Goal: Task Accomplishment & Management: Manage account settings

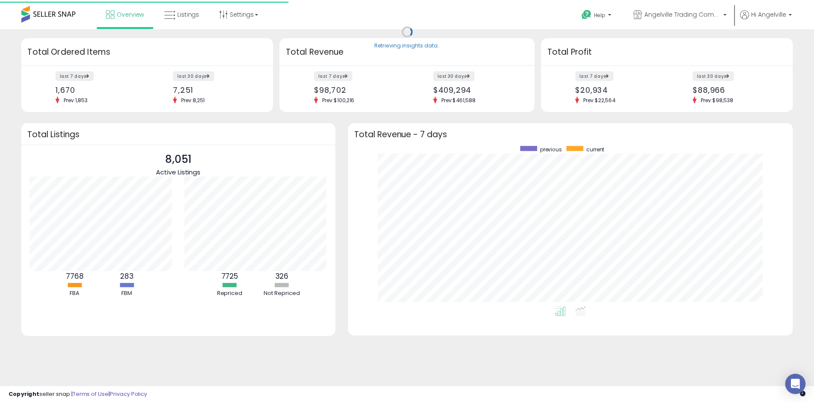
scroll to position [162, 431]
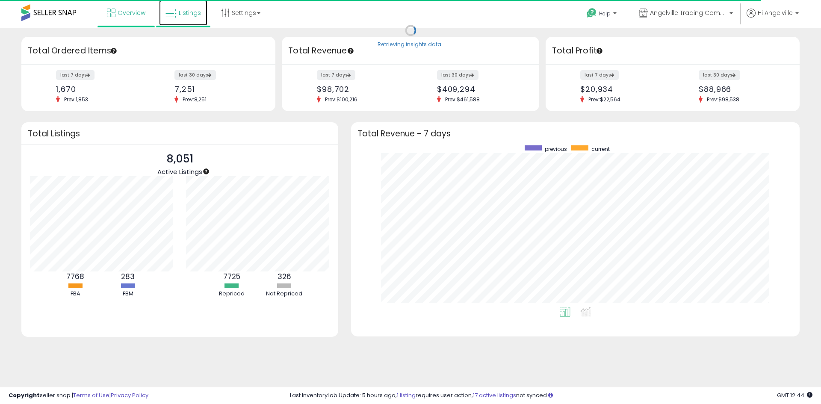
click at [183, 14] on span "Listings" at bounding box center [190, 13] width 22 height 9
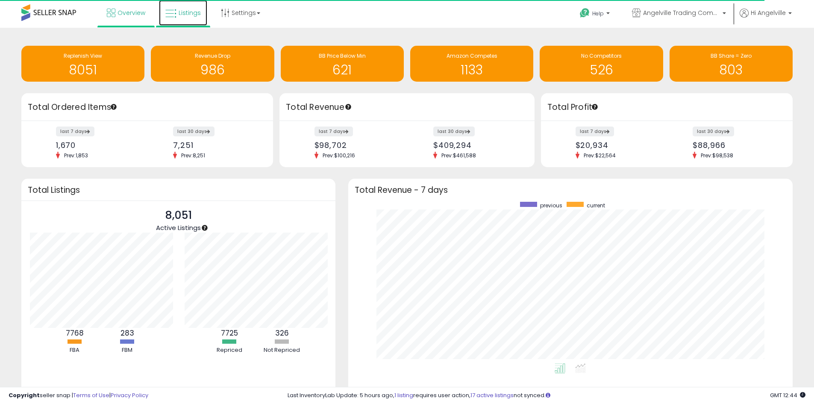
scroll to position [427269, 427004]
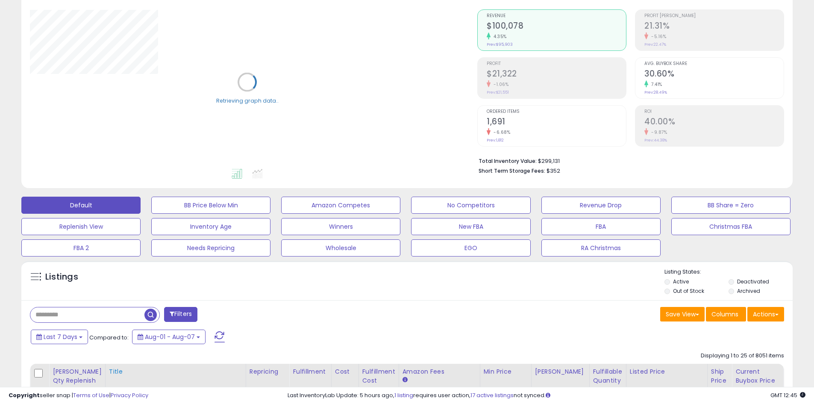
scroll to position [171, 0]
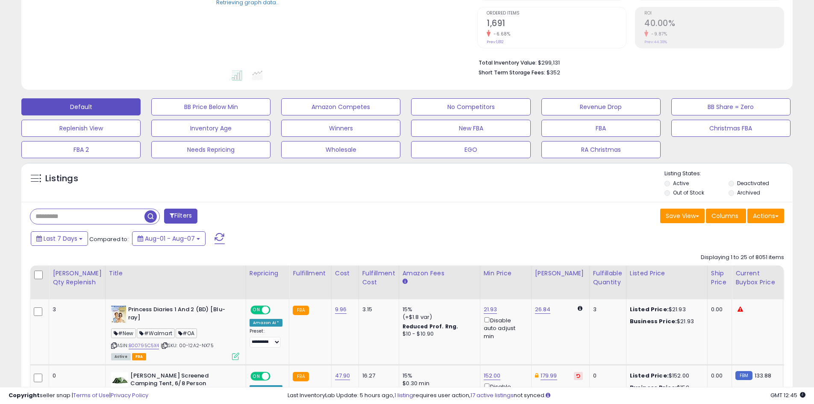
click at [46, 221] on input "text" at bounding box center [87, 216] width 114 height 15
paste input "**********"
type input "**********"
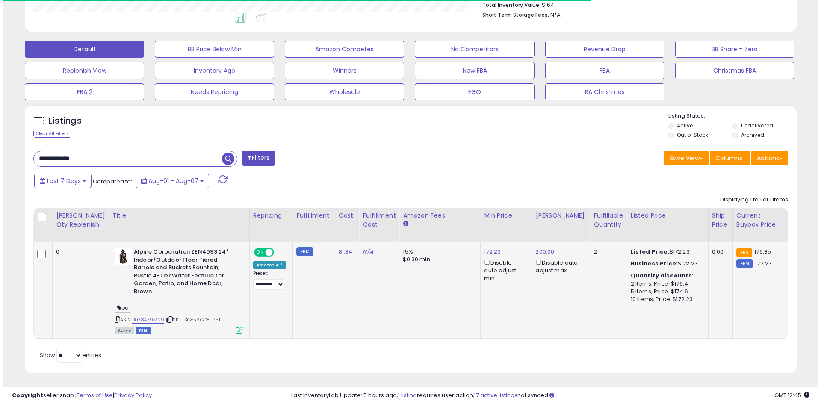
scroll to position [175, 448]
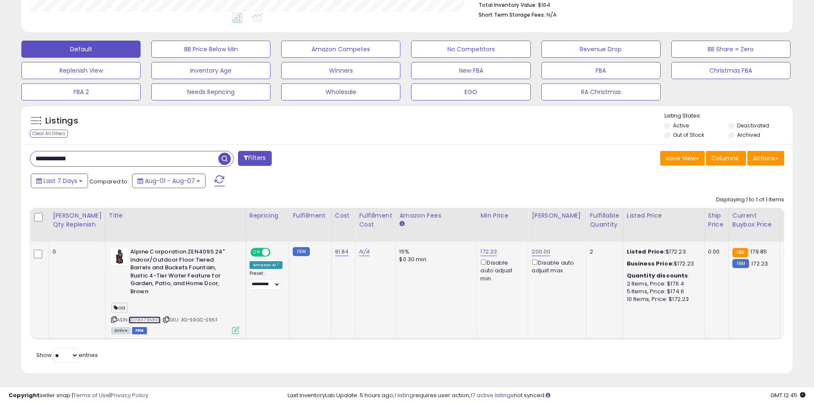
click at [130, 316] on link "B078479MN9" at bounding box center [145, 319] width 32 height 7
click at [480, 252] on div "172.23 Disable auto adjust min" at bounding box center [500, 265] width 41 height 35
click at [480, 253] on link "172.23" at bounding box center [488, 251] width 17 height 9
drag, startPoint x: 434, startPoint y: 222, endPoint x: 395, endPoint y: 218, distance: 39.6
click at [395, 218] on table "[PERSON_NAME] Qty Replenish Title Repricing Fulfillment ROI" at bounding box center [669, 274] width 1279 height 132
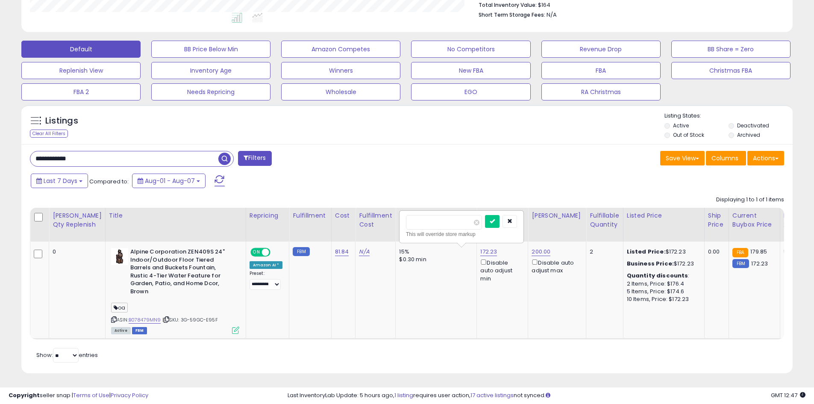
type input "******"
click button "submit" at bounding box center [492, 221] width 15 height 13
click at [144, 316] on link "B078479MN9" at bounding box center [145, 319] width 32 height 7
click at [232, 327] on icon at bounding box center [235, 330] width 7 height 7
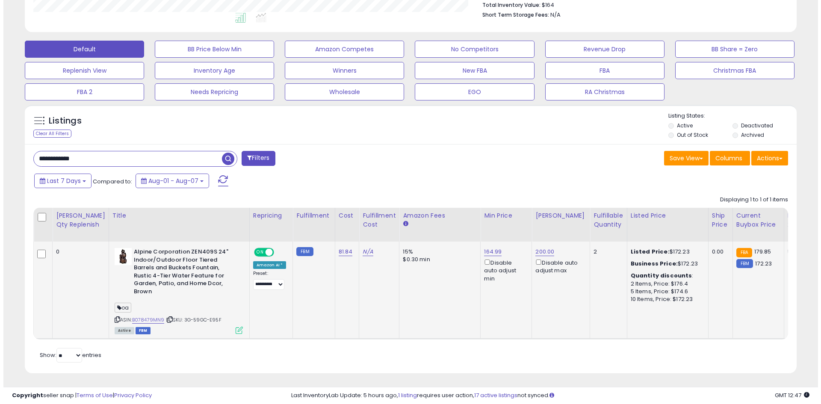
scroll to position [175, 451]
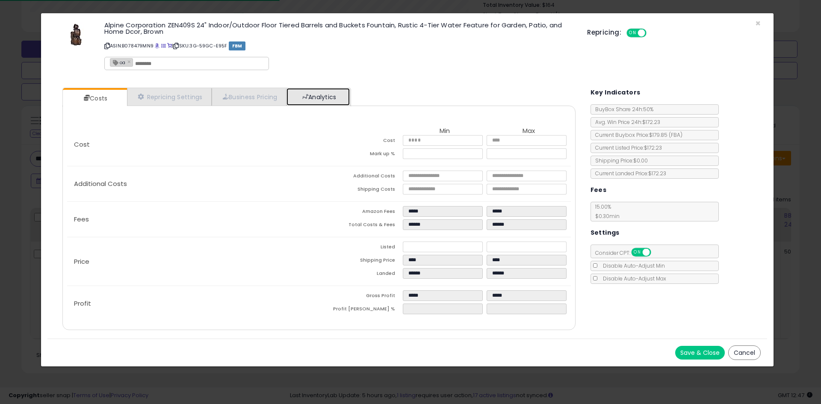
click at [340, 97] on link "Analytics" at bounding box center [317, 97] width 63 height 18
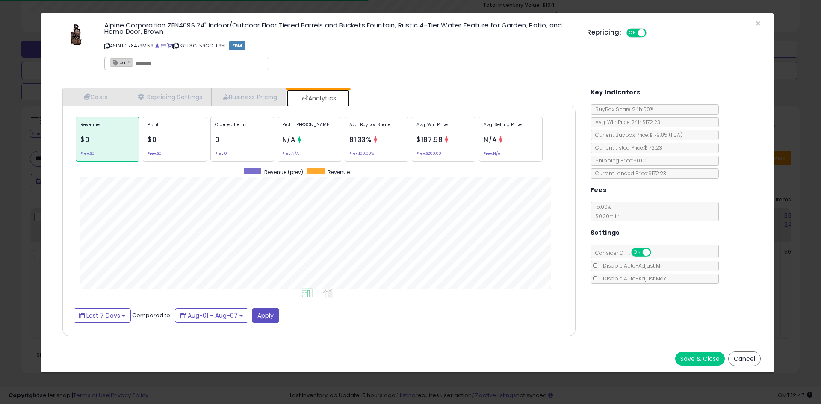
scroll to position [263, 530]
click at [96, 310] on button "Last 7 Days" at bounding box center [102, 315] width 57 height 15
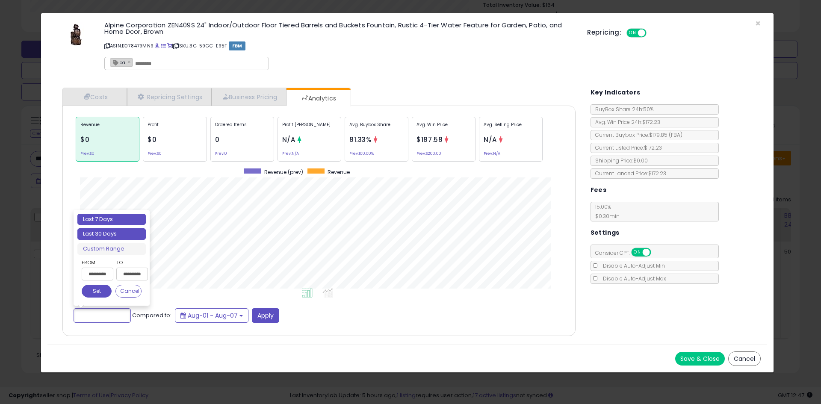
type input "**********"
click at [124, 236] on li "Last 30 Days" at bounding box center [111, 234] width 68 height 12
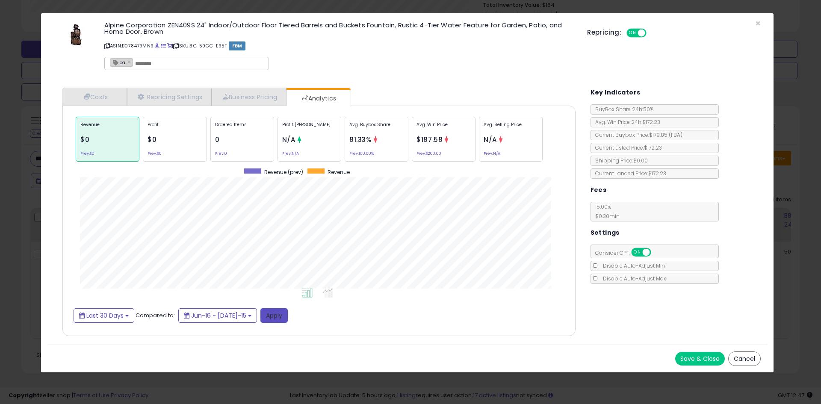
click at [262, 311] on button "Apply" at bounding box center [273, 315] width 27 height 15
click at [758, 21] on span "×" at bounding box center [758, 23] width 6 height 12
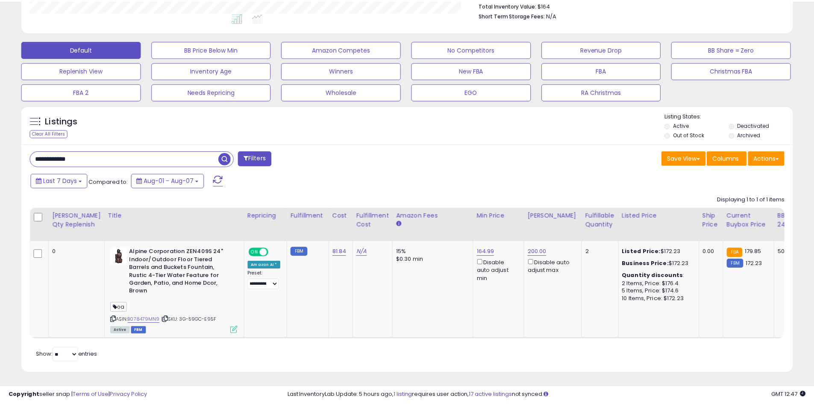
scroll to position [427256, 426983]
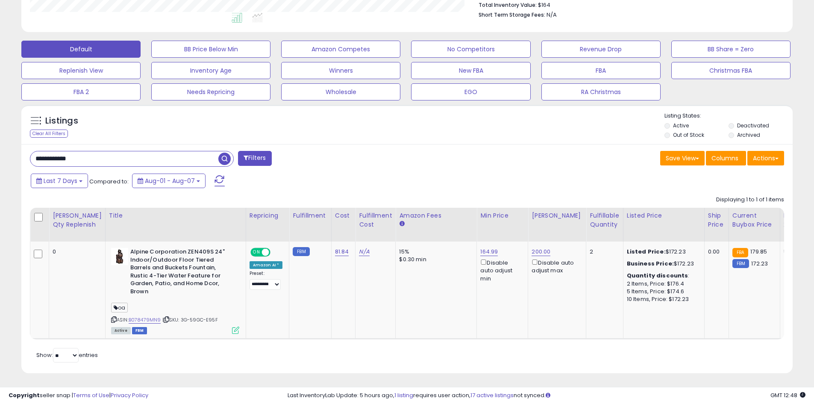
drag, startPoint x: 97, startPoint y: 163, endPoint x: 23, endPoint y: 158, distance: 75.0
click at [23, 159] on div "**********" at bounding box center [407, 259] width 772 height 230
paste input "text"
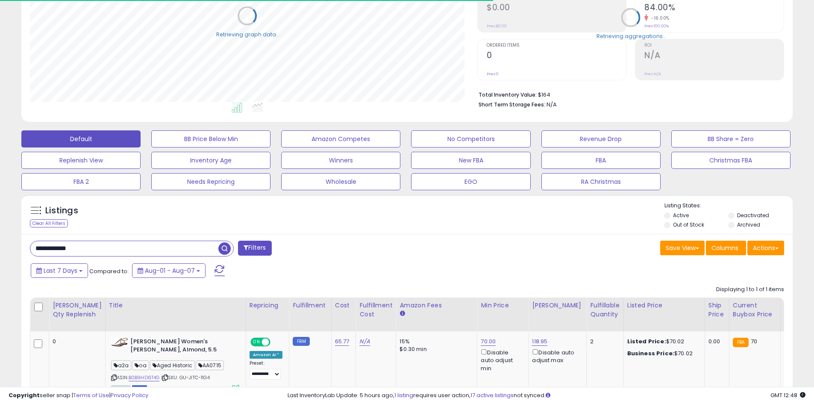
click at [411, 231] on div "Listings Clear All Filters" at bounding box center [407, 213] width 772 height 39
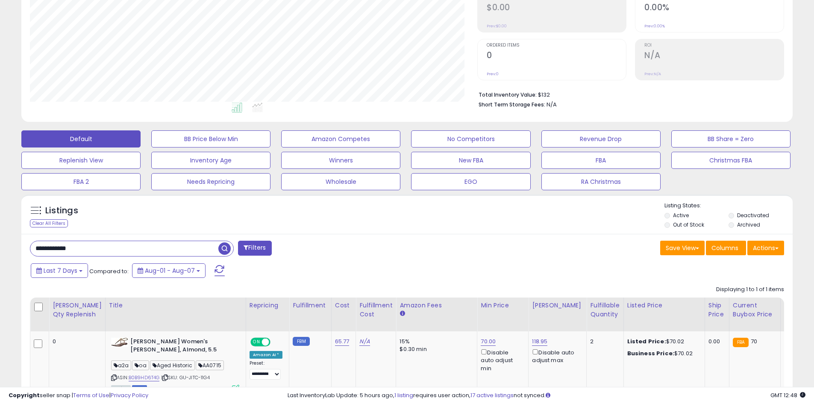
scroll to position [205, 0]
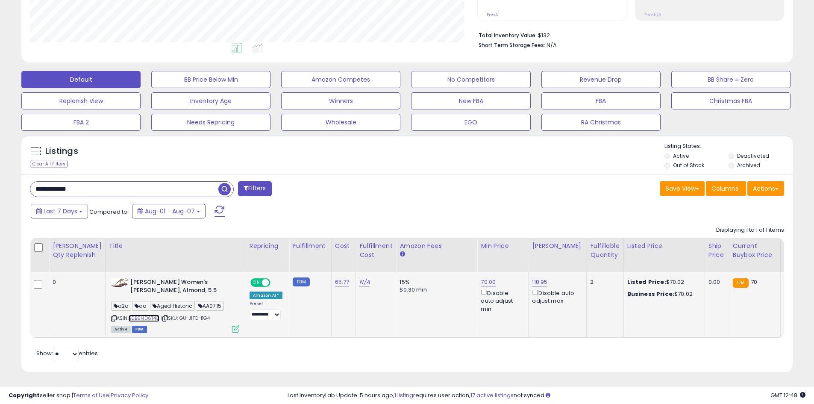
click at [135, 315] on link "B0B9HD6T4G" at bounding box center [144, 318] width 31 height 7
click at [358, 188] on div "**********" at bounding box center [216, 189] width 384 height 17
click at [129, 315] on link "B0B9HD6T4G" at bounding box center [144, 318] width 31 height 7
drag, startPoint x: 74, startPoint y: 183, endPoint x: 5, endPoint y: 180, distance: 68.4
click at [5, 180] on div "**********" at bounding box center [407, 110] width 806 height 545
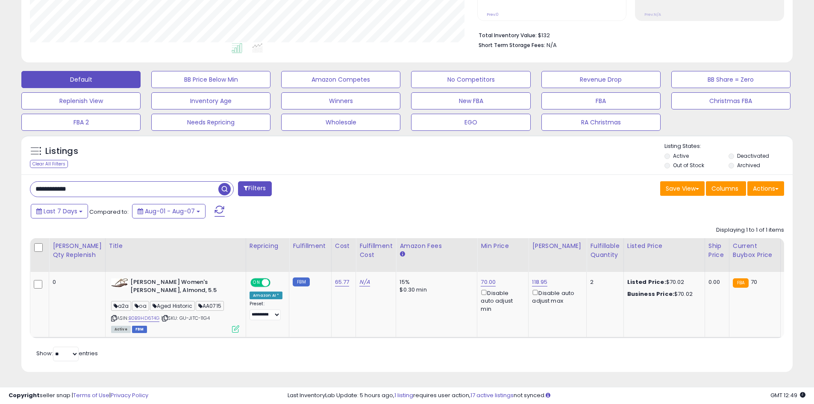
paste input "text"
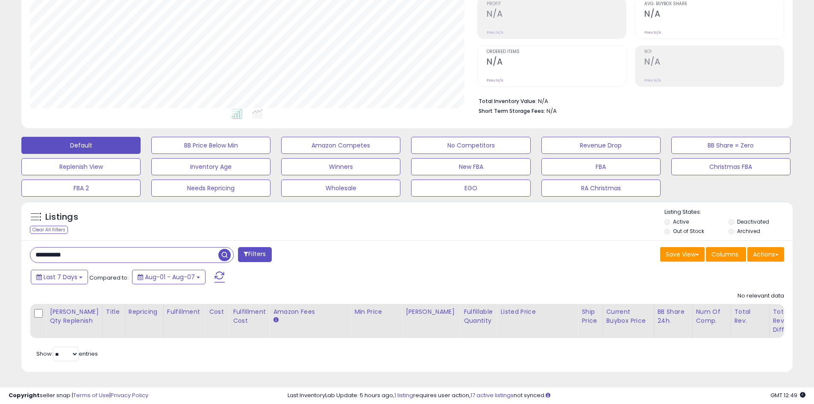
scroll to position [175, 448]
drag, startPoint x: 27, startPoint y: 251, endPoint x: 2, endPoint y: 251, distance: 25.2
click at [2, 251] on div "**********" at bounding box center [407, 149] width 814 height 509
paste input "**"
type input "**********"
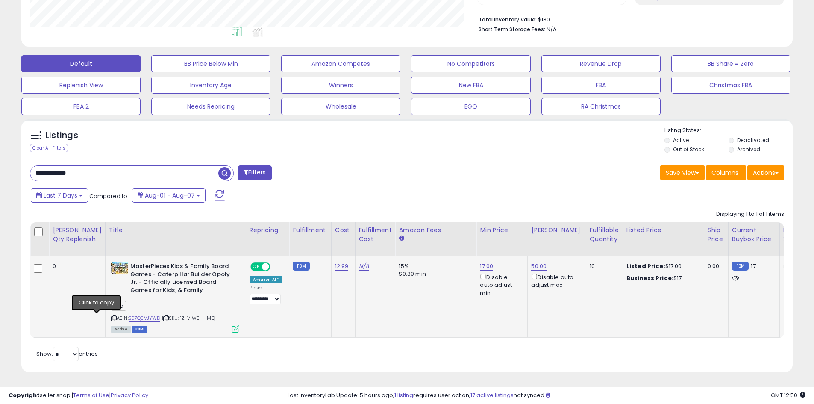
click at [111, 316] on icon at bounding box center [114, 318] width 6 height 5
click at [135, 315] on link "B07Q5VJYWD" at bounding box center [145, 318] width 32 height 7
click at [480, 262] on link "17.00" at bounding box center [486, 266] width 13 height 9
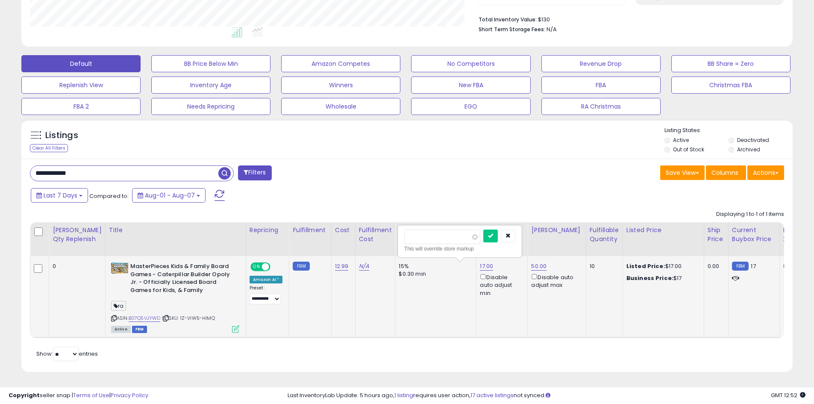
drag, startPoint x: 427, startPoint y: 231, endPoint x: 404, endPoint y: 227, distance: 22.9
click at [403, 230] on div "***** This will override store markup" at bounding box center [459, 241] width 123 height 31
type input "*****"
click button "submit" at bounding box center [490, 236] width 15 height 13
drag, startPoint x: 89, startPoint y: 159, endPoint x: 52, endPoint y: 165, distance: 38.0
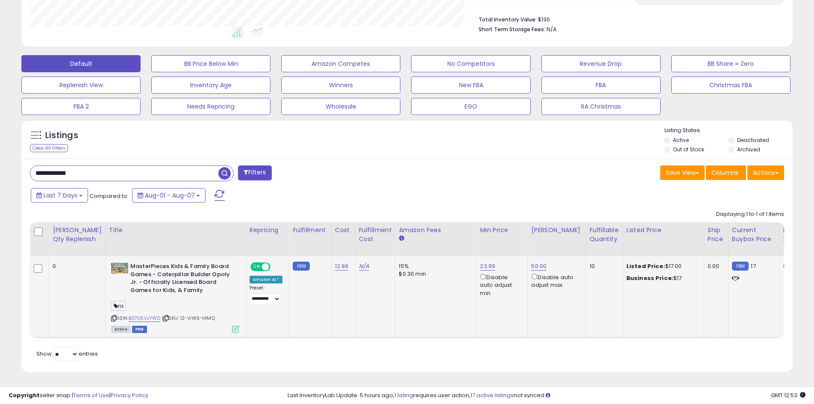
click at [50, 165] on div "**********" at bounding box center [407, 265] width 772 height 213
drag, startPoint x: 64, startPoint y: 167, endPoint x: 33, endPoint y: 168, distance: 31.2
click at [33, 168] on input "**********" at bounding box center [124, 173] width 188 height 15
paste input "text"
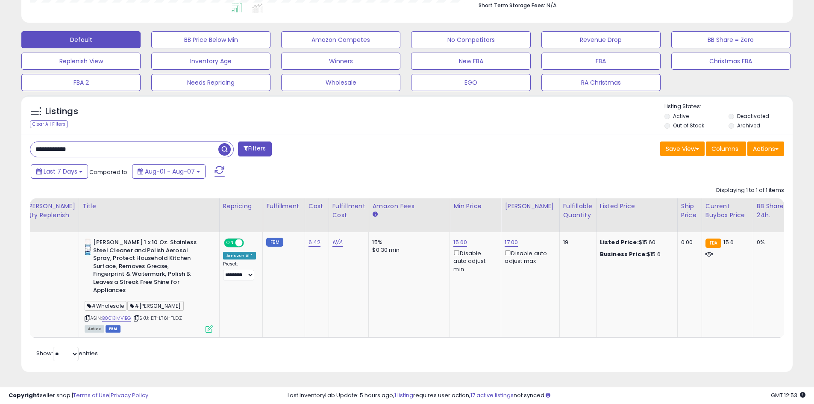
scroll to position [0, 0]
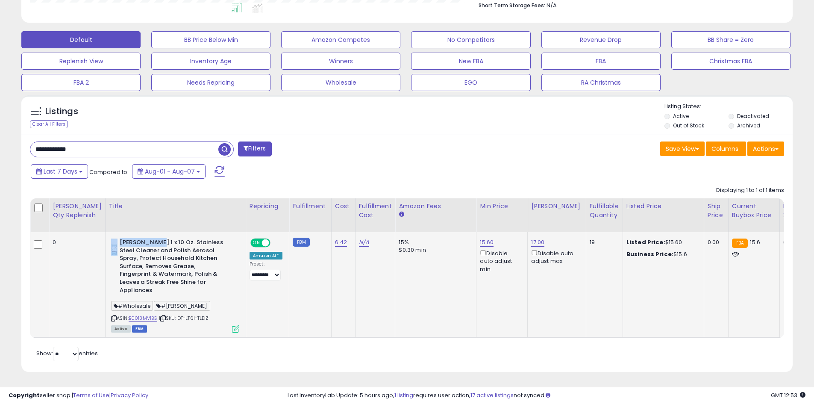
drag, startPoint x: 102, startPoint y: 236, endPoint x: 140, endPoint y: 236, distance: 38.0
click at [139, 239] on div "[PERSON_NAME] 1 x 10 Oz. Stainless Steel Cleaner and Polish Aerosol Spray, Prot…" at bounding box center [175, 268] width 128 height 58
copy div "[PERSON_NAME]"
click at [84, 147] on input "**********" at bounding box center [124, 149] width 188 height 15
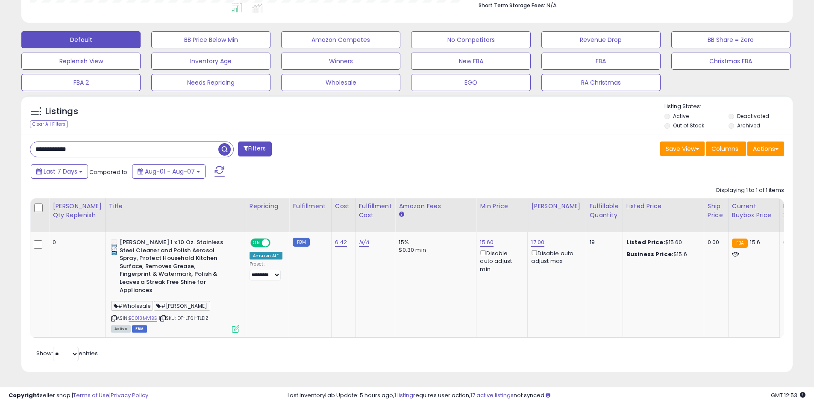
click at [84, 147] on input "**********" at bounding box center [124, 149] width 188 height 15
paste input "text"
type input "**********"
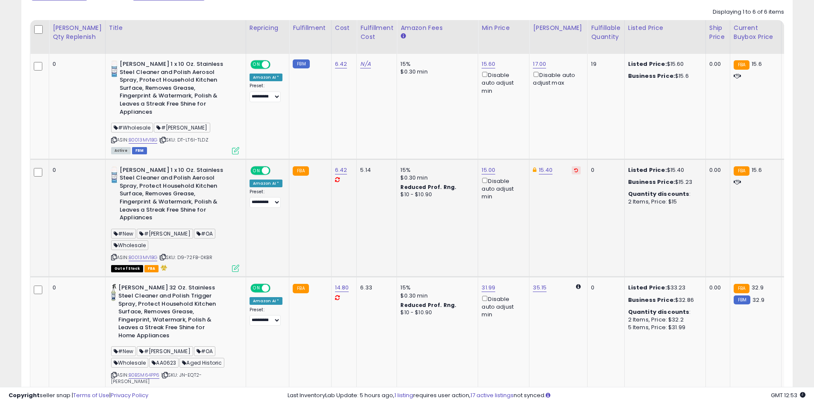
scroll to position [395, 0]
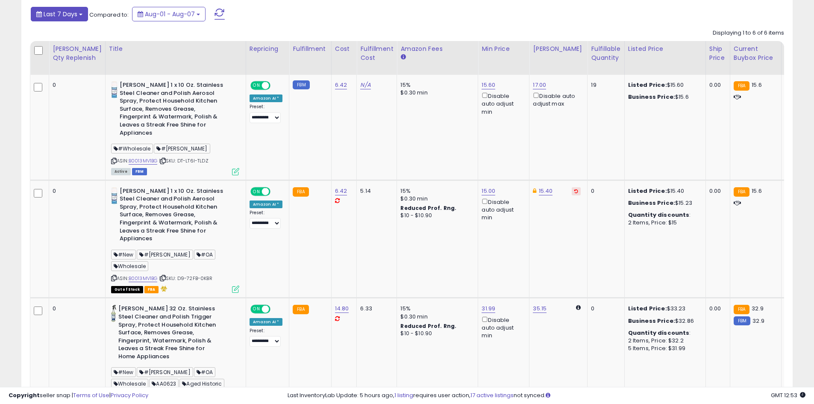
click at [68, 15] on span "Last 7 Days" at bounding box center [61, 14] width 34 height 9
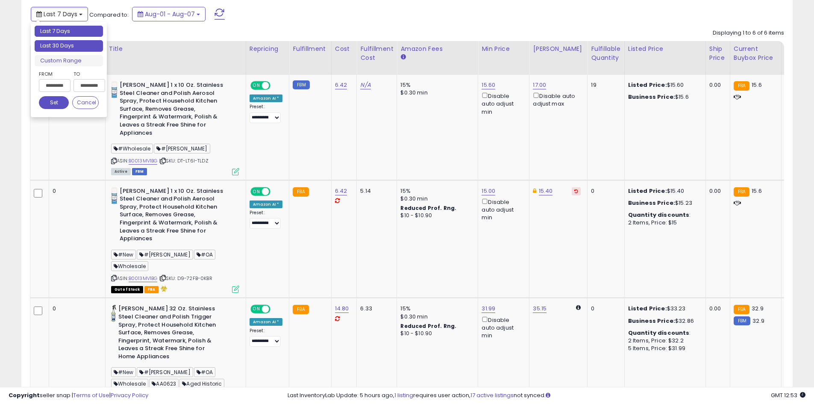
type input "**********"
click at [69, 44] on li "Last 30 Days" at bounding box center [69, 46] width 68 height 12
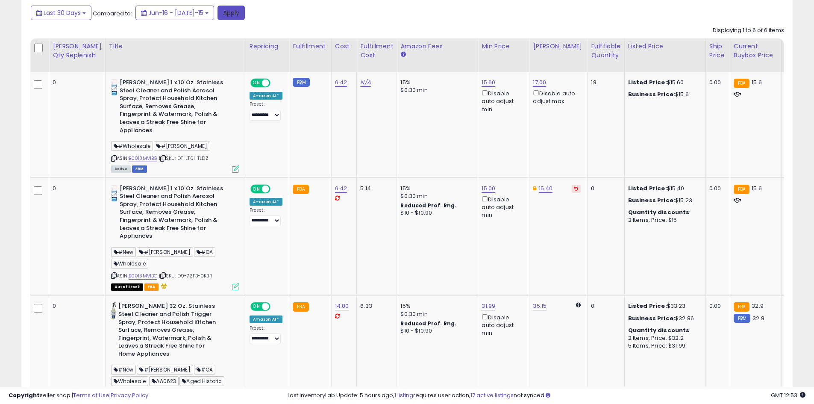
click at [225, 15] on button "Apply" at bounding box center [231, 13] width 27 height 15
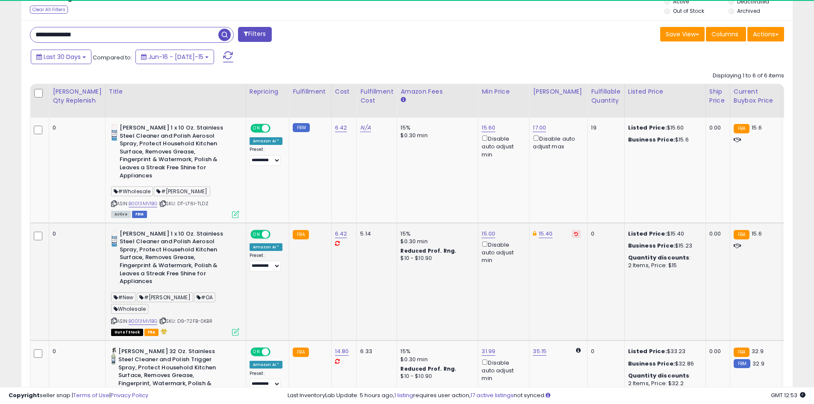
scroll to position [0, 0]
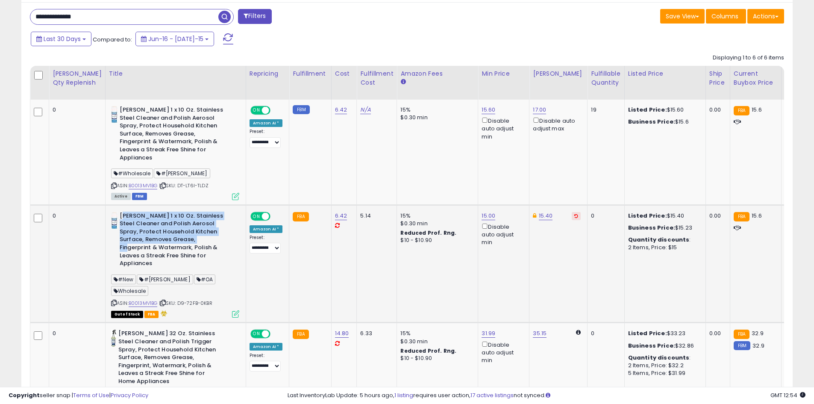
drag, startPoint x: 104, startPoint y: 218, endPoint x: 114, endPoint y: 248, distance: 31.4
click at [120, 248] on b "[PERSON_NAME] 1 x 10 Oz. Stainless Steel Cleaner and Polish Aerosol Spray, Prot…" at bounding box center [172, 241] width 104 height 58
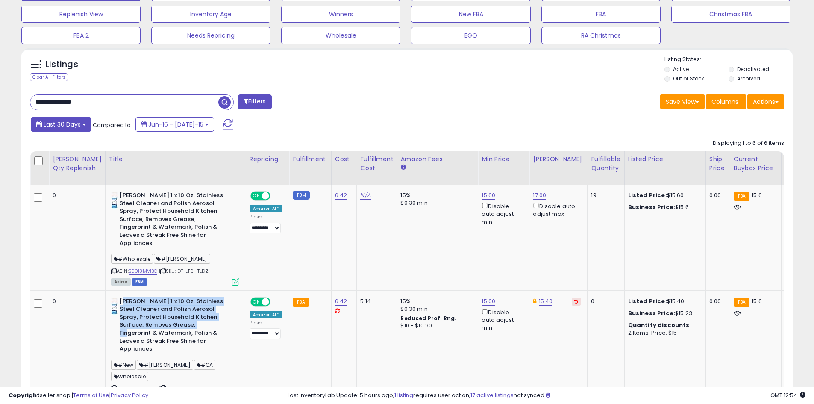
click at [82, 130] on button "Last 30 Days" at bounding box center [61, 124] width 61 height 15
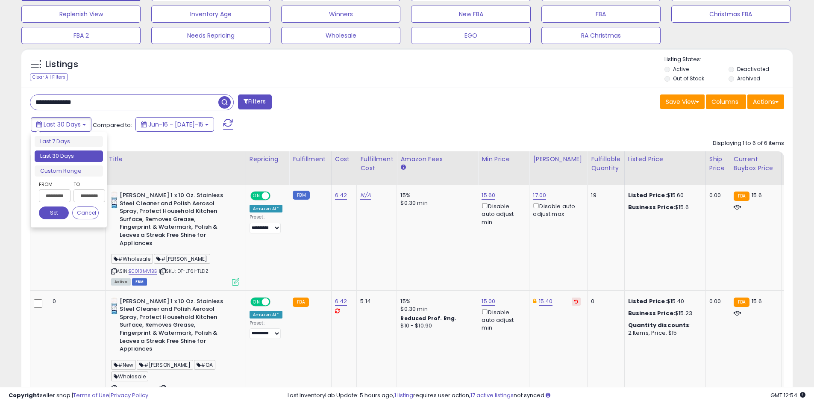
click at [71, 165] on ul "Last 7 Days Last 30 Days Custom Range" at bounding box center [69, 156] width 68 height 41
click at [72, 170] on li "Custom Range" at bounding box center [69, 171] width 68 height 12
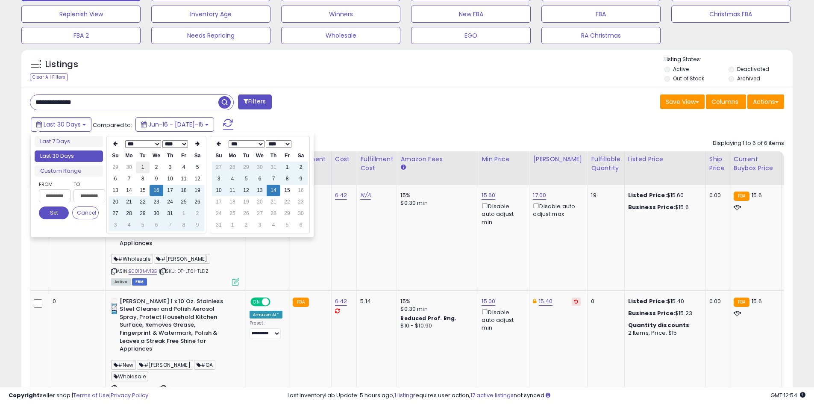
click at [145, 169] on td "1" at bounding box center [143, 168] width 14 height 12
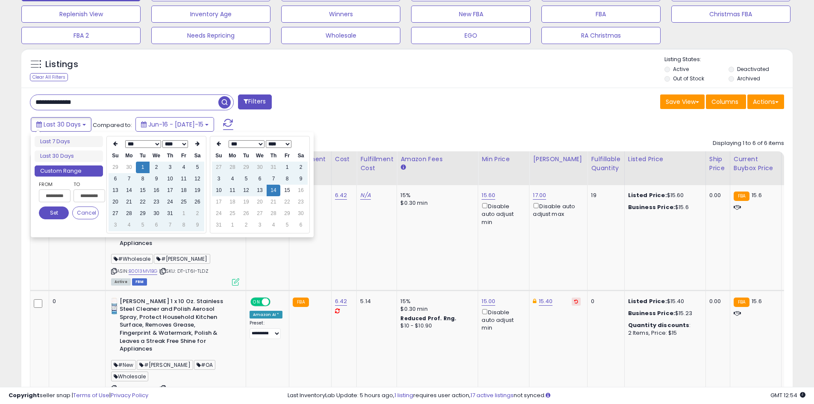
type input "**********"
click at [64, 212] on button "Set" at bounding box center [54, 212] width 30 height 13
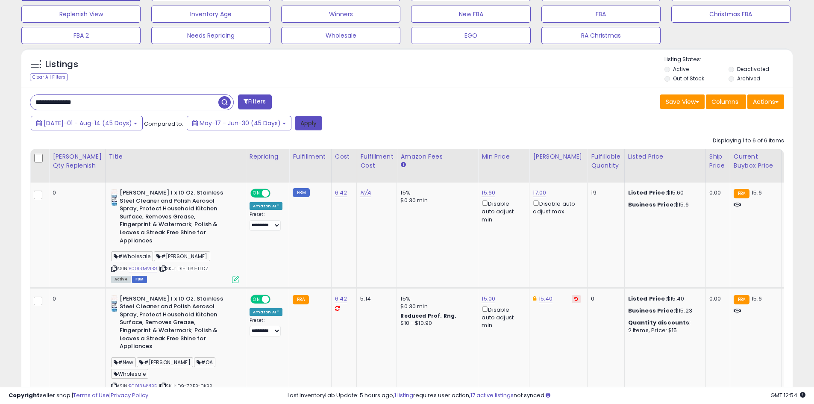
click at [301, 125] on button "Apply" at bounding box center [308, 123] width 27 height 15
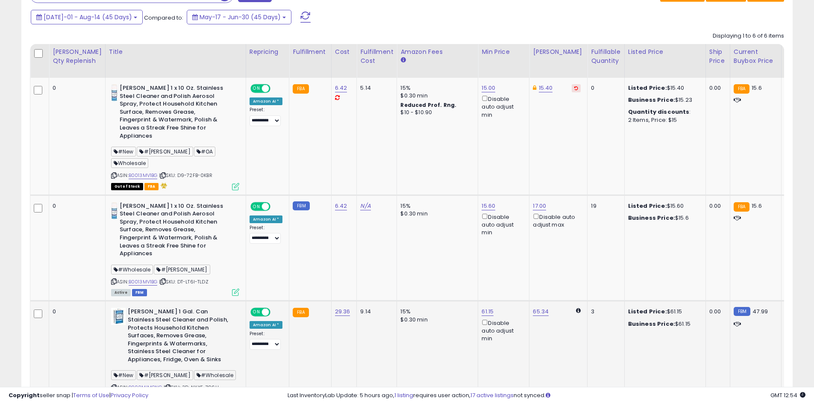
scroll to position [328, 0]
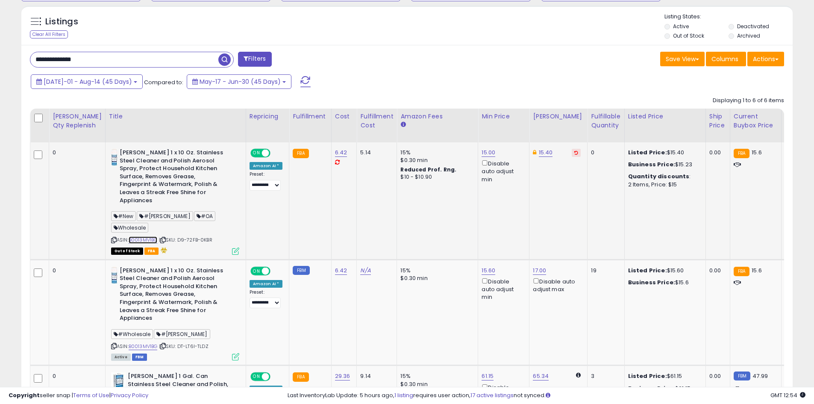
click at [137, 241] on link "B0013MV1BG" at bounding box center [143, 239] width 29 height 7
drag, startPoint x: 80, startPoint y: 62, endPoint x: 57, endPoint y: 64, distance: 23.2
click at [57, 64] on input "**********" at bounding box center [124, 59] width 188 height 15
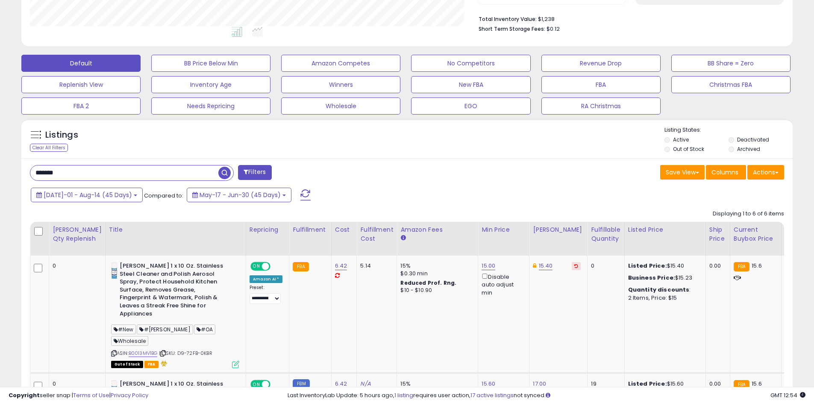
scroll to position [200, 0]
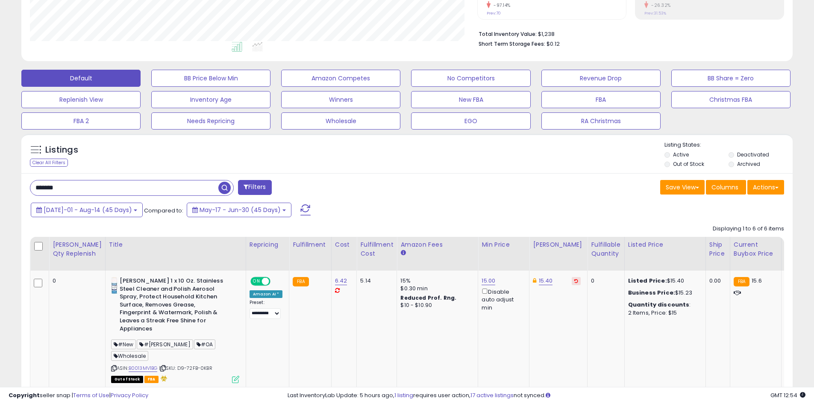
drag, startPoint x: 62, startPoint y: 184, endPoint x: 28, endPoint y: 185, distance: 34.2
click at [28, 185] on div "****** Filters" at bounding box center [216, 188] width 384 height 17
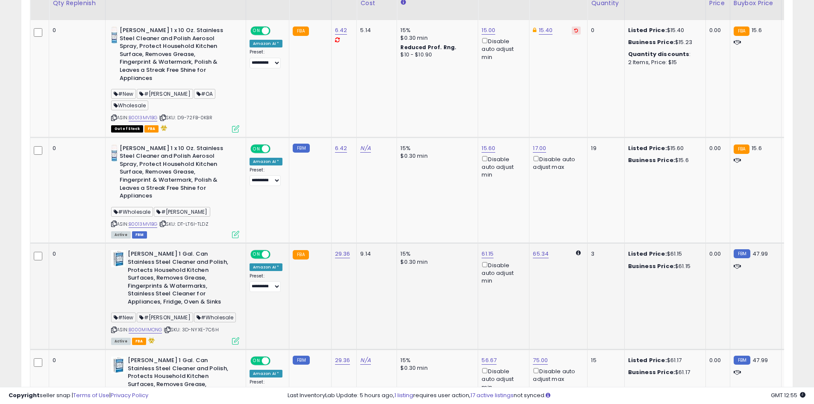
scroll to position [317, 0]
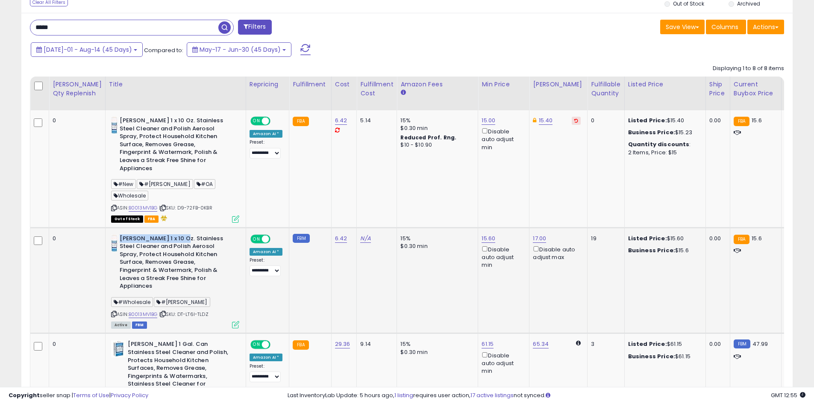
drag, startPoint x: 103, startPoint y: 238, endPoint x: 162, endPoint y: 239, distance: 58.6
click at [162, 239] on b "[PERSON_NAME] 1 x 10 Oz. Stainless Steel Cleaner and Polish Aerosol Spray, Prot…" at bounding box center [172, 264] width 104 height 58
copy b "[PERSON_NAME] 1 x 10 Oz"
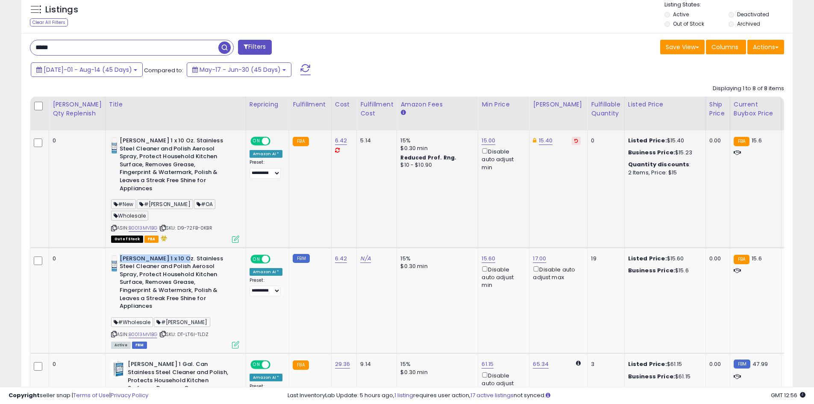
scroll to position [360, 0]
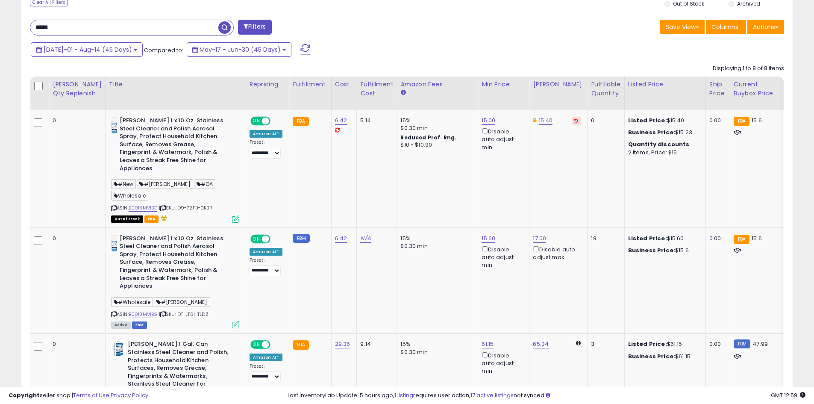
drag, startPoint x: 63, startPoint y: 29, endPoint x: 24, endPoint y: 30, distance: 38.9
paste input "**********"
type input "**********"
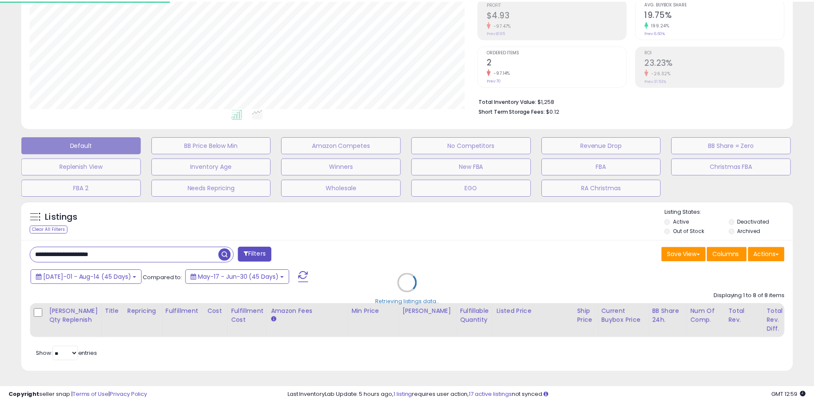
scroll to position [175, 451]
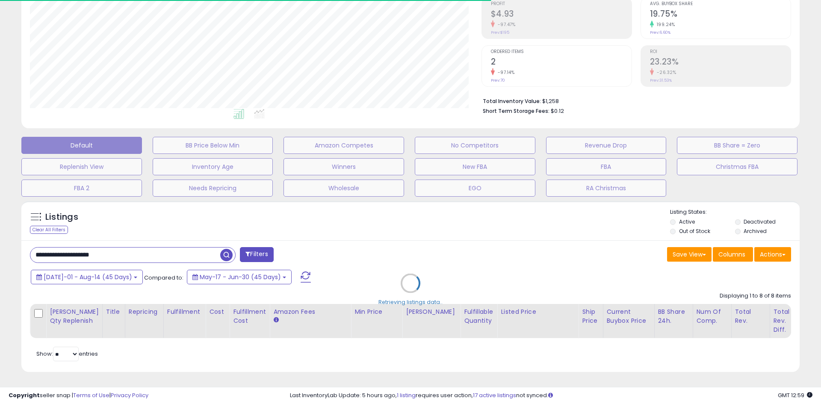
click at [388, 229] on div "Retrieving listings data.." at bounding box center [410, 290] width 791 height 186
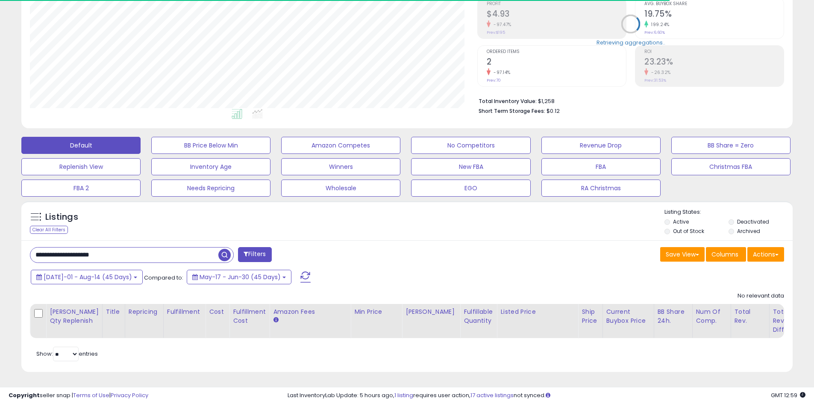
scroll to position [175, 448]
drag, startPoint x: 333, startPoint y: 215, endPoint x: 334, endPoint y: 221, distance: 6.5
click at [333, 215] on div "Listings Clear All Filters Listing States:" at bounding box center [407, 222] width 772 height 29
click at [100, 275] on button "[DATE]-01 - Aug-14 (45 Days)" at bounding box center [87, 277] width 112 height 15
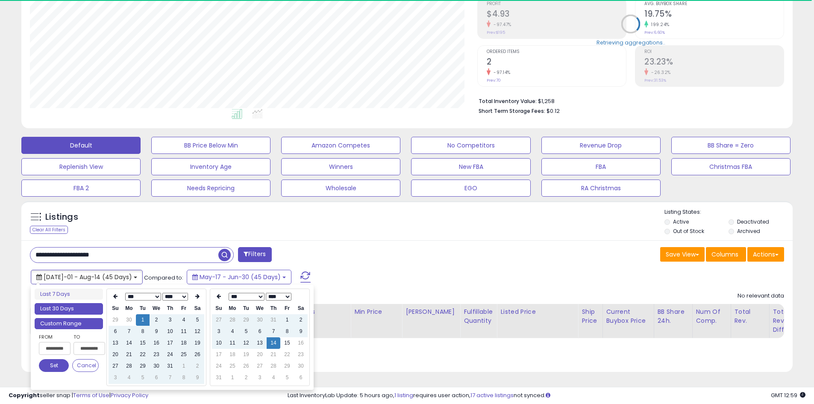
type input "**********"
click at [82, 305] on li "Last 30 Days" at bounding box center [69, 309] width 68 height 12
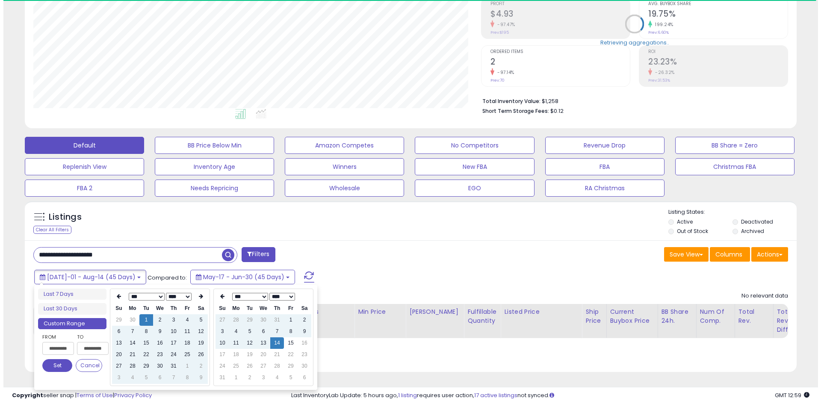
scroll to position [136, 0]
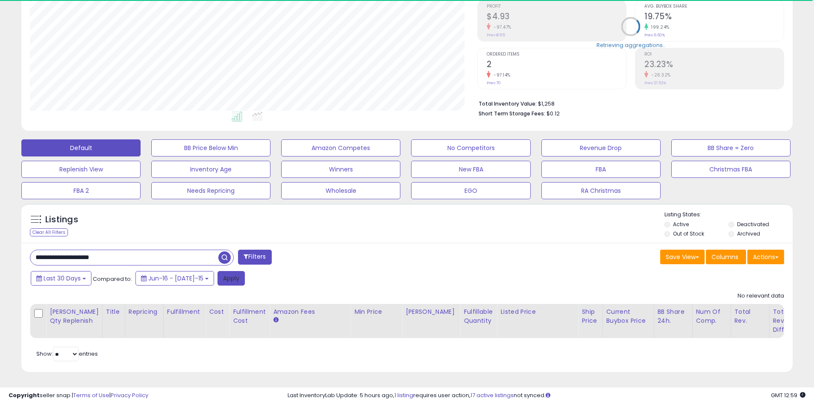
click at [226, 276] on button "Apply" at bounding box center [231, 278] width 27 height 15
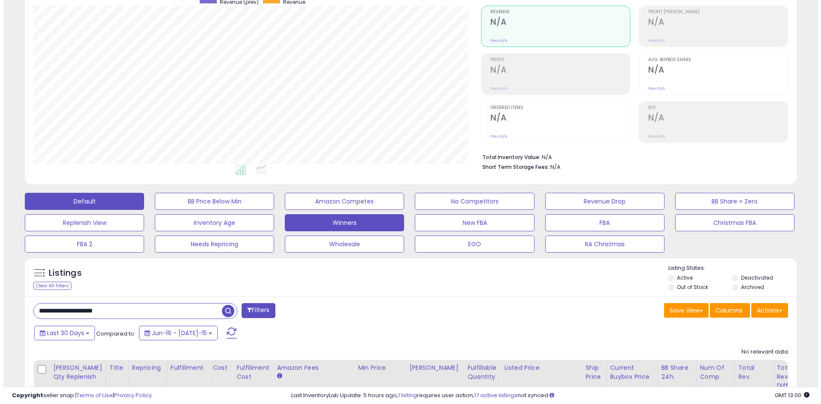
scroll to position [128, 0]
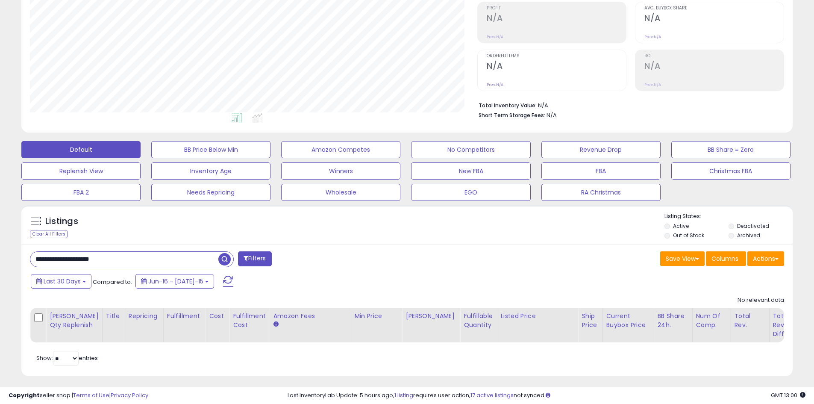
drag, startPoint x: 119, startPoint y: 266, endPoint x: 21, endPoint y: 268, distance: 97.9
click at [21, 268] on div "Listings Clear All Filters" at bounding box center [407, 294] width 784 height 186
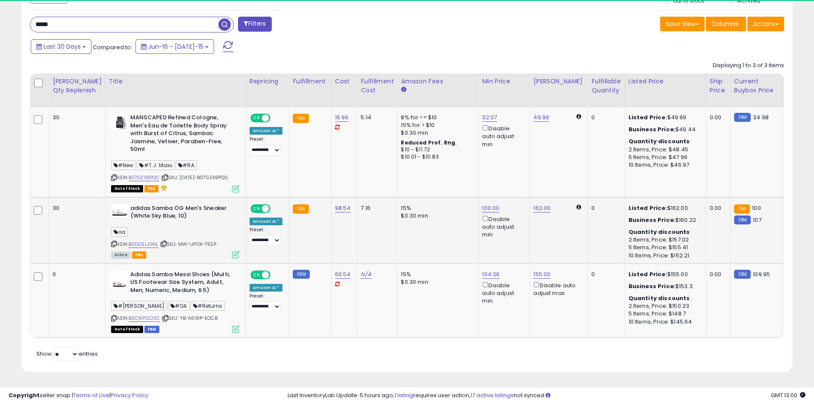
scroll to position [175, 448]
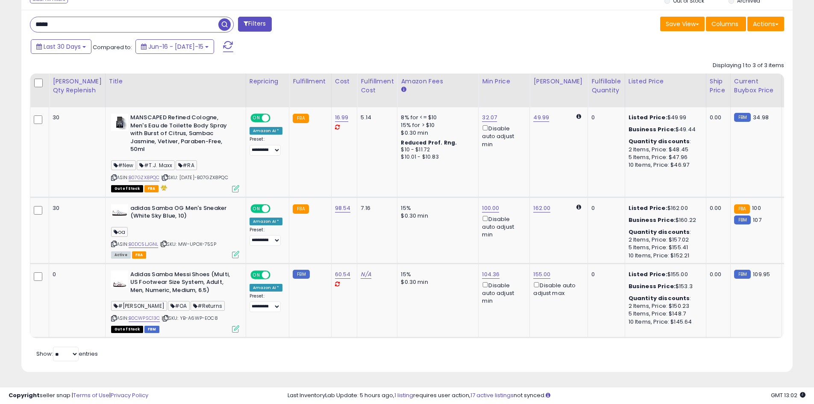
drag, startPoint x: 66, startPoint y: 12, endPoint x: -20, endPoint y: 12, distance: 85.9
paste input "*****"
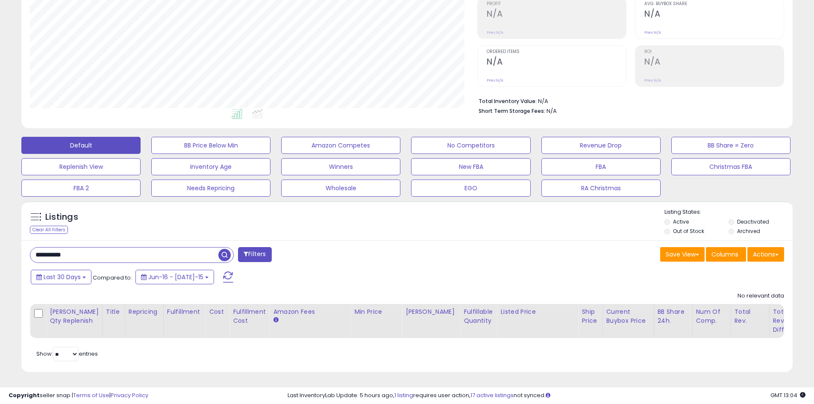
drag, startPoint x: 59, startPoint y: 244, endPoint x: 14, endPoint y: 242, distance: 44.5
click at [11, 242] on div "**********" at bounding box center [407, 143] width 806 height 479
paste input "text"
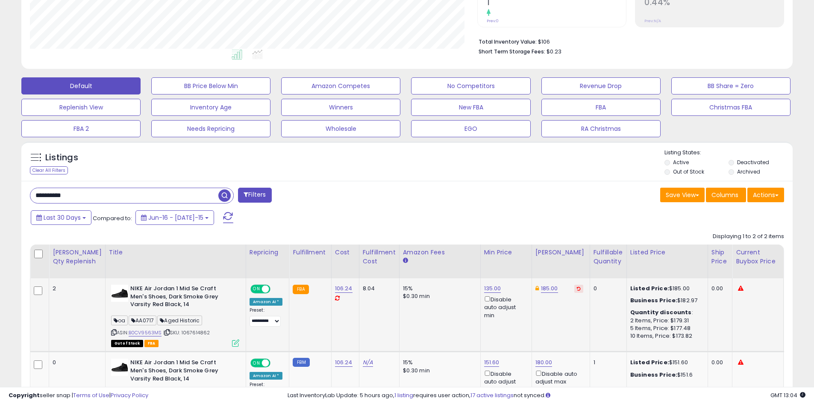
scroll to position [267, 0]
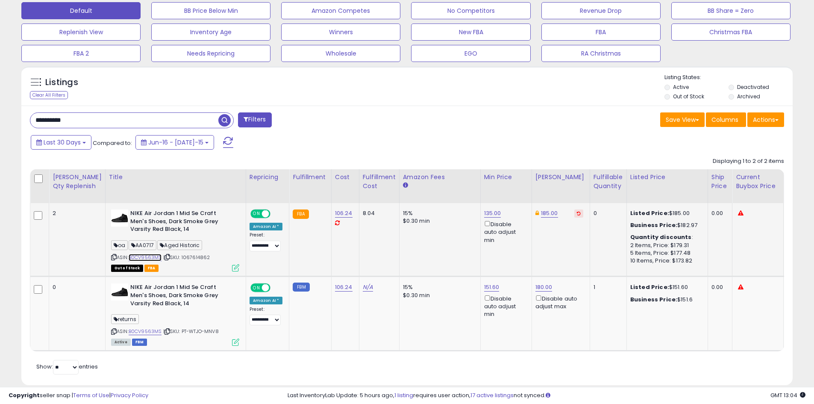
click at [129, 259] on link "B0CV9563MS" at bounding box center [145, 257] width 33 height 7
drag, startPoint x: 67, startPoint y: 118, endPoint x: 6, endPoint y: 116, distance: 60.3
click at [7, 116] on div "**********" at bounding box center [407, 82] width 806 height 627
paste input "*"
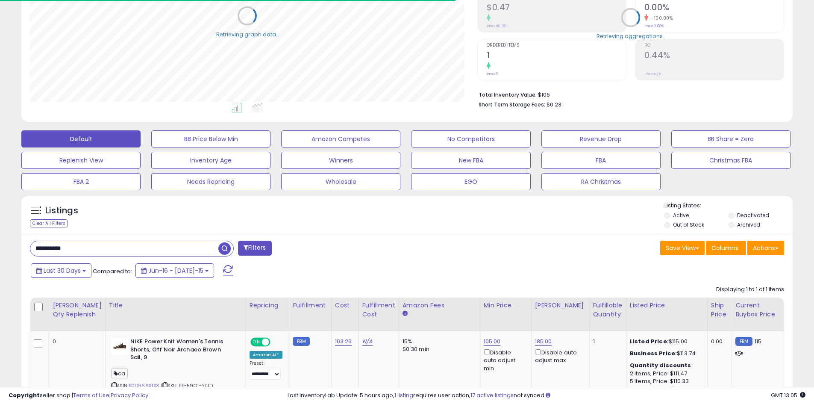
scroll to position [427256, 426983]
click at [374, 249] on div "**********" at bounding box center [216, 249] width 384 height 17
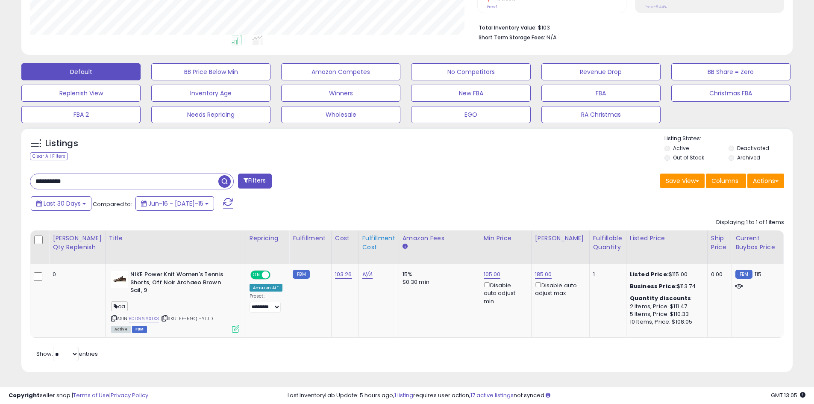
scroll to position [212, 0]
drag, startPoint x: 94, startPoint y: 176, endPoint x: -9, endPoint y: 174, distance: 102.6
paste input "text"
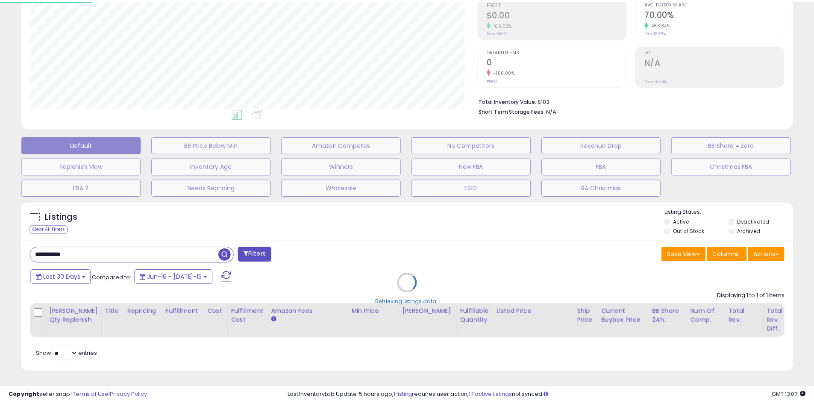
scroll to position [175, 451]
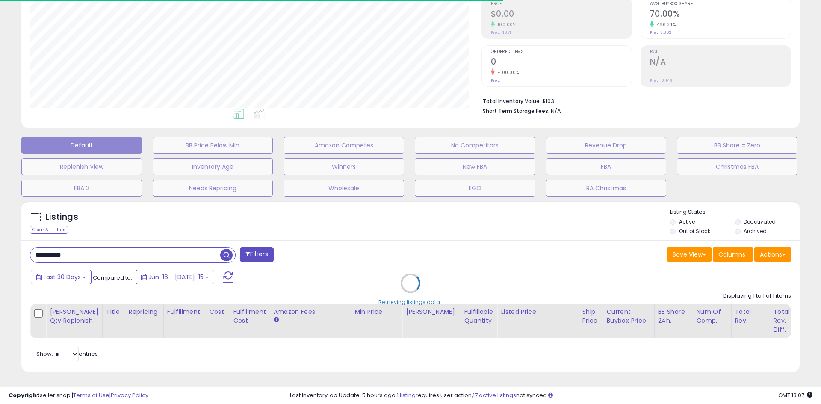
click at [324, 228] on div "Retrieving listings data.." at bounding box center [410, 290] width 791 height 186
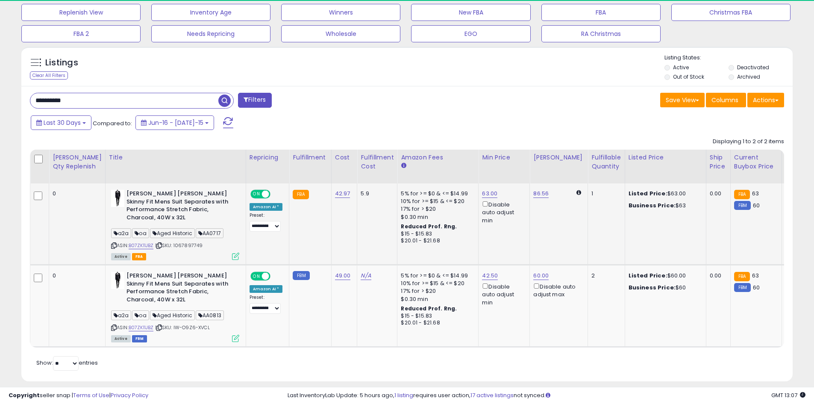
scroll to position [175, 448]
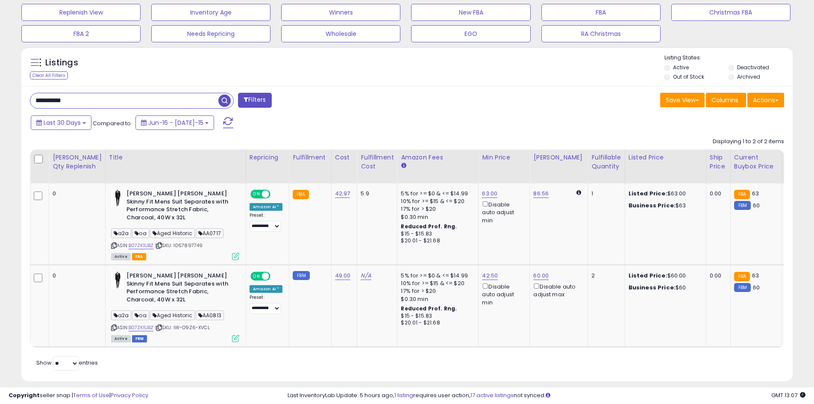
drag, startPoint x: 77, startPoint y: 105, endPoint x: 8, endPoint y: 105, distance: 69.7
click at [8, 105] on div "**********" at bounding box center [407, 71] width 806 height 642
paste input "text"
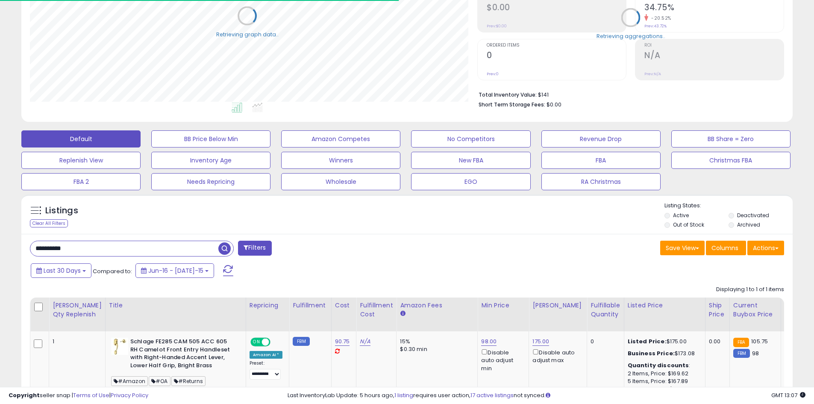
scroll to position [427256, 426983]
drag, startPoint x: 349, startPoint y: 210, endPoint x: 356, endPoint y: 203, distance: 10.3
click at [350, 209] on div "Listings Clear All Filters Listing States:" at bounding box center [407, 216] width 772 height 29
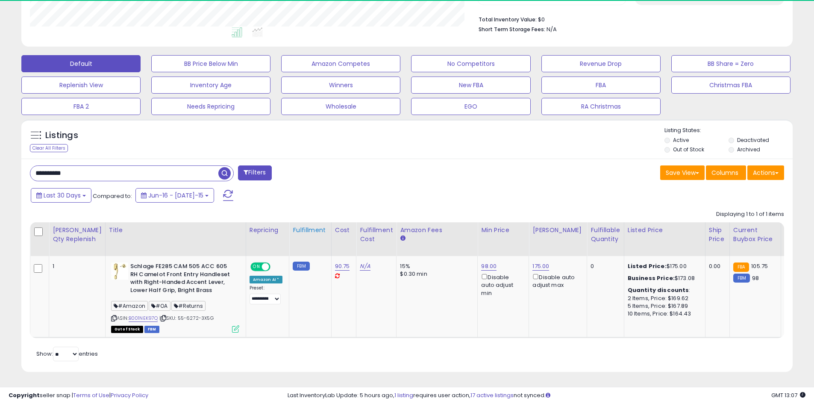
scroll to position [175, 448]
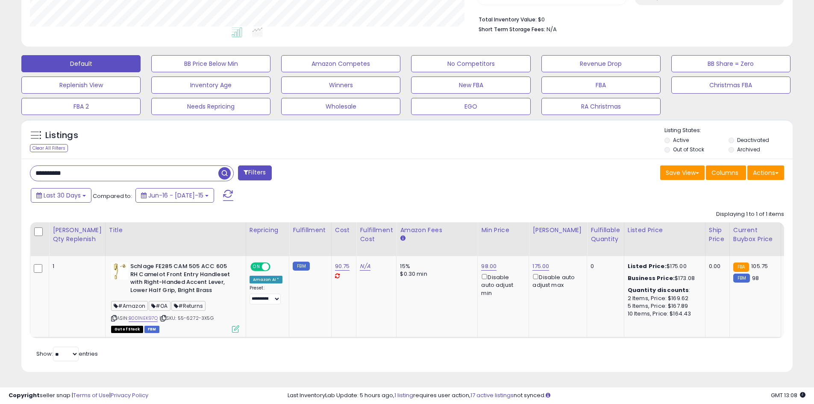
drag, startPoint x: 63, startPoint y: 167, endPoint x: 16, endPoint y: 170, distance: 46.7
click at [17, 170] on div "Listings Clear All Filters" at bounding box center [407, 249] width 784 height 268
paste input "text"
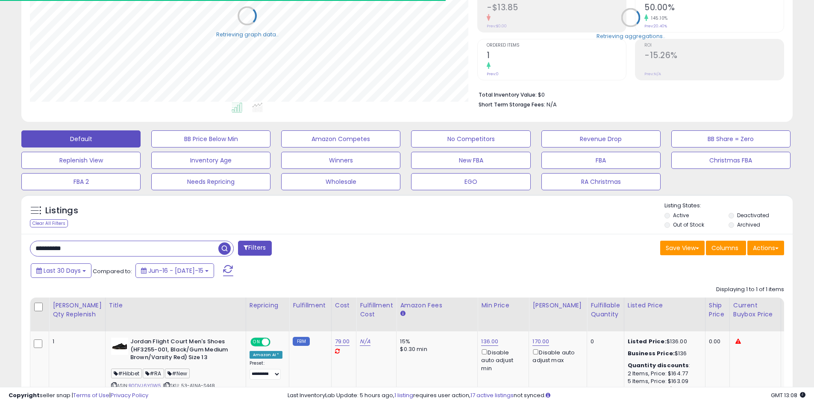
scroll to position [427256, 426983]
click at [403, 214] on div "Listings Clear All Filters Listing States:" at bounding box center [407, 216] width 772 height 29
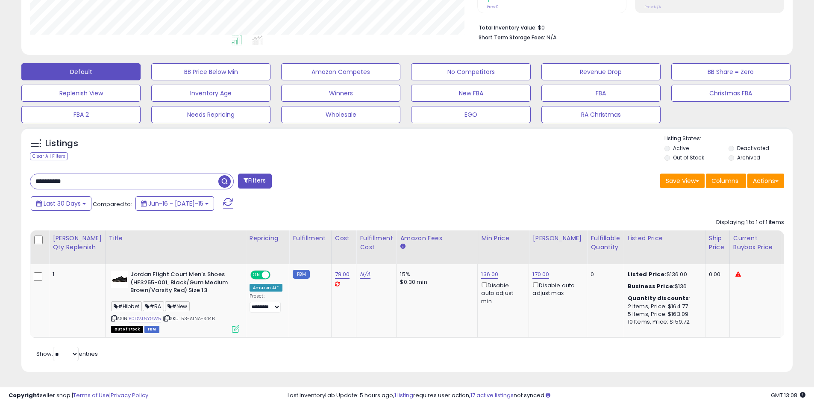
scroll to position [175, 448]
drag, startPoint x: 119, startPoint y: 270, endPoint x: 137, endPoint y: 274, distance: 19.0
click at [137, 274] on b "Jordan Flight Court Men's Shoes (HF3255-001, Black/Gum Medium Brown/Varsity Red…" at bounding box center [182, 284] width 104 height 26
drag, startPoint x: 82, startPoint y: 175, endPoint x: 11, endPoint y: 181, distance: 71.2
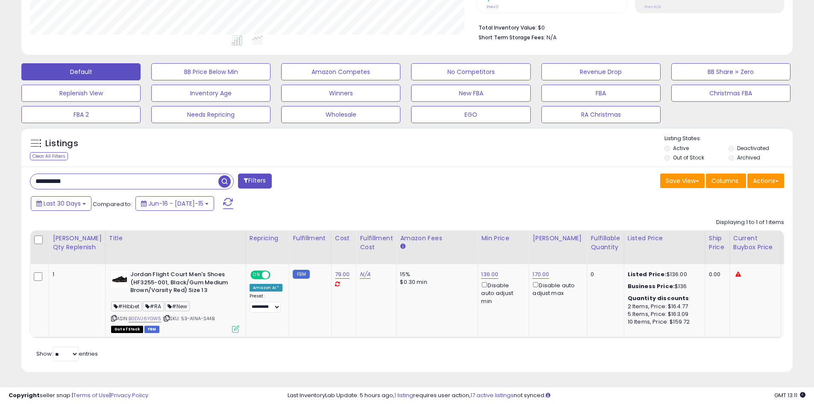
click at [11, 181] on div "**********" at bounding box center [407, 106] width 806 height 552
paste input "text"
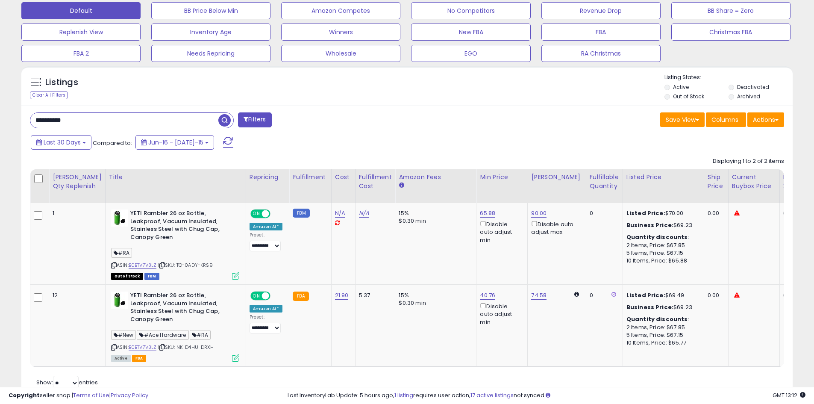
drag, startPoint x: 84, startPoint y: 120, endPoint x: -1, endPoint y: 122, distance: 84.7
paste input "text"
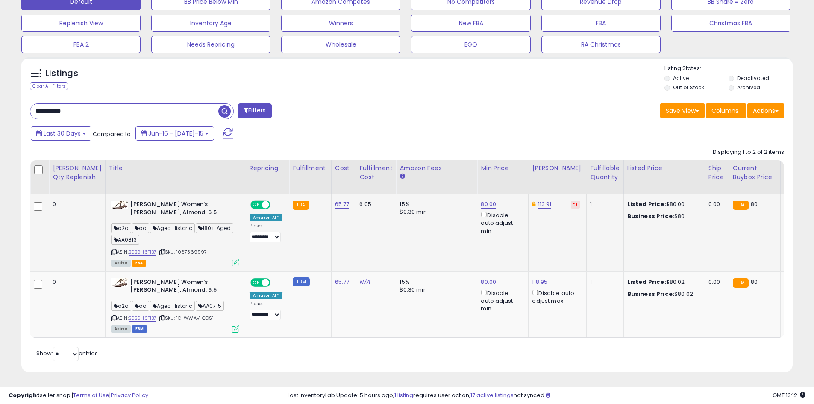
scroll to position [283, 0]
drag, startPoint x: 96, startPoint y: 103, endPoint x: 19, endPoint y: 103, distance: 76.9
click at [19, 103] on div "Listings Clear All Filters" at bounding box center [407, 218] width 784 height 330
paste input "text"
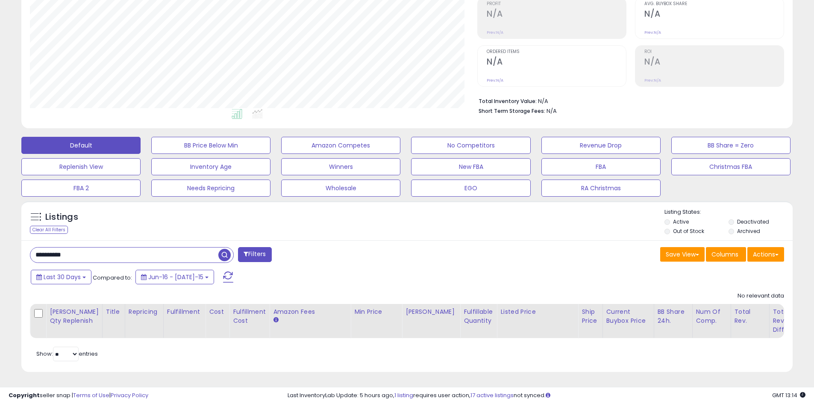
scroll to position [175, 448]
drag, startPoint x: 86, startPoint y: 238, endPoint x: 68, endPoint y: 247, distance: 19.7
click at [68, 247] on div "**********" at bounding box center [407, 306] width 772 height 132
drag, startPoint x: 74, startPoint y: 249, endPoint x: 21, endPoint y: 246, distance: 53.5
click at [18, 250] on div "Listings Clear All Filters" at bounding box center [407, 290] width 784 height 186
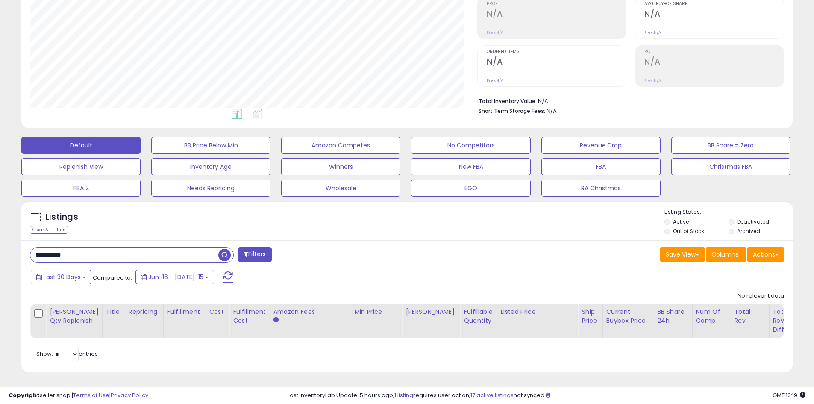
paste input "text"
drag, startPoint x: 97, startPoint y: 244, endPoint x: -2, endPoint y: 246, distance: 98.8
click at [0, 246] on html "Unable to login Retrieving listings data.. has not yet accepted the Terms of Us…" at bounding box center [407, 69] width 814 height 404
paste input "**"
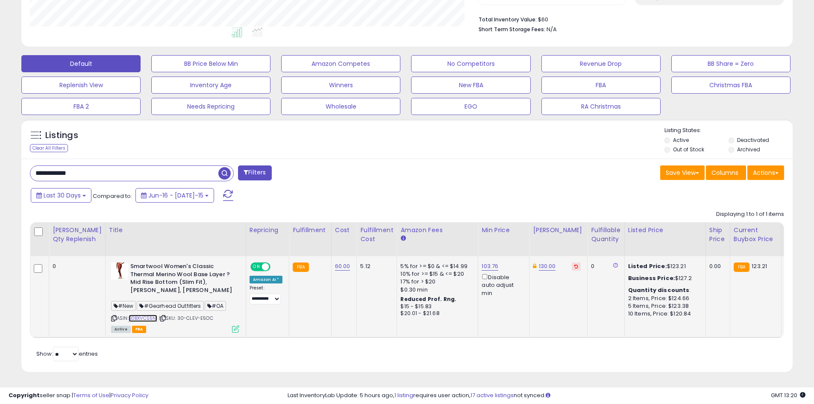
click at [132, 315] on link "B0BXVCS5N1" at bounding box center [143, 318] width 29 height 7
drag, startPoint x: 65, startPoint y: 169, endPoint x: -53, endPoint y: 180, distance: 117.6
paste input "text"
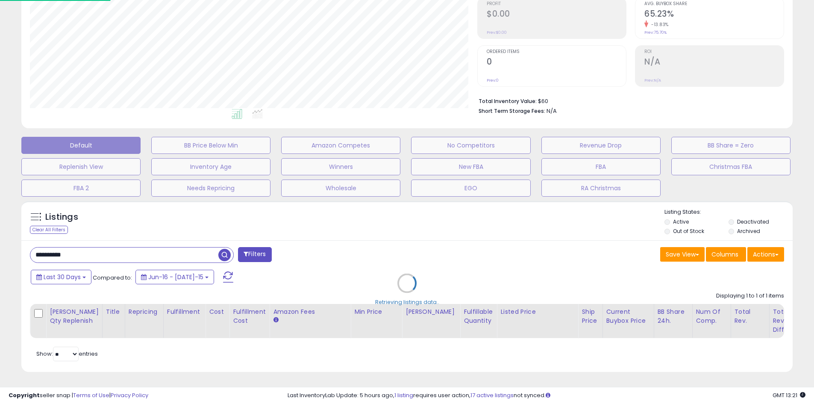
scroll to position [175, 451]
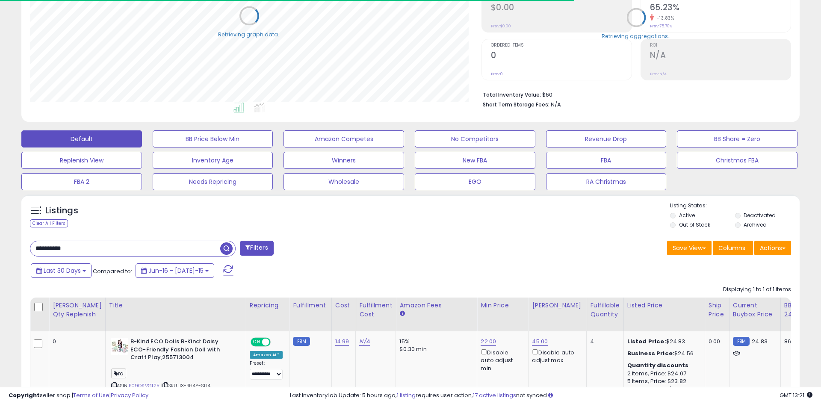
drag, startPoint x: 342, startPoint y: 211, endPoint x: 339, endPoint y: 198, distance: 13.5
click at [343, 212] on div "Listings Clear All Filters Active" at bounding box center [410, 316] width 778 height 245
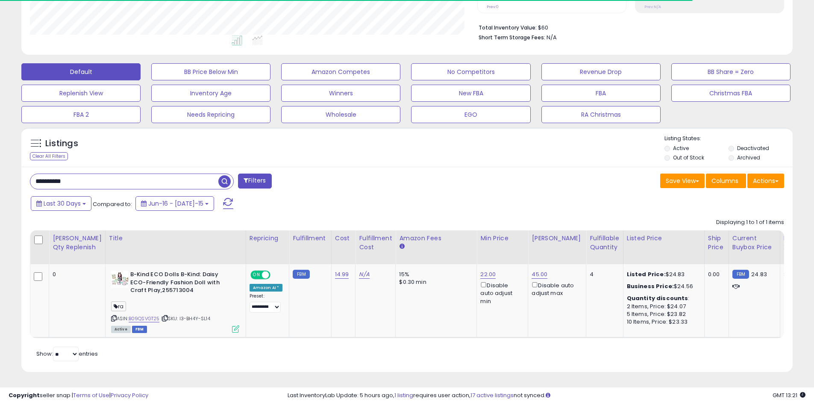
scroll to position [175, 448]
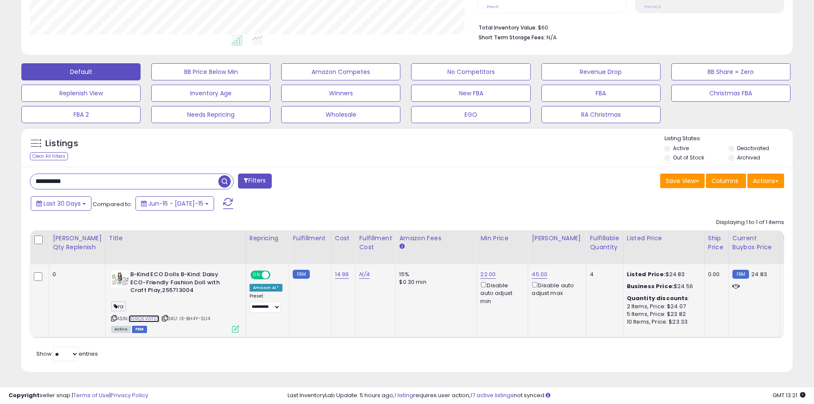
click at [129, 315] on link "B09QSVGT25" at bounding box center [144, 318] width 31 height 7
drag, startPoint x: 118, startPoint y: 174, endPoint x: -24, endPoint y: 182, distance: 142.5
paste input "**"
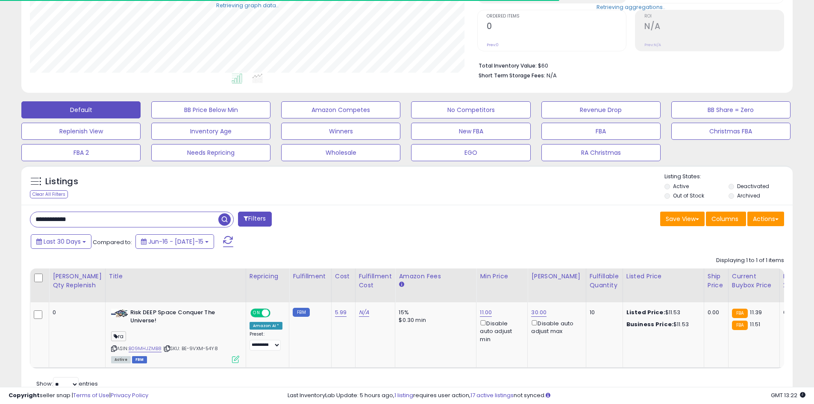
scroll to position [205, 0]
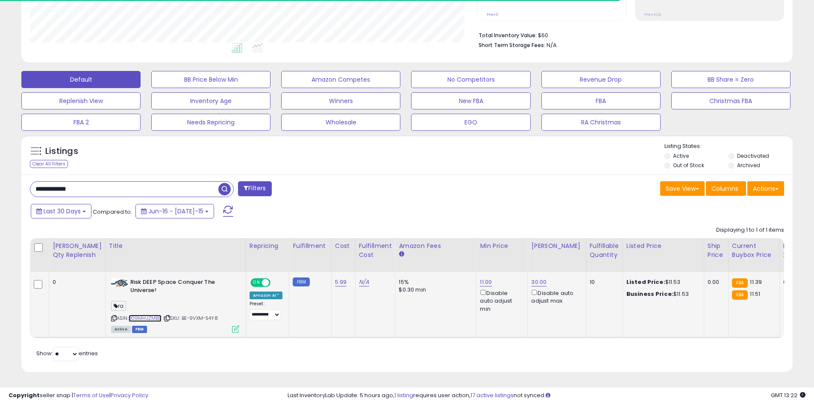
click at [138, 315] on link "B09MHJZMB8" at bounding box center [145, 318] width 33 height 7
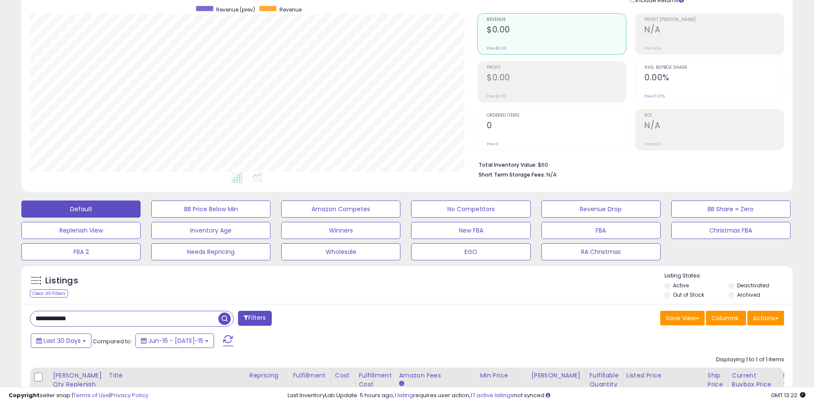
scroll to position [0, 0]
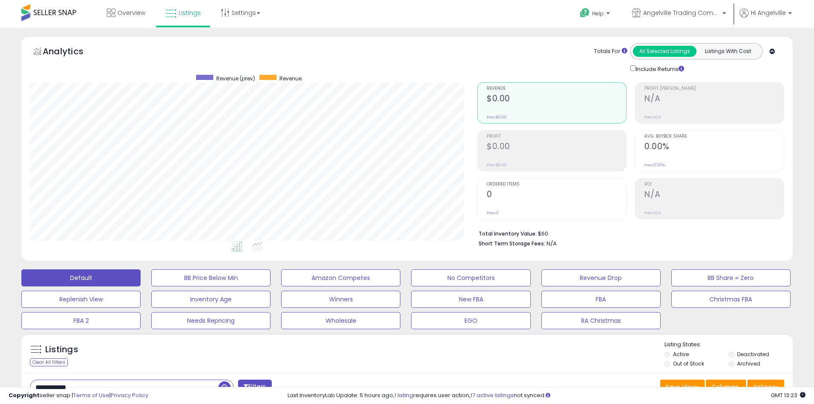
drag, startPoint x: 85, startPoint y: 382, endPoint x: 22, endPoint y: 390, distance: 64.2
click at [32, 384] on input "**********" at bounding box center [124, 387] width 188 height 15
paste input "text"
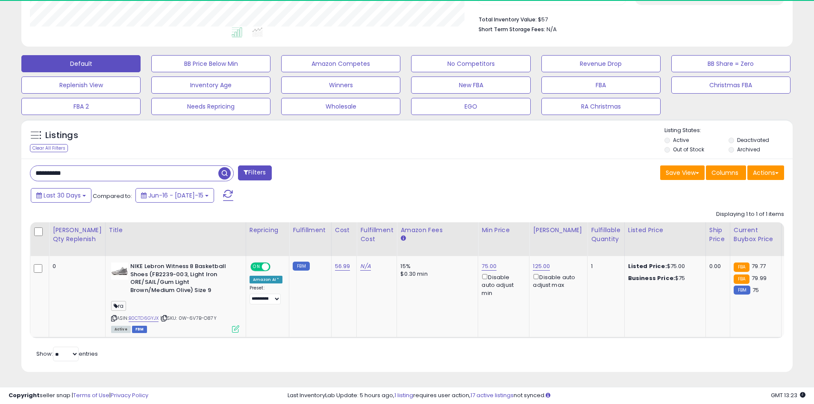
scroll to position [175, 448]
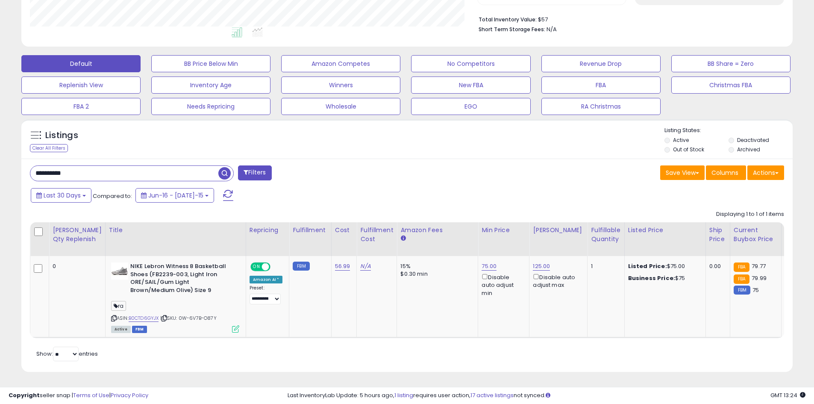
drag, startPoint x: 82, startPoint y: 168, endPoint x: 3, endPoint y: 168, distance: 78.6
click at [15, 169] on div "**********" at bounding box center [407, 102] width 806 height 560
paste input "text"
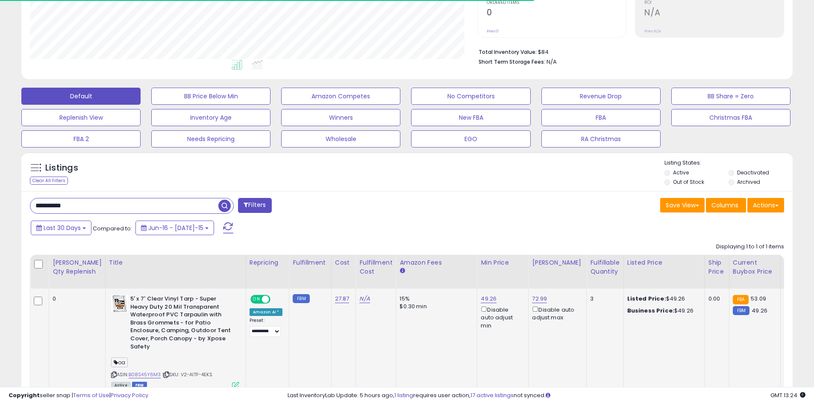
scroll to position [244, 0]
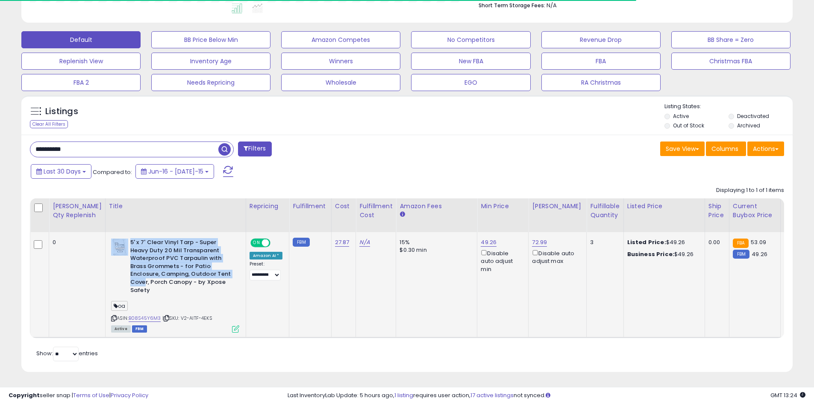
drag, startPoint x: 112, startPoint y: 233, endPoint x: 128, endPoint y: 277, distance: 46.8
click at [128, 277] on div "5' x 7' Clear Vinyl Tarp - Super Heavy Duty 20 Mil Transparent Waterproof PVC T…" at bounding box center [175, 268] width 128 height 58
click at [130, 277] on b "5' x 7' Clear Vinyl Tarp - Super Heavy Duty 20 Mil Transparent Waterproof PVC T…" at bounding box center [182, 268] width 104 height 58
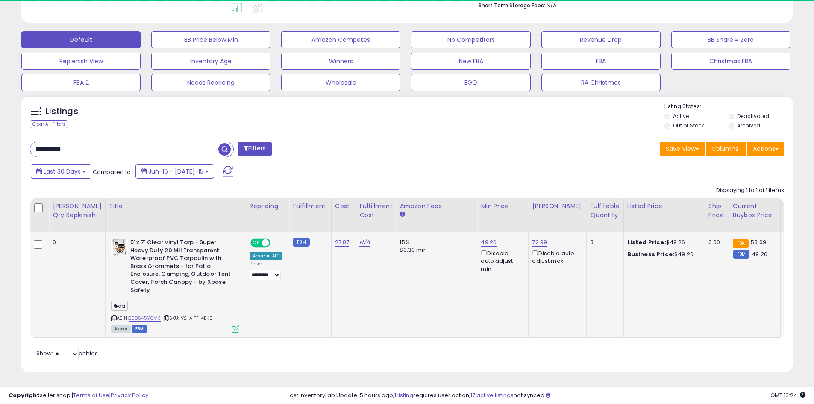
scroll to position [175, 448]
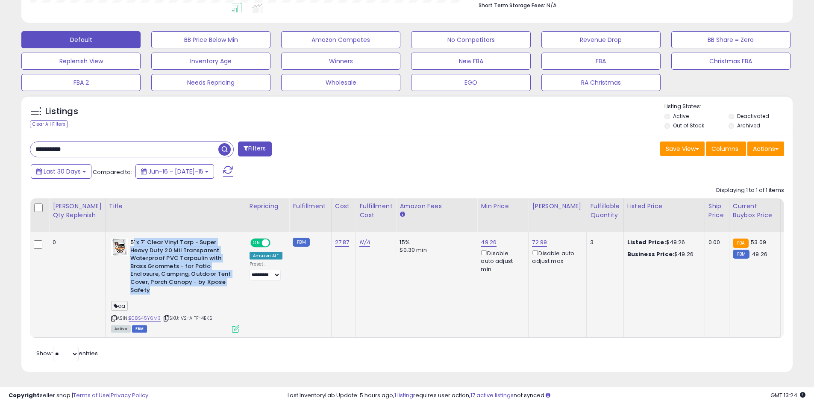
drag, startPoint x: 116, startPoint y: 233, endPoint x: 135, endPoint y: 281, distance: 52.2
click at [135, 281] on b "5' x 7' Clear Vinyl Tarp - Super Heavy Duty 20 Mil Transparent Waterproof PVC T…" at bounding box center [182, 268] width 104 height 58
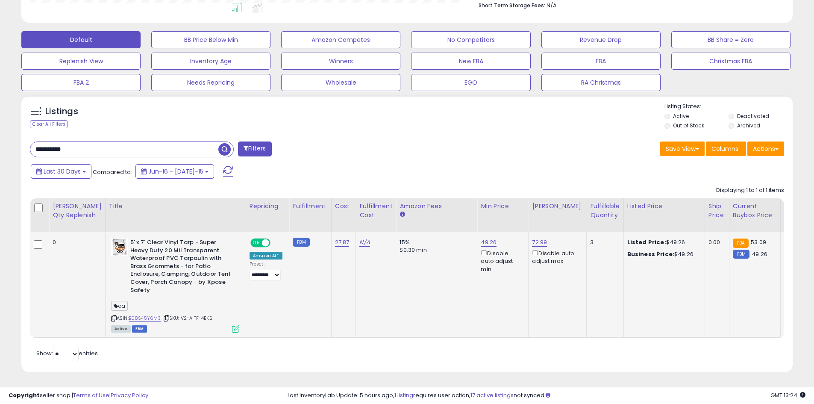
click at [130, 239] on b "5' x 7' Clear Vinyl Tarp - Super Heavy Duty 20 Mil Transparent Waterproof PVC T…" at bounding box center [182, 268] width 104 height 58
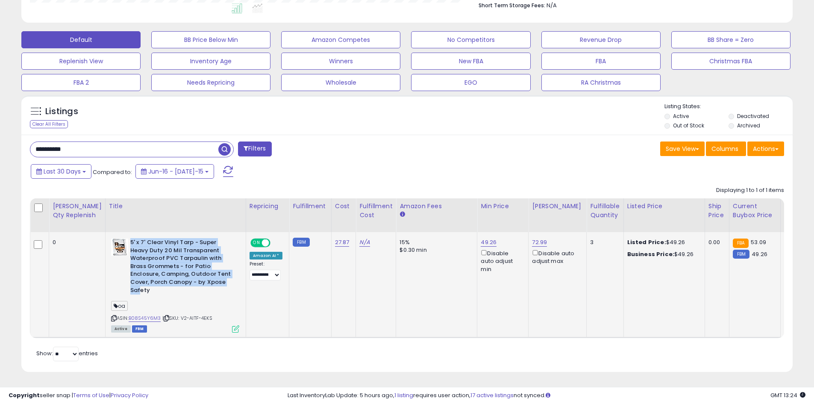
drag, startPoint x: 115, startPoint y: 233, endPoint x: 124, endPoint y: 285, distance: 53.0
click at [130, 286] on b "5' x 7' Clear Vinyl Tarp - Super Heavy Duty 20 Mil Transparent Waterproof PVC T…" at bounding box center [182, 268] width 104 height 58
click at [130, 285] on b "5' x 7' Clear Vinyl Tarp - Super Heavy Duty 20 Mil Transparent Waterproof PVC T…" at bounding box center [182, 268] width 104 height 58
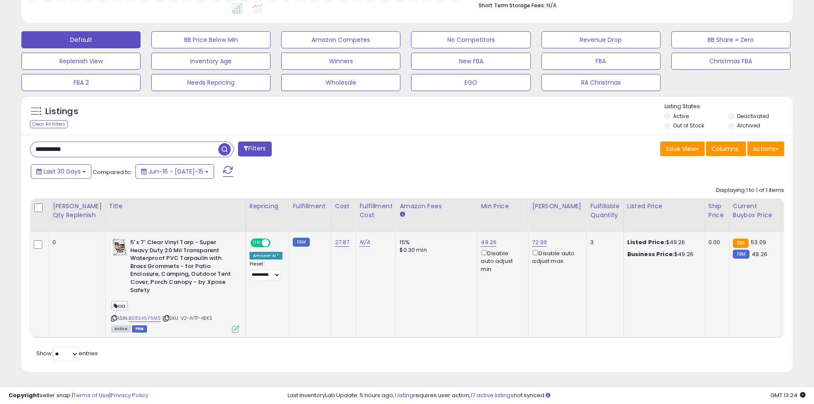
drag, startPoint x: 137, startPoint y: 270, endPoint x: 141, endPoint y: 271, distance: 4.3
click at [136, 271] on b "5' x 7' Clear Vinyl Tarp - Super Heavy Duty 20 Mil Transparent Waterproof PVC T…" at bounding box center [182, 268] width 104 height 58
drag, startPoint x: 586, startPoint y: 136, endPoint x: 587, endPoint y: 141, distance: 4.3
click at [586, 141] on div "Save View Save As New View Update Current View Columns Actions Import Export Vi…" at bounding box center [599, 149] width 384 height 17
click at [139, 315] on link "B08S45Y6M3" at bounding box center [145, 318] width 32 height 7
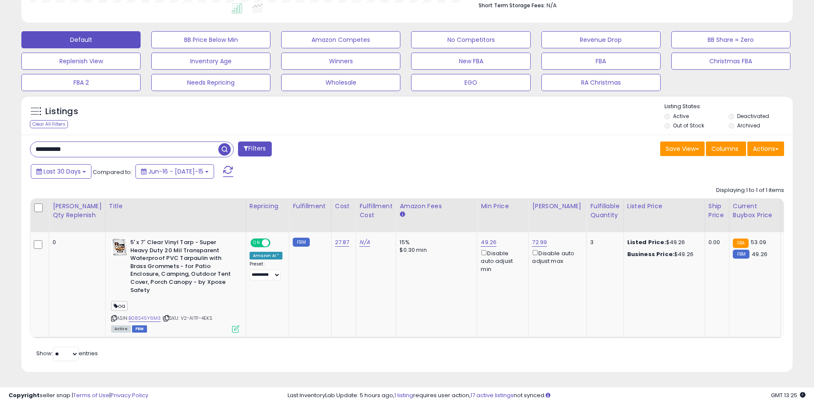
drag, startPoint x: 78, startPoint y: 141, endPoint x: -14, endPoint y: 144, distance: 91.9
paste input "**"
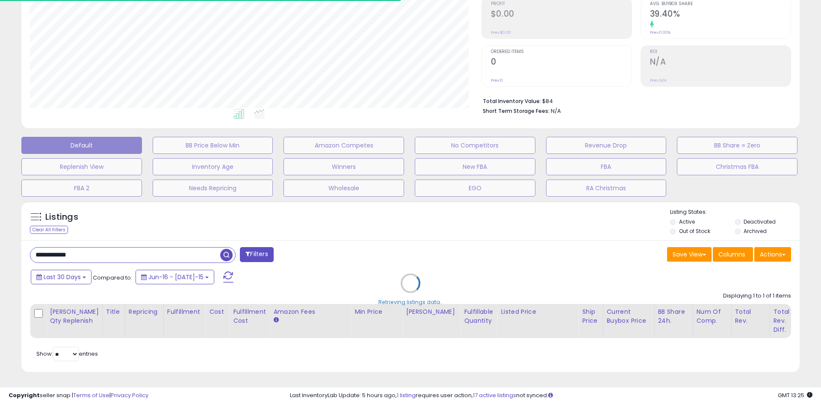
click at [285, 227] on div "Retrieving listings data.." at bounding box center [410, 290] width 791 height 186
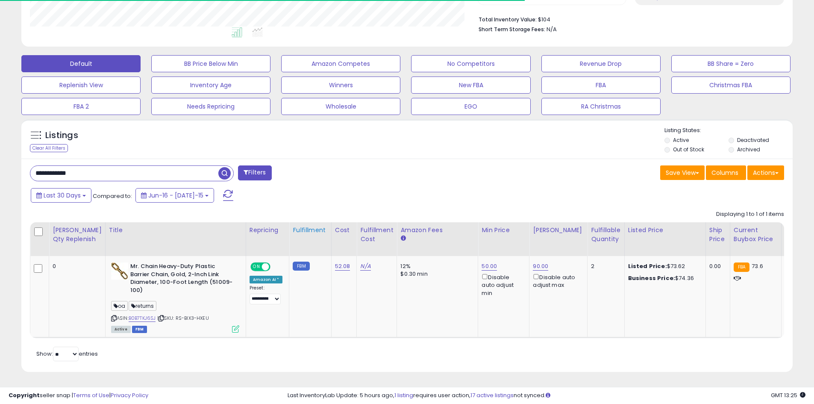
scroll to position [221, 0]
drag, startPoint x: 117, startPoint y: 257, endPoint x: 144, endPoint y: 280, distance: 34.9
click at [144, 280] on b "Mr. Chain Heavy-Duty Plastic Barrier Chain, Gold, 2-Inch Link Diameter, 100-Foo…" at bounding box center [182, 279] width 104 height 34
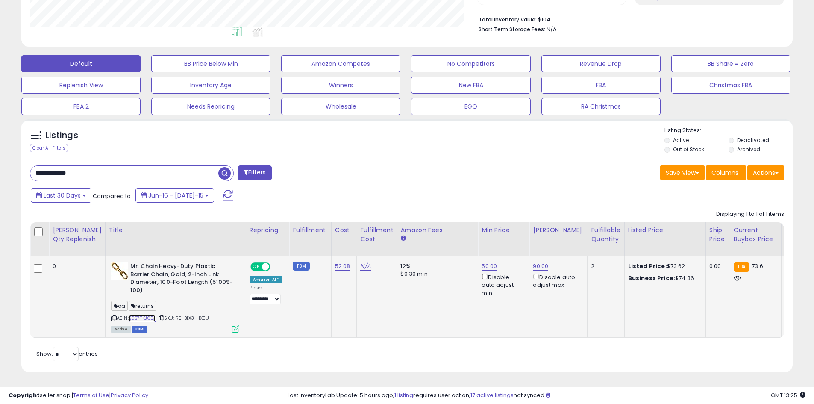
click at [136, 315] on link "B0B7TKJ6SJ" at bounding box center [142, 318] width 27 height 7
drag, startPoint x: 74, startPoint y: 170, endPoint x: 2, endPoint y: 169, distance: 71.8
click at [15, 169] on div "Listings Clear All Filters" at bounding box center [407, 249] width 784 height 268
paste input "text"
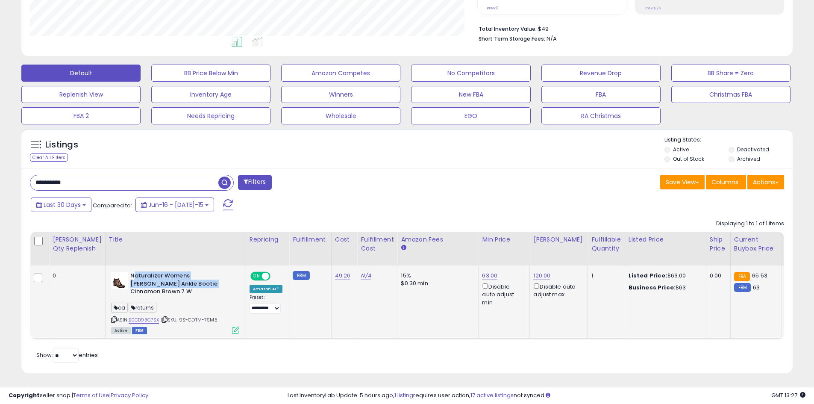
drag, startPoint x: 118, startPoint y: 277, endPoint x: 155, endPoint y: 289, distance: 38.9
click at [156, 289] on b "Naturalizer Womens [PERSON_NAME] Ankle Bootie Cinnamon Brown 7 W" at bounding box center [182, 285] width 104 height 26
click at [152, 282] on b "Naturalizer Womens [PERSON_NAME] Ankle Bootie Cinnamon Brown 7 W" at bounding box center [182, 285] width 104 height 26
drag, startPoint x: 148, startPoint y: 276, endPoint x: 160, endPoint y: 284, distance: 14.5
click at [159, 284] on b "Naturalizer Womens [PERSON_NAME] Ankle Bootie Cinnamon Brown 7 W" at bounding box center [182, 285] width 104 height 26
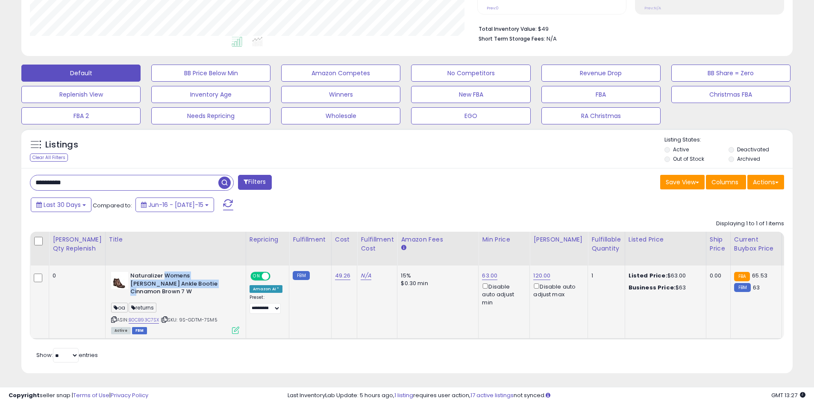
click at [159, 285] on b "Naturalizer Womens [PERSON_NAME] Ankle Bootie Cinnamon Brown 7 W" at bounding box center [182, 285] width 104 height 26
click at [150, 277] on b "Naturalizer Womens [PERSON_NAME] Ankle Bootie Cinnamon Brown 7 W" at bounding box center [182, 285] width 104 height 26
drag, startPoint x: 114, startPoint y: 275, endPoint x: 183, endPoint y: 292, distance: 70.3
click at [183, 292] on div "Naturalizer Womens [PERSON_NAME] Ankle Bootie Cinnamon Brown 7 W oa returns ASI…" at bounding box center [174, 302] width 130 height 61
click at [182, 292] on div "ASIN: B0CB93C7SX | SKU: 9S-GDTM-7SM5 Active FBM" at bounding box center [175, 302] width 128 height 61
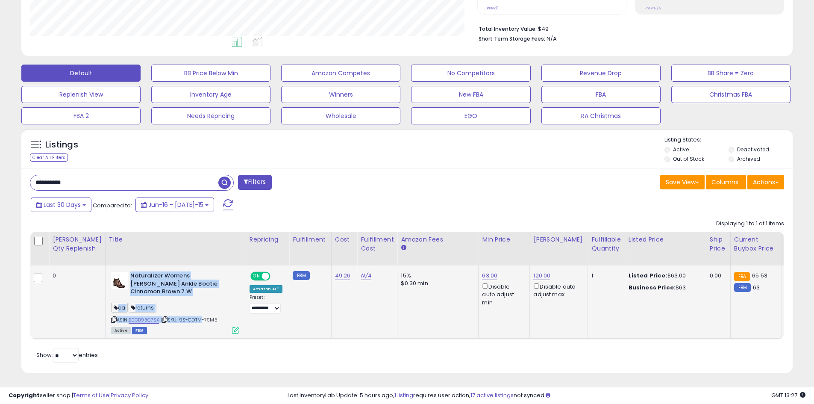
click at [181, 288] on b "Naturalizer Womens [PERSON_NAME] Ankle Bootie Cinnamon Brown 7 W" at bounding box center [182, 285] width 104 height 26
click at [421, 148] on div "Listings Clear All Filters Listing States:" at bounding box center [407, 150] width 772 height 29
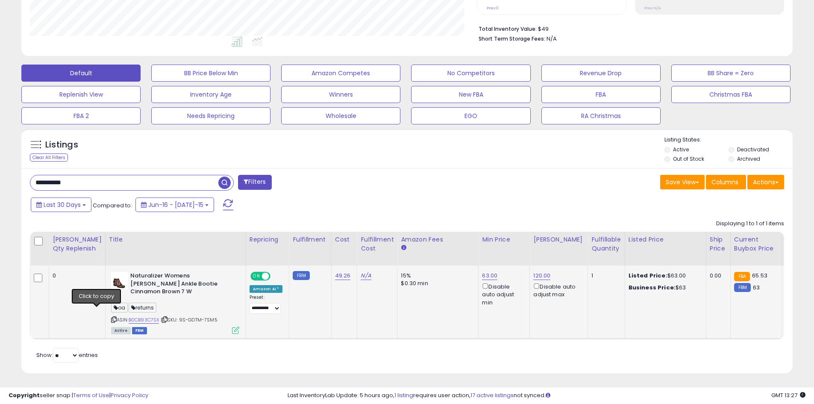
click at [111, 317] on icon at bounding box center [114, 319] width 6 height 5
click at [129, 316] on link "B0CB93C7SX" at bounding box center [144, 319] width 31 height 7
drag, startPoint x: 82, startPoint y: 183, endPoint x: 16, endPoint y: 180, distance: 65.4
click at [16, 181] on div "Listings Clear All Filters" at bounding box center [407, 254] width 784 height 260
paste input "text"
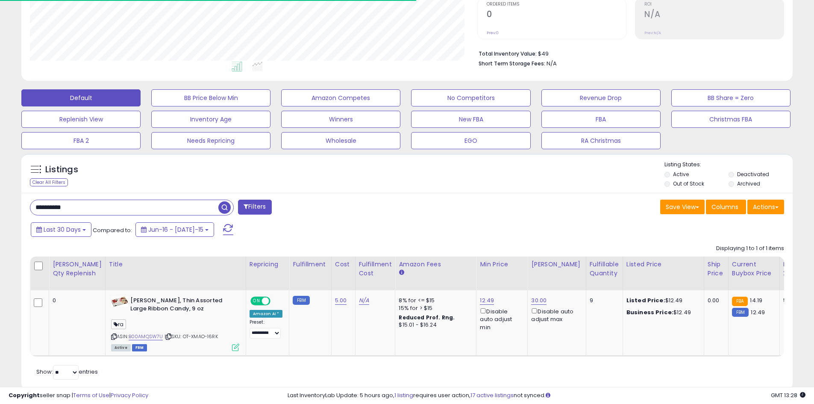
scroll to position [205, 0]
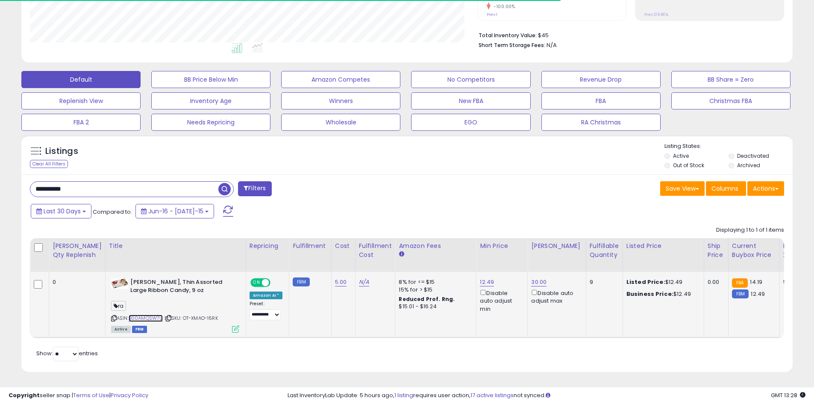
click at [136, 315] on link "B00AMQSW7U" at bounding box center [146, 318] width 35 height 7
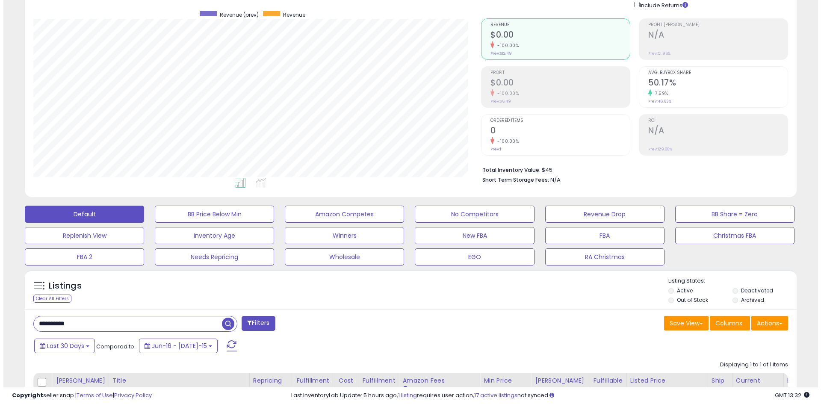
scroll to position [128, 0]
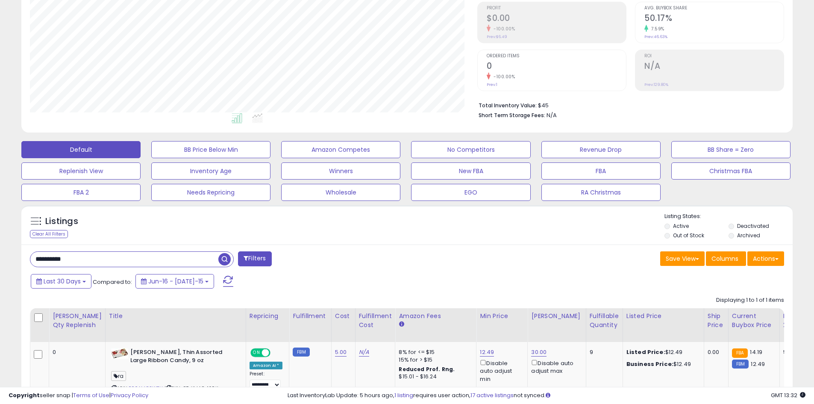
drag, startPoint x: 68, startPoint y: 262, endPoint x: 19, endPoint y: 260, distance: 49.6
click at [15, 262] on div "Listings Clear All Filters" at bounding box center [407, 327] width 784 height 252
paste input "text"
click at [224, 256] on span "button" at bounding box center [224, 259] width 12 height 12
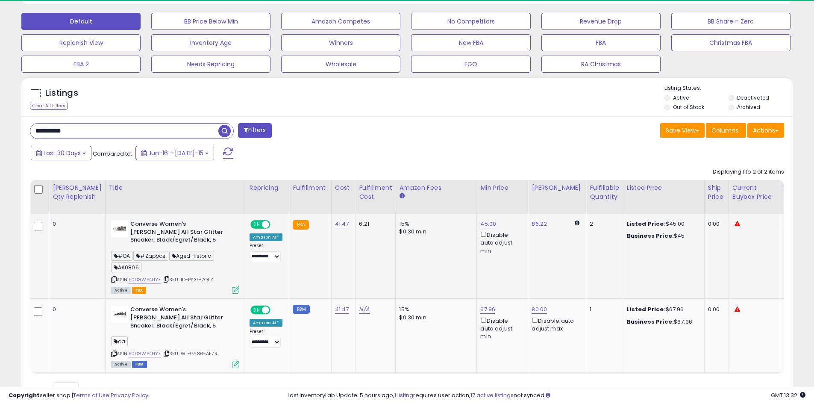
scroll to position [175, 448]
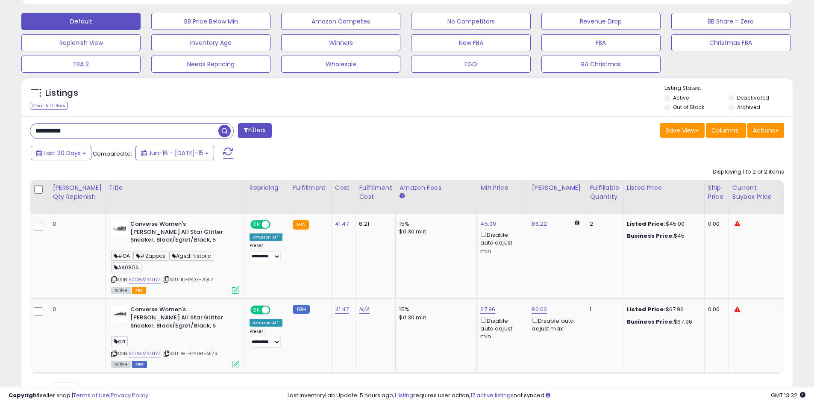
drag, startPoint x: 68, startPoint y: 129, endPoint x: 24, endPoint y: 127, distance: 43.6
click at [24, 127] on div "**********" at bounding box center [216, 131] width 384 height 17
paste input "**"
click at [218, 134] on input "**********" at bounding box center [124, 131] width 188 height 15
click at [221, 134] on span "button" at bounding box center [224, 131] width 12 height 12
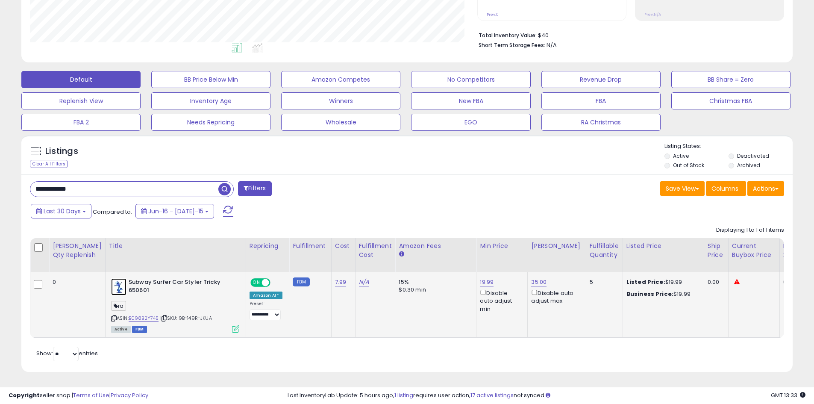
click at [111, 278] on img at bounding box center [118, 286] width 15 height 17
drag, startPoint x: 105, startPoint y: 184, endPoint x: 29, endPoint y: 184, distance: 76.1
click at [29, 184] on div "**********" at bounding box center [216, 189] width 384 height 17
paste input "text"
type input "**********"
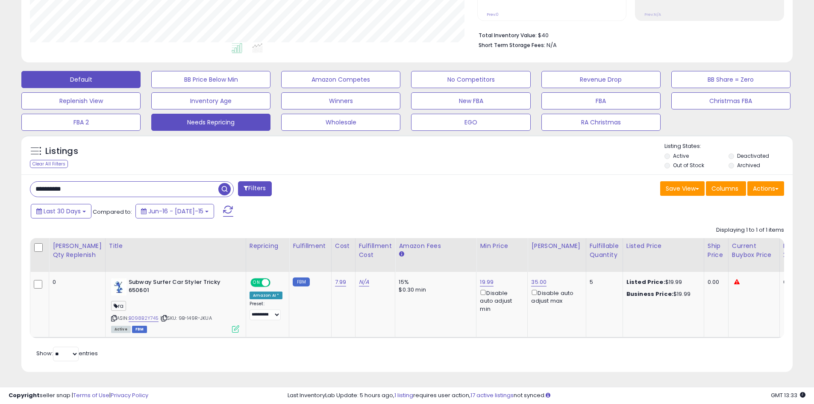
click at [226, 186] on span "button" at bounding box center [224, 189] width 12 height 12
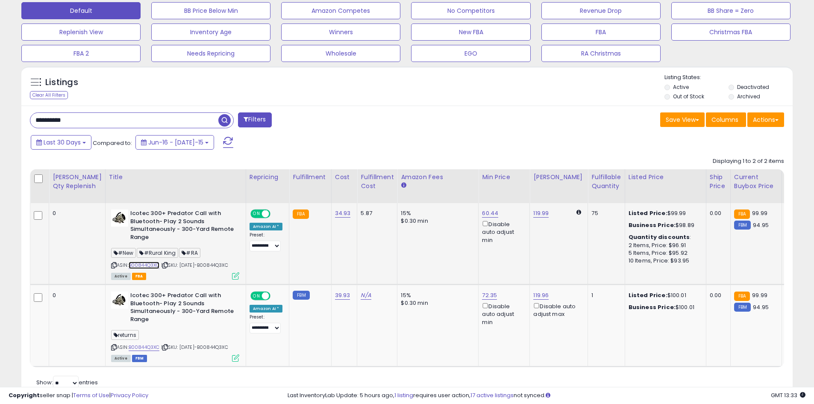
click at [137, 268] on link "B00844Q3XC" at bounding box center [144, 265] width 31 height 7
drag, startPoint x: 59, startPoint y: 119, endPoint x: 35, endPoint y: 119, distance: 24.4
click at [35, 119] on input "**********" at bounding box center [124, 120] width 188 height 15
click at [226, 121] on span "button" at bounding box center [224, 120] width 12 height 12
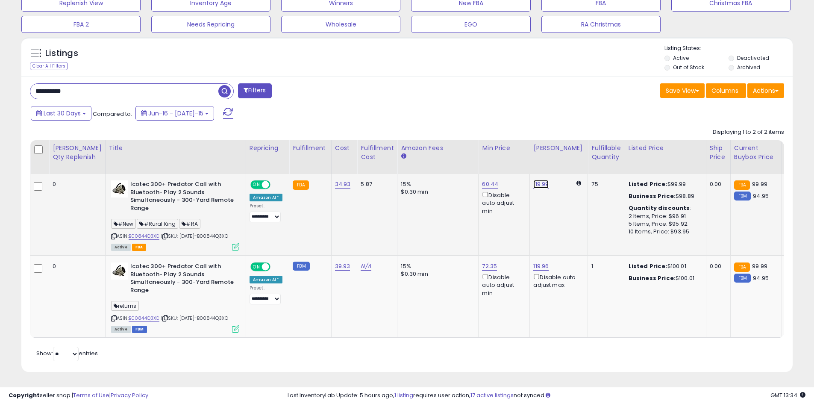
click at [533, 180] on link "119.99" at bounding box center [540, 184] width 15 height 9
drag, startPoint x: 478, startPoint y: 140, endPoint x: 440, endPoint y: 143, distance: 38.6
click at [440, 143] on table "[PERSON_NAME] Qty Replenish Title Repricing Fulfillment ROI" at bounding box center [676, 239] width 1292 height 198
type input "*****"
click button "submit" at bounding box center [544, 153] width 15 height 13
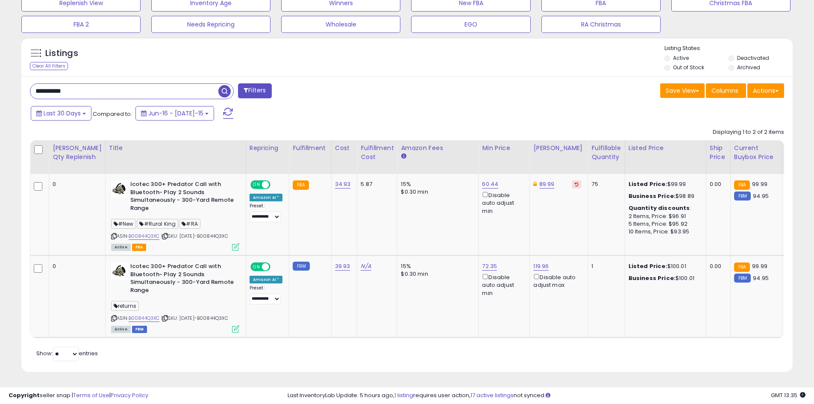
drag, startPoint x: 88, startPoint y: 80, endPoint x: 31, endPoint y: 79, distance: 57.3
click at [31, 84] on input "**********" at bounding box center [124, 91] width 188 height 15
paste input "text"
click at [221, 85] on span "button" at bounding box center [224, 91] width 12 height 12
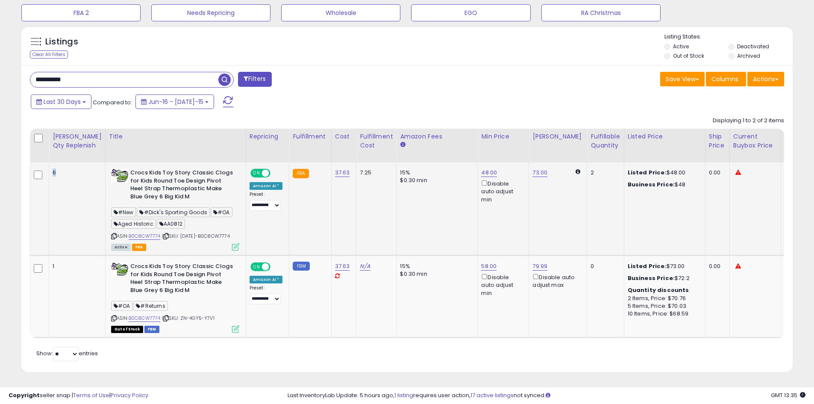
drag, startPoint x: 54, startPoint y: 168, endPoint x: 61, endPoint y: 168, distance: 7.3
click at [61, 169] on div "6" at bounding box center [76, 173] width 46 height 8
drag, startPoint x: 85, startPoint y: 78, endPoint x: 32, endPoint y: 75, distance: 53.5
click at [33, 75] on input "**********" at bounding box center [124, 79] width 188 height 15
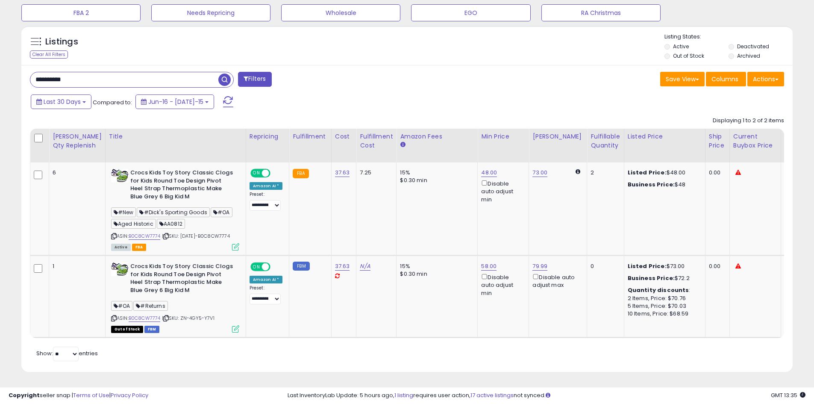
paste input "text"
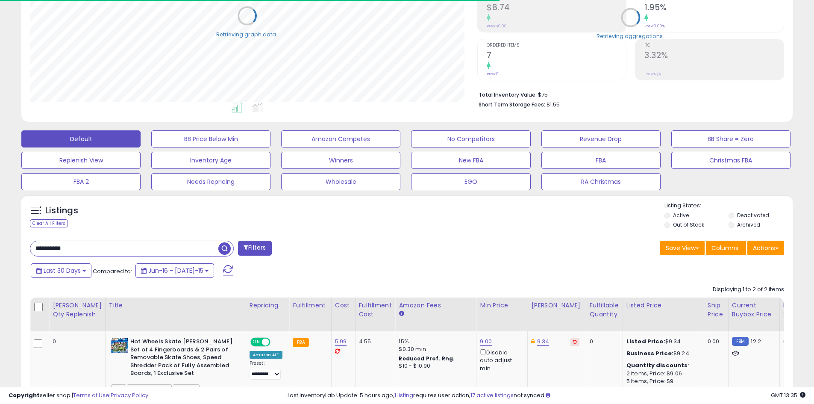
scroll to position [427256, 426983]
click at [335, 218] on div "Listings Clear All Filters Listing States:" at bounding box center [407, 216] width 772 height 29
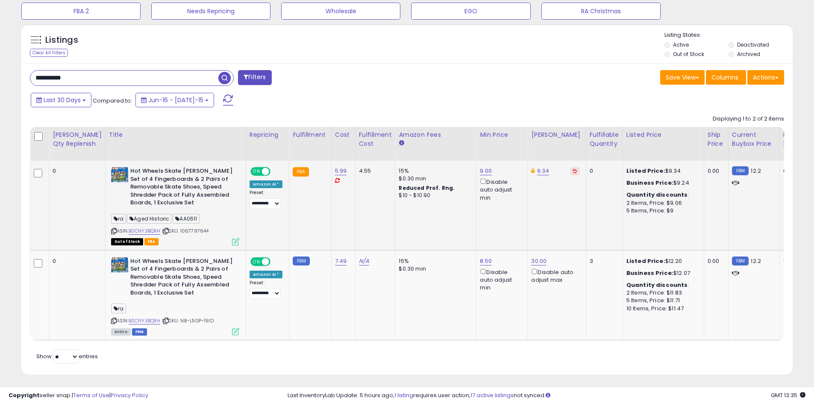
scroll to position [318, 0]
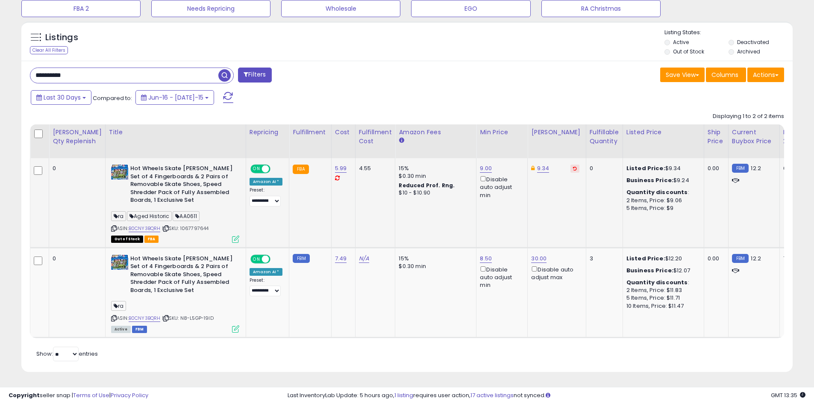
click at [119, 219] on div "ASIN: B0CNY3BQRH | SKU: 1067797644 Out of Stock FBA" at bounding box center [175, 203] width 128 height 77
click at [129, 225] on link "B0CNY3BQRH" at bounding box center [145, 228] width 32 height 7
drag, startPoint x: 84, startPoint y: 66, endPoint x: 22, endPoint y: 68, distance: 62.4
click at [22, 68] on div "**********" at bounding box center [407, 217] width 772 height 312
click at [87, 68] on input "**********" at bounding box center [124, 75] width 188 height 15
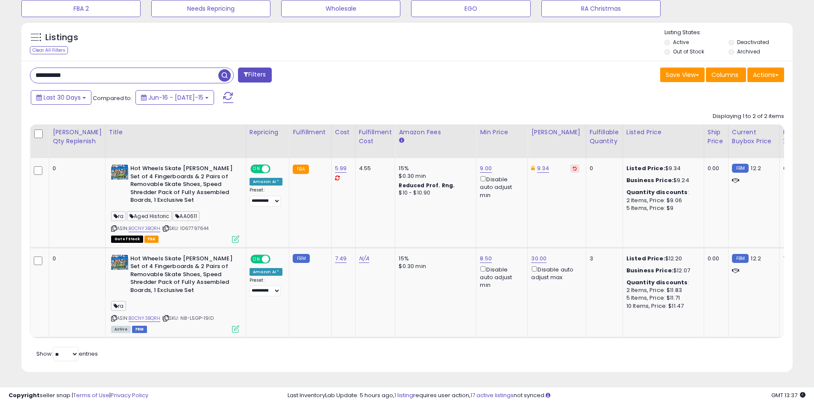
click at [87, 68] on input "**********" at bounding box center [124, 75] width 188 height 15
paste input "text"
click at [221, 70] on span "button" at bounding box center [224, 75] width 12 height 12
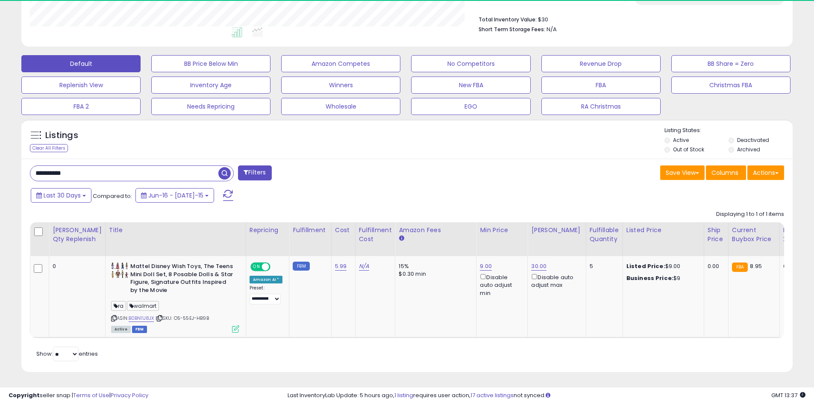
scroll to position [175, 448]
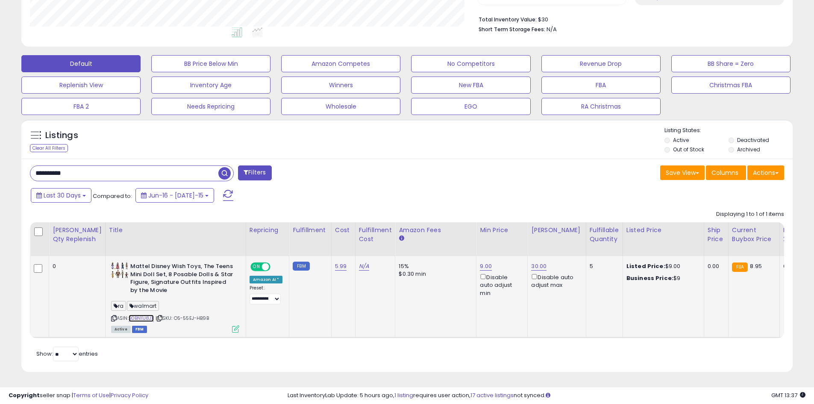
click at [129, 315] on link "B0BN11J8JX" at bounding box center [142, 318] width 26 height 7
drag, startPoint x: 89, startPoint y: 168, endPoint x: 23, endPoint y: 167, distance: 66.3
click at [23, 167] on div "**********" at bounding box center [407, 265] width 772 height 213
paste input "text"
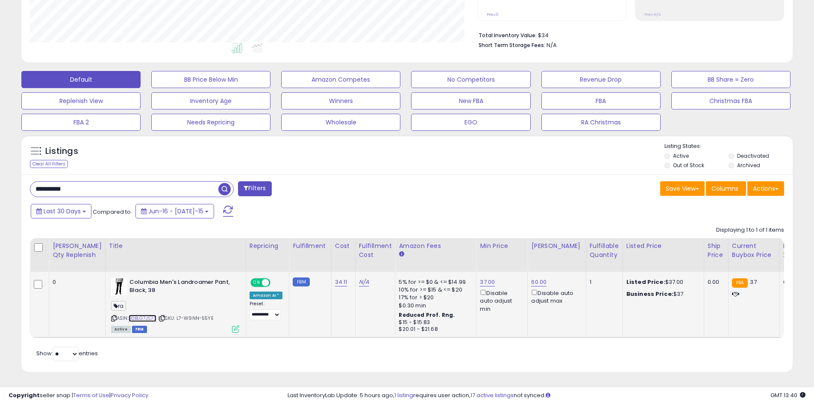
click at [130, 315] on link "B0BLG7JS73" at bounding box center [143, 318] width 28 height 7
drag, startPoint x: 79, startPoint y: 183, endPoint x: 20, endPoint y: 188, distance: 59.2
click at [19, 187] on div "Listings Clear All Filters" at bounding box center [407, 257] width 784 height 252
paste input "text"
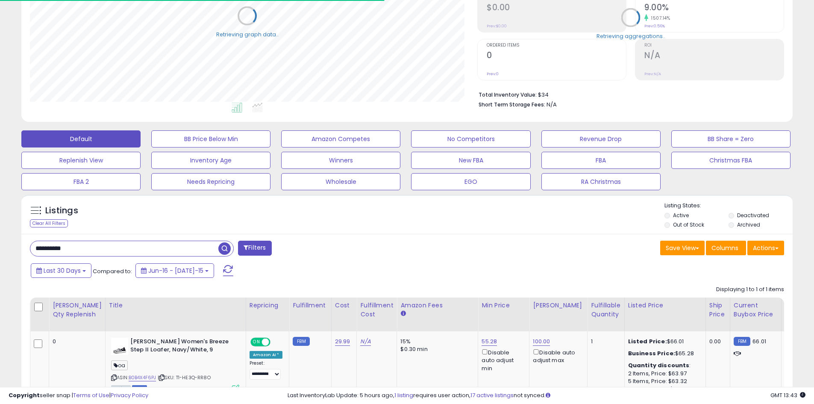
scroll to position [427256, 426983]
click at [307, 207] on div "Listings Clear All Filters Listing States:" at bounding box center [407, 216] width 772 height 29
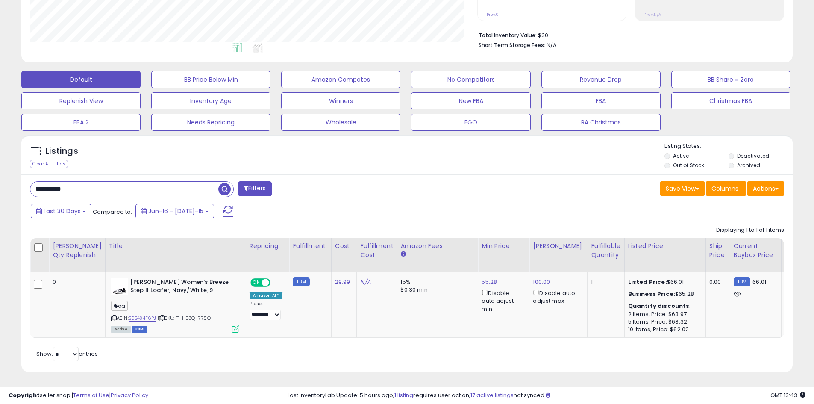
scroll to position [175, 448]
click at [139, 315] on link "B0B4X4F6PJ" at bounding box center [143, 318] width 28 height 7
drag, startPoint x: 40, startPoint y: 183, endPoint x: 20, endPoint y: 182, distance: 20.5
click at [12, 183] on div "**********" at bounding box center [407, 110] width 806 height 545
paste input "text"
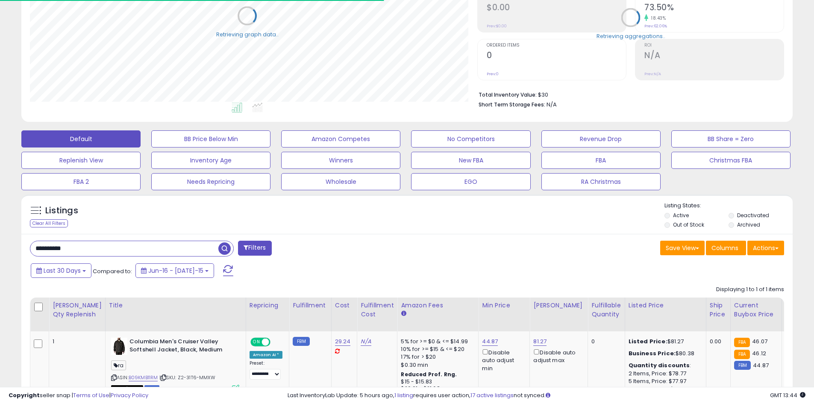
scroll to position [427256, 426983]
click at [351, 215] on div "Listings Clear All Filters Listing States:" at bounding box center [407, 216] width 772 height 29
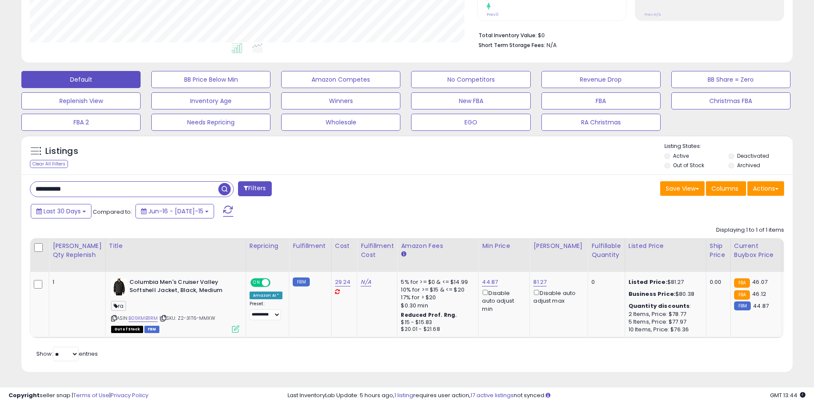
scroll to position [175, 448]
drag, startPoint x: 77, startPoint y: 180, endPoint x: 14, endPoint y: 183, distance: 63.8
click at [14, 183] on div "**********" at bounding box center [407, 110] width 806 height 545
paste input "text"
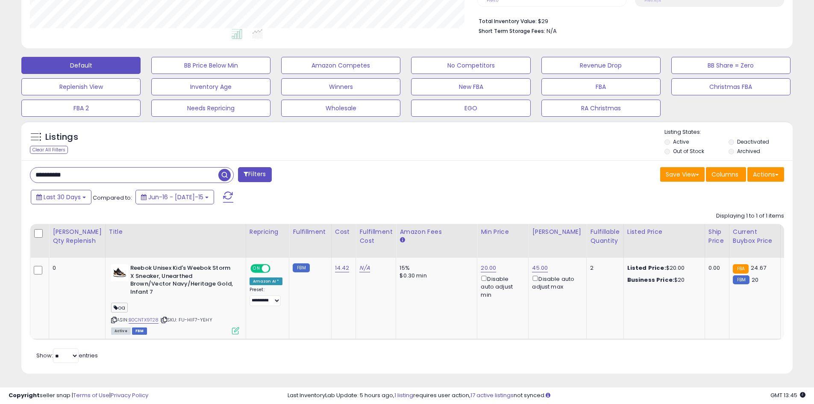
drag, startPoint x: 54, startPoint y: 172, endPoint x: 7, endPoint y: 177, distance: 47.7
click at [10, 176] on div "**********" at bounding box center [407, 104] width 806 height 560
paste input "text"
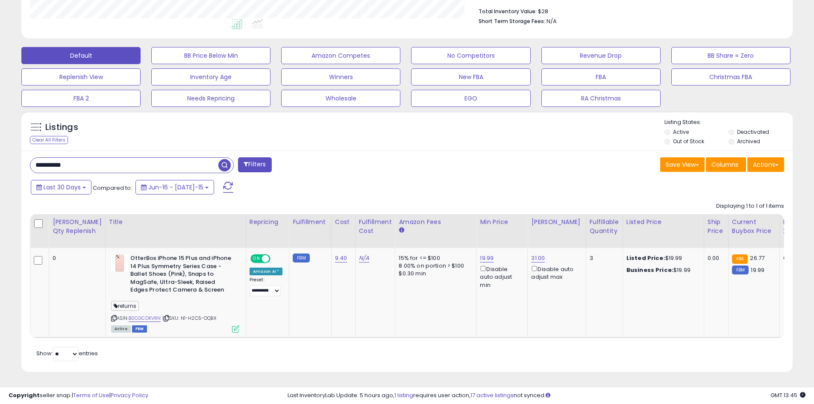
drag, startPoint x: 54, startPoint y: 164, endPoint x: 9, endPoint y: 165, distance: 45.3
click at [10, 165] on div "**********" at bounding box center [407, 98] width 806 height 568
paste input "text"
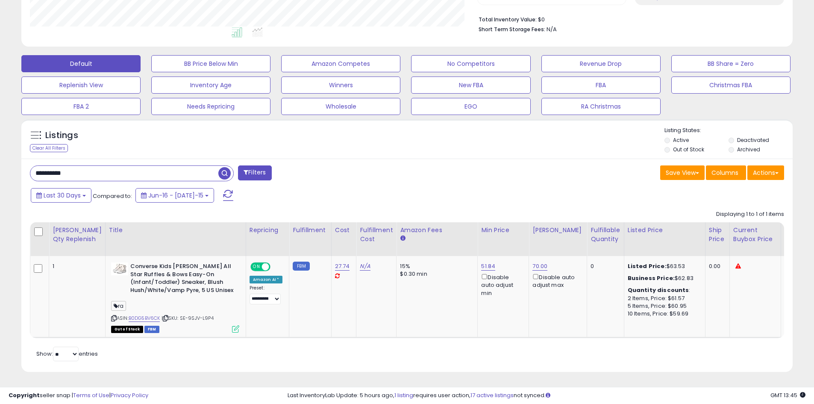
drag, startPoint x: 105, startPoint y: 159, endPoint x: 18, endPoint y: 167, distance: 87.6
click at [19, 167] on div "Listings Clear All Filters" at bounding box center [407, 249] width 784 height 268
paste input "text"
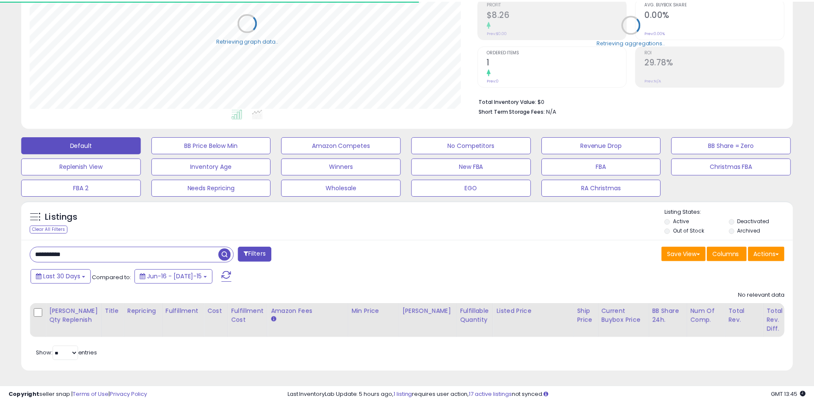
scroll to position [427256, 426983]
click at [327, 216] on div "Listings Clear All Filters Listing States:" at bounding box center [407, 222] width 772 height 29
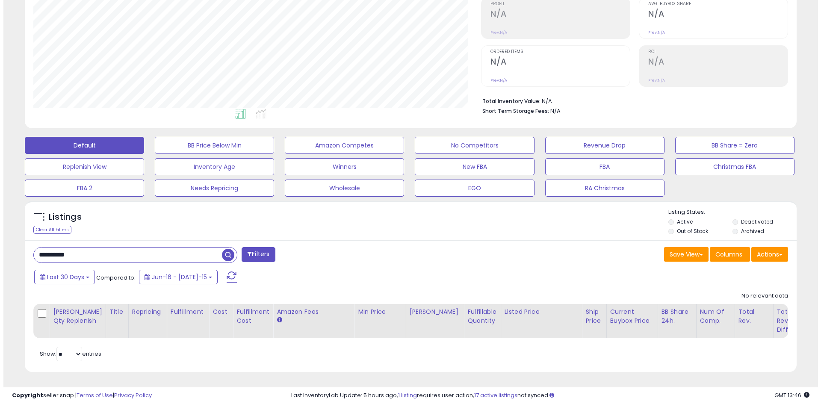
scroll to position [175, 448]
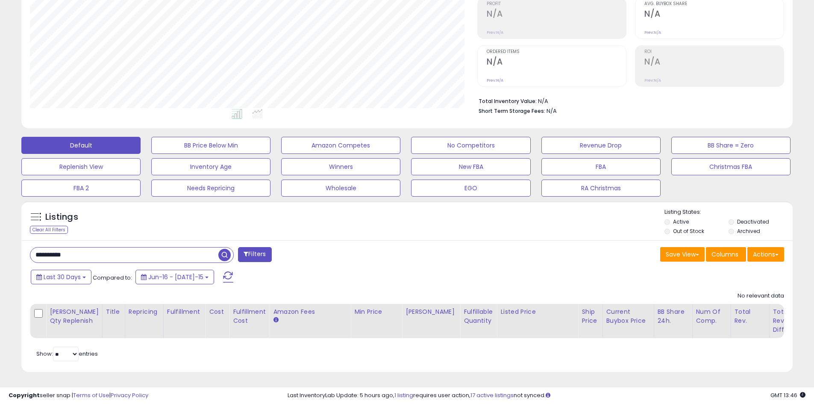
drag, startPoint x: 72, startPoint y: 245, endPoint x: 34, endPoint y: 247, distance: 38.1
click at [34, 247] on input "**********" at bounding box center [124, 254] width 188 height 15
drag, startPoint x: 103, startPoint y: 250, endPoint x: 31, endPoint y: 250, distance: 72.7
click at [31, 250] on input "**********" at bounding box center [124, 254] width 188 height 15
paste input "text"
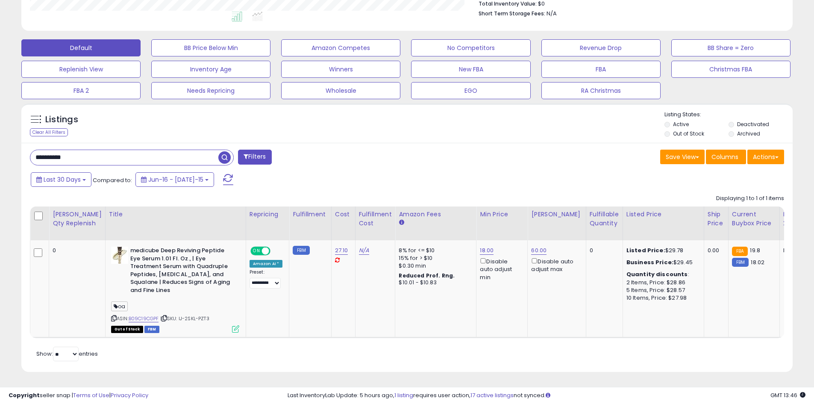
drag, startPoint x: 81, startPoint y: 154, endPoint x: 41, endPoint y: 151, distance: 39.4
click at [42, 151] on input "**********" at bounding box center [124, 157] width 188 height 15
paste input "**"
type input "*"
paste input "**********"
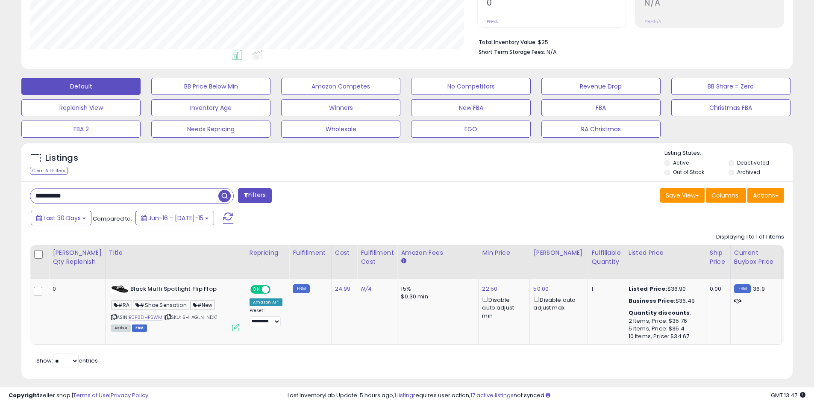
scroll to position [205, 0]
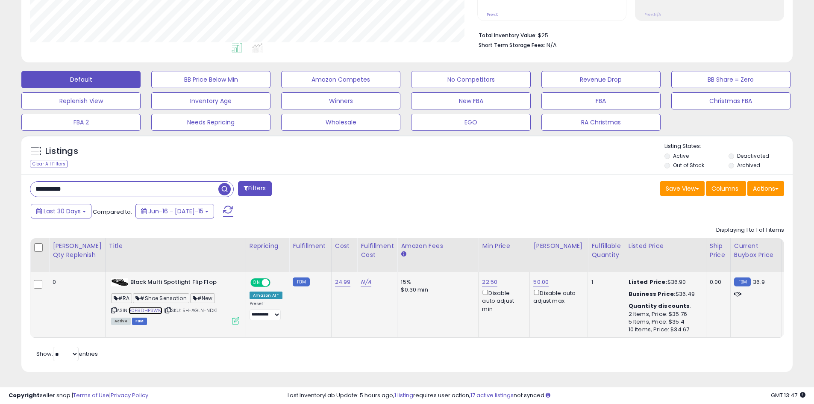
click at [129, 307] on link "B0F8DHPSWM" at bounding box center [146, 310] width 34 height 7
drag, startPoint x: 99, startPoint y: 183, endPoint x: -15, endPoint y: 181, distance: 114.1
click at [0, 181] on html "Unable to login Retrieving listings data.. has not yet accepted the Terms of Us…" at bounding box center [407, 4] width 814 height 404
paste input "text"
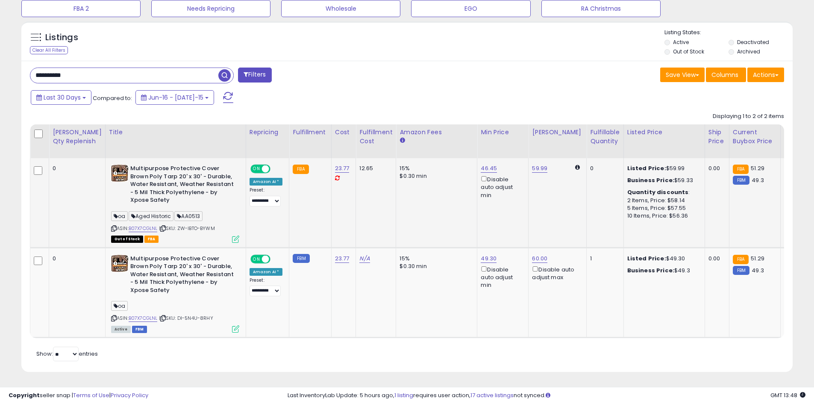
scroll to position [175, 448]
drag, startPoint x: 82, startPoint y: 69, endPoint x: 1, endPoint y: 69, distance: 81.6
click at [2, 69] on div "**********" at bounding box center [407, 60] width 814 height 688
paste input "text"
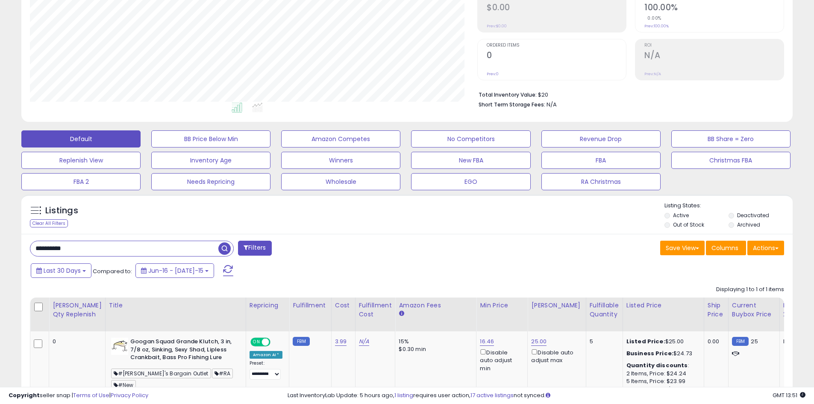
click at [349, 253] on div "**********" at bounding box center [216, 249] width 384 height 17
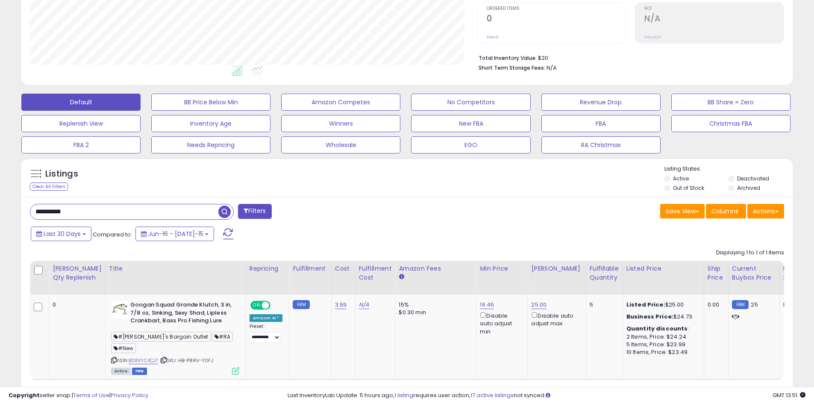
scroll to position [212, 0]
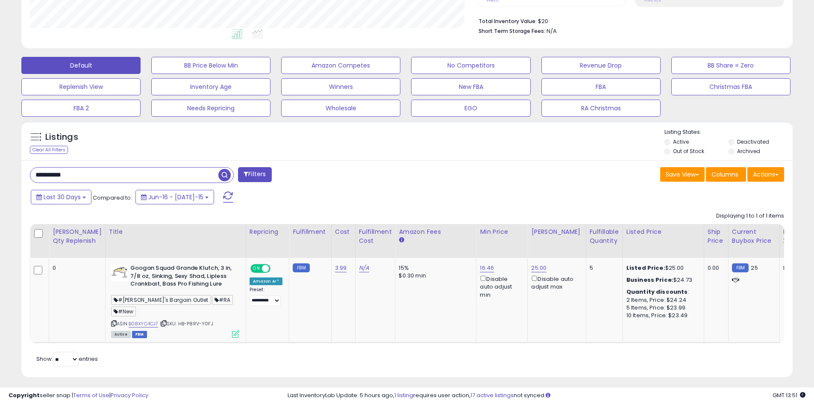
click at [1, 244] on div "**********" at bounding box center [407, 112] width 814 height 594
click at [139, 320] on link "B08XYC4CJ7" at bounding box center [144, 323] width 30 height 7
drag, startPoint x: 82, startPoint y: 180, endPoint x: 3, endPoint y: 180, distance: 79.1
click at [2, 180] on div "**********" at bounding box center [407, 112] width 814 height 594
paste input "text"
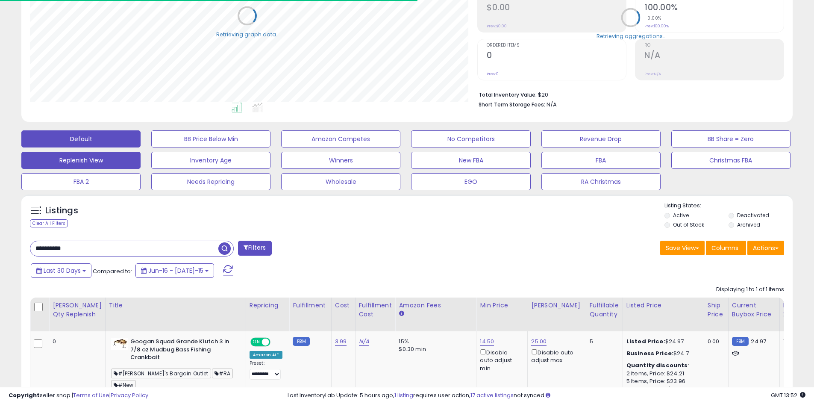
scroll to position [427256, 426983]
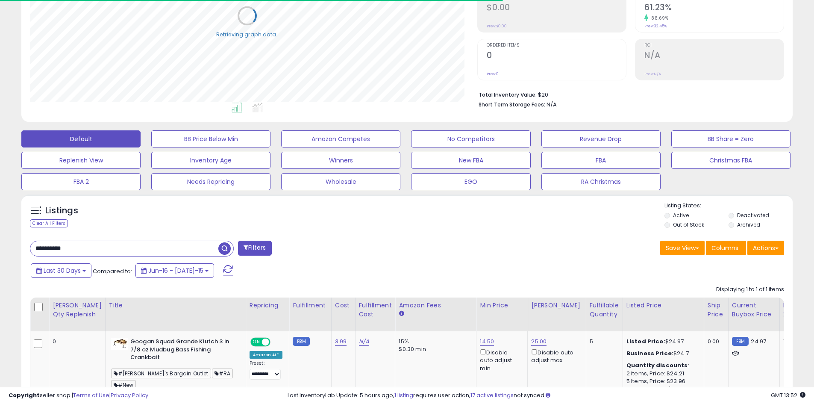
click at [377, 223] on div "Listings Clear All Filters Listing States:" at bounding box center [407, 216] width 772 height 29
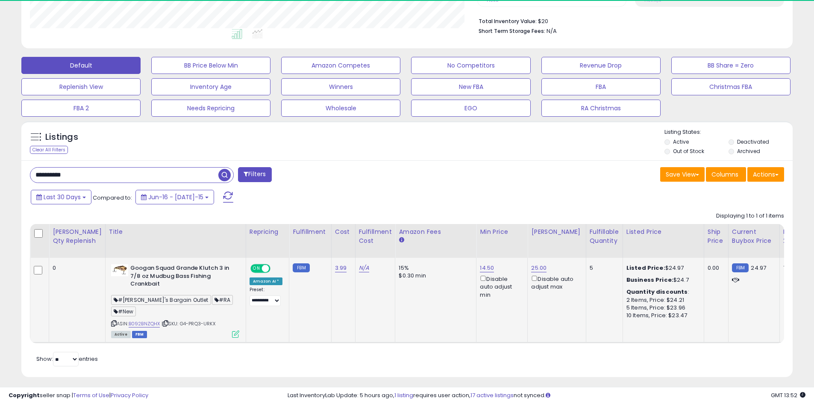
scroll to position [175, 448]
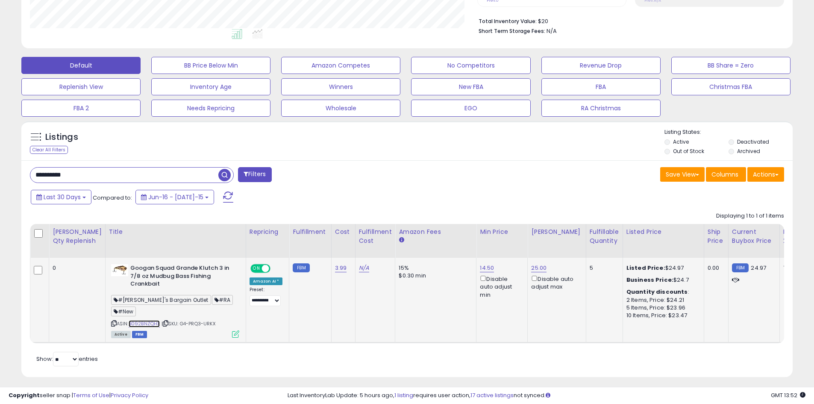
click at [129, 320] on link "B092BNZQHX" at bounding box center [145, 323] width 32 height 7
drag, startPoint x: 68, startPoint y: 171, endPoint x: -23, endPoint y: 171, distance: 90.6
paste input "text"
type input "**********"
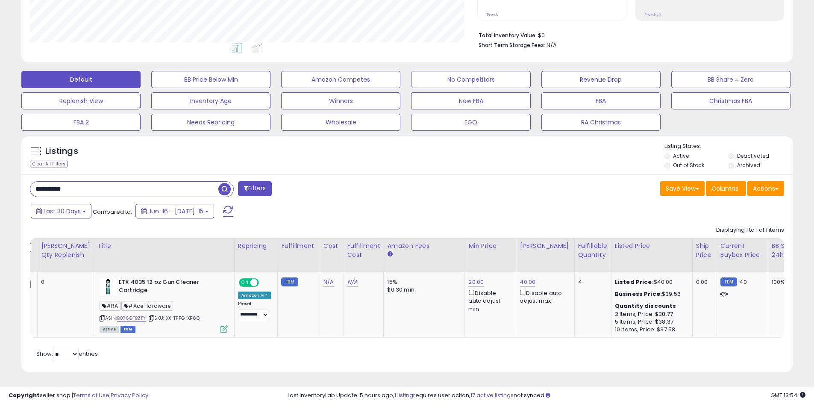
scroll to position [0, 0]
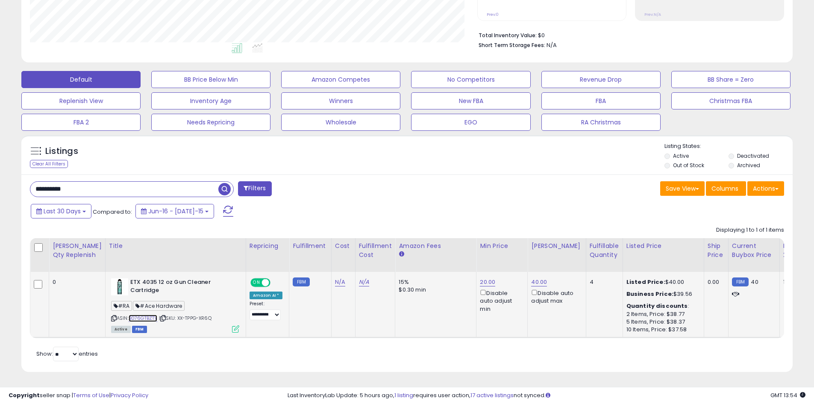
click at [139, 315] on link "B076GTBZTY" at bounding box center [143, 318] width 29 height 7
click at [335, 278] on link "N/A" at bounding box center [340, 282] width 10 height 9
click at [285, 256] on input "number" at bounding box center [297, 261] width 76 height 15
type input "****"
click button "submit" at bounding box center [345, 260] width 15 height 13
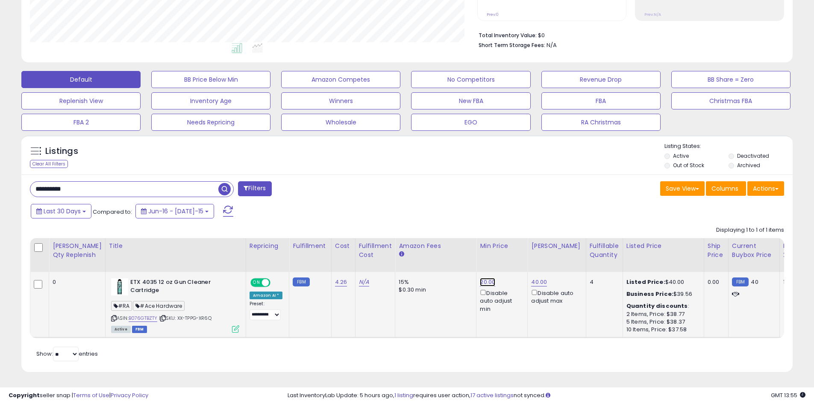
click at [480, 278] on link "20.00" at bounding box center [487, 282] width 15 height 9
drag, startPoint x: 437, startPoint y: 245, endPoint x: 386, endPoint y: 244, distance: 50.4
click at [386, 244] on table "[PERSON_NAME] Qty Replenish Title Repricing Fulfillment ROI" at bounding box center [669, 288] width 1279 height 100
type input "*****"
click button "submit" at bounding box center [491, 251] width 15 height 13
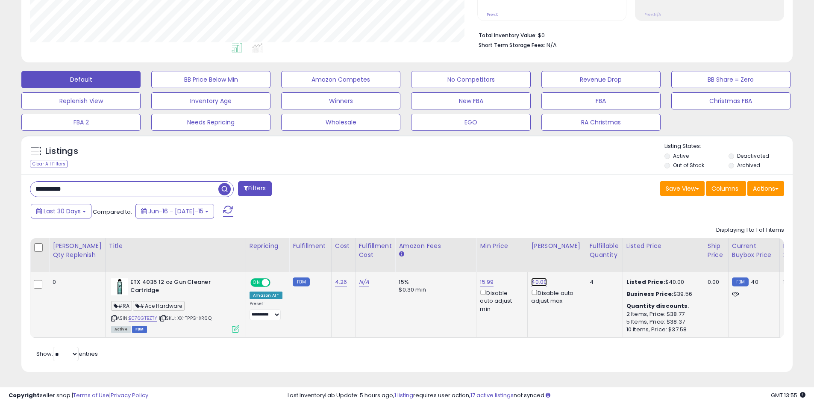
click at [531, 278] on link "40.00" at bounding box center [539, 282] width 16 height 9
drag, startPoint x: 483, startPoint y: 254, endPoint x: 454, endPoint y: 253, distance: 29.1
click at [454, 253] on div "***** This will override store markup" at bounding box center [512, 256] width 123 height 31
click at [488, 248] on input "*****" at bounding box center [494, 252] width 76 height 15
drag, startPoint x: 487, startPoint y: 247, endPoint x: 456, endPoint y: 247, distance: 30.8
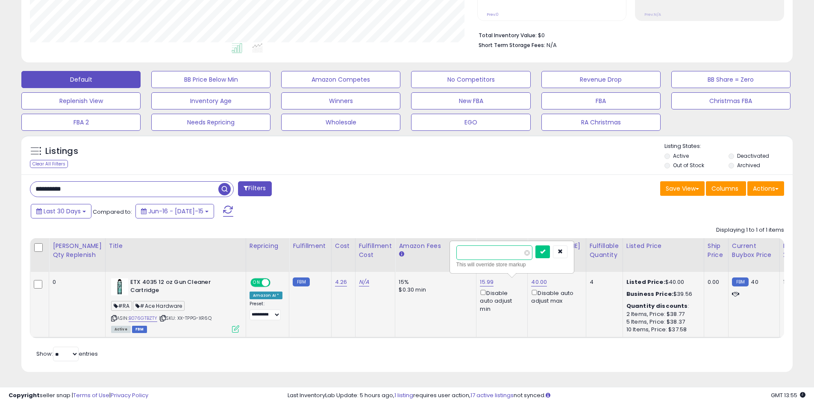
click at [456, 247] on input "*****" at bounding box center [494, 252] width 76 height 15
type input "*****"
click button "submit" at bounding box center [543, 251] width 15 height 13
drag, startPoint x: 85, startPoint y: 185, endPoint x: -6, endPoint y: 191, distance: 91.3
click at [0, 191] on html "Unable to login Retrieving listings data.. has not yet accepted the Terms of Us…" at bounding box center [407, 4] width 814 height 404
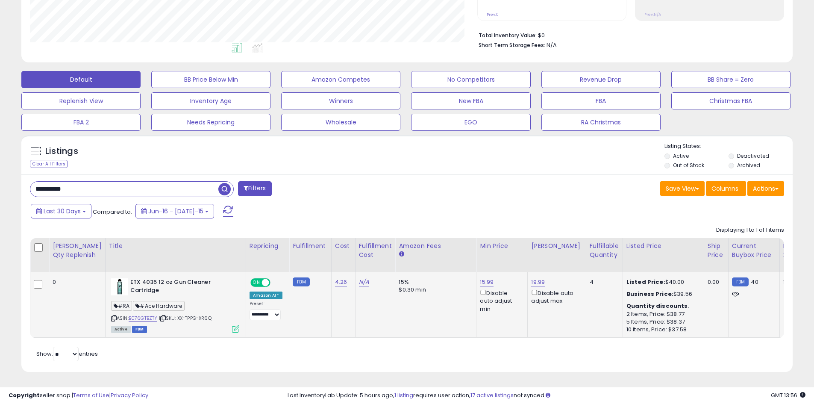
paste input "text"
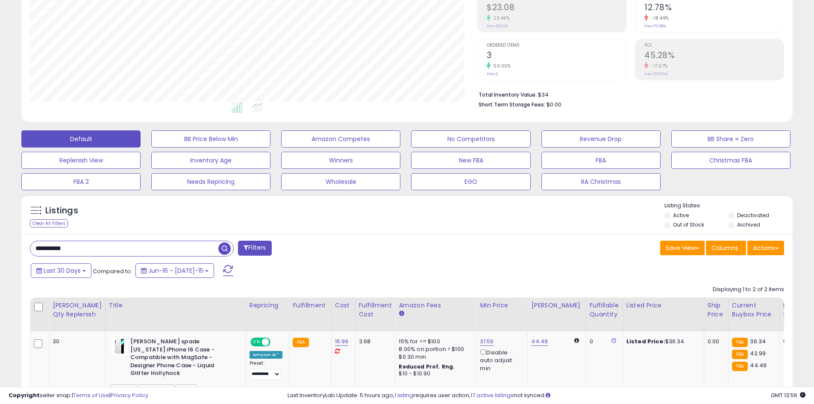
scroll to position [175, 448]
click at [429, 246] on div "Save View Save As New View Update Current View Columns Actions Import Export Vi…" at bounding box center [599, 249] width 384 height 17
click at [490, 249] on div "Save View Save As New View Update Current View Columns Actions Import Export Vi…" at bounding box center [599, 249] width 384 height 17
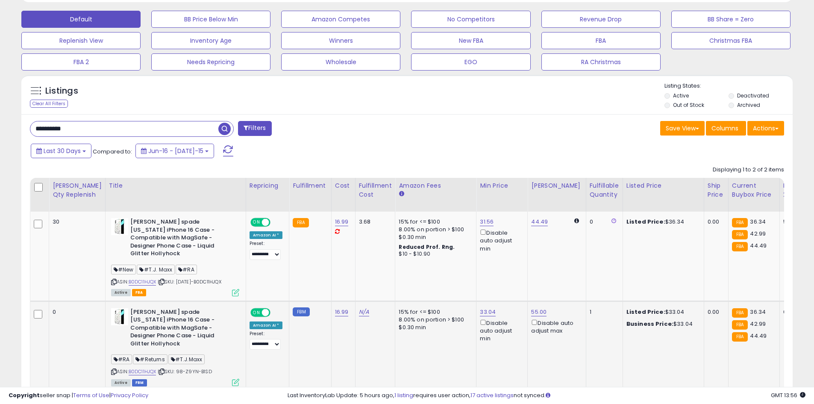
scroll to position [309, 0]
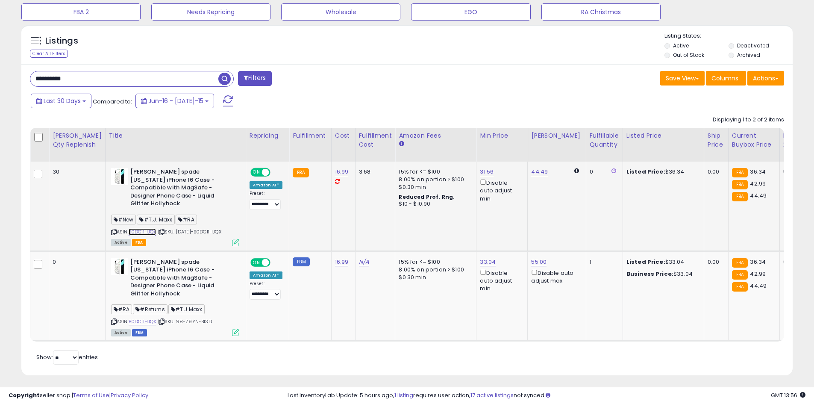
click at [135, 228] on link "B0DC11HJQX" at bounding box center [143, 231] width 28 height 7
drag, startPoint x: 29, startPoint y: 86, endPoint x: -11, endPoint y: 86, distance: 39.3
paste input "text"
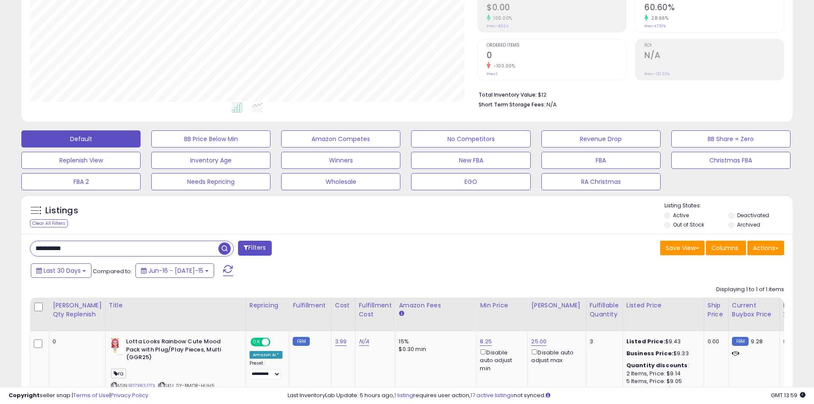
scroll to position [175, 448]
click at [374, 274] on div "Last 30 Days Compared to: Jun-16 - [DATE]-15" at bounding box center [312, 271] width 566 height 19
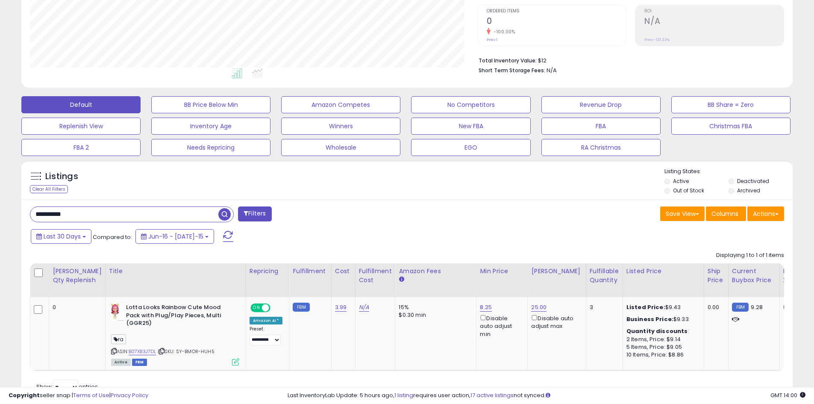
scroll to position [212, 0]
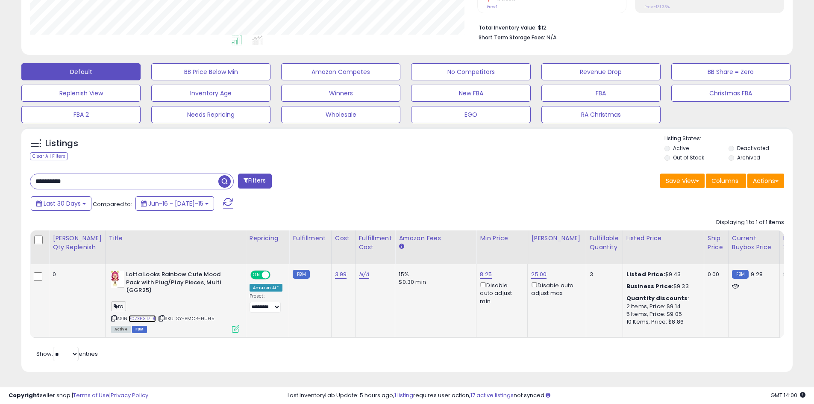
click at [129, 315] on link "B07XB3J7DL" at bounding box center [143, 318] width 28 height 7
drag, startPoint x: 76, startPoint y: 178, endPoint x: 15, endPoint y: 180, distance: 61.6
click at [18, 178] on div "Listings Clear All Filters" at bounding box center [407, 253] width 784 height 260
paste input "text"
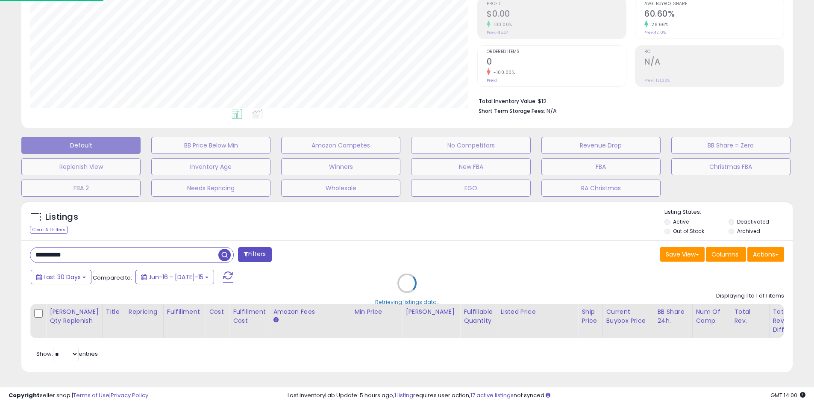
scroll to position [175, 451]
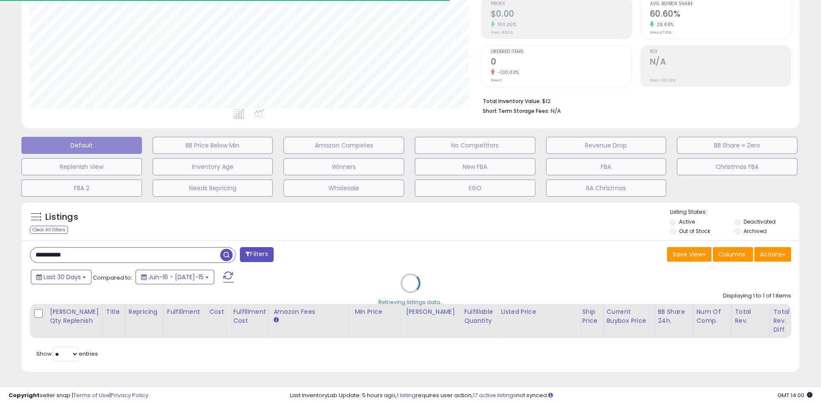
click at [300, 216] on div "Retrieving listings data.." at bounding box center [410, 290] width 791 height 186
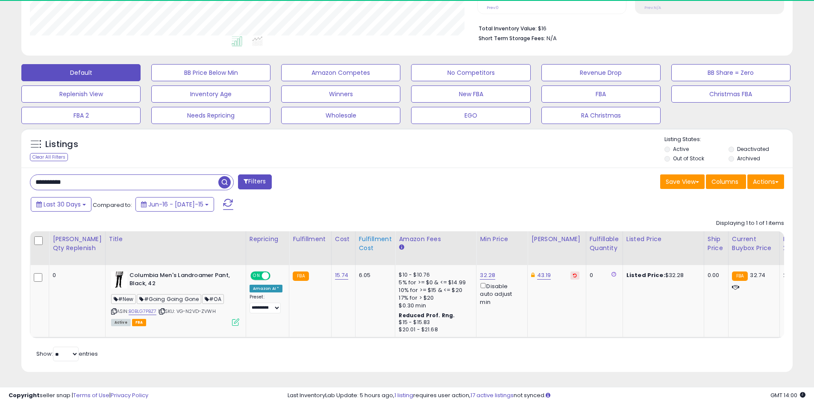
scroll to position [175, 448]
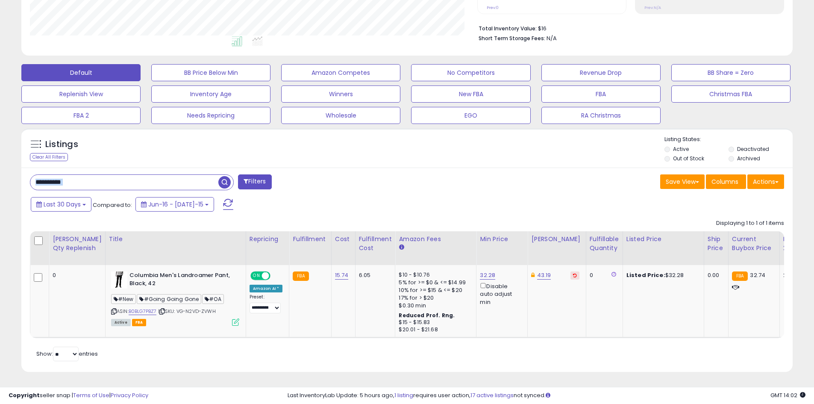
drag, startPoint x: 84, startPoint y: 168, endPoint x: 50, endPoint y: 168, distance: 34.6
click at [28, 170] on div "**********" at bounding box center [407, 270] width 772 height 205
click at [81, 183] on input "**********" at bounding box center [124, 182] width 188 height 15
paste input "text"
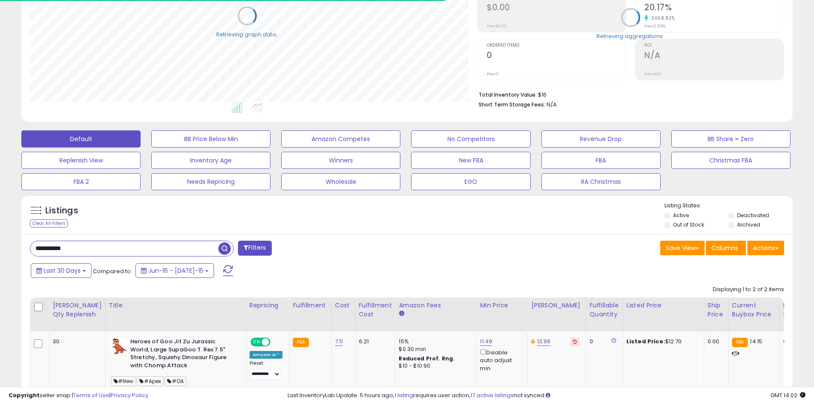
scroll to position [427256, 426983]
click at [303, 215] on div "Listings Clear All Filters Listing States:" at bounding box center [407, 216] width 772 height 29
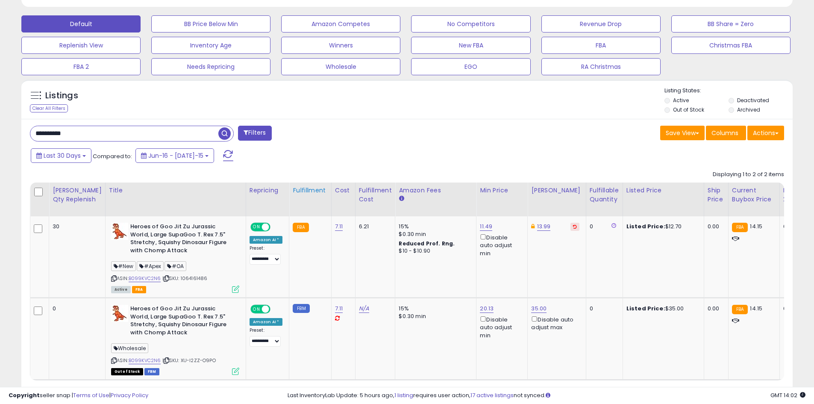
scroll to position [303, 0]
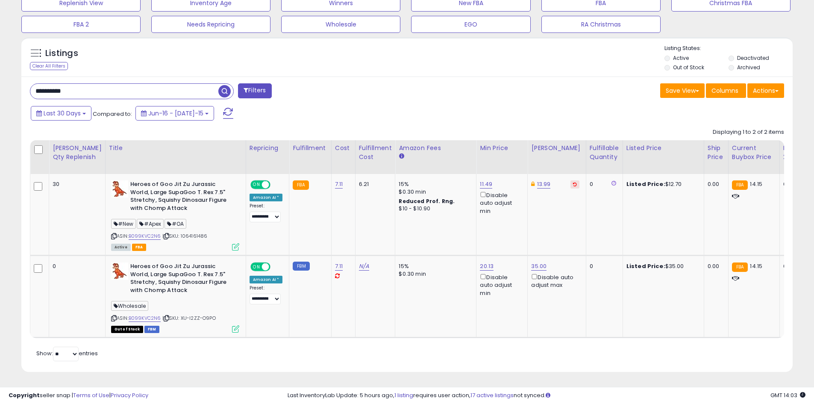
drag, startPoint x: 114, startPoint y: 81, endPoint x: 23, endPoint y: 84, distance: 91.5
click at [23, 84] on div "**********" at bounding box center [407, 224] width 772 height 295
paste input "text"
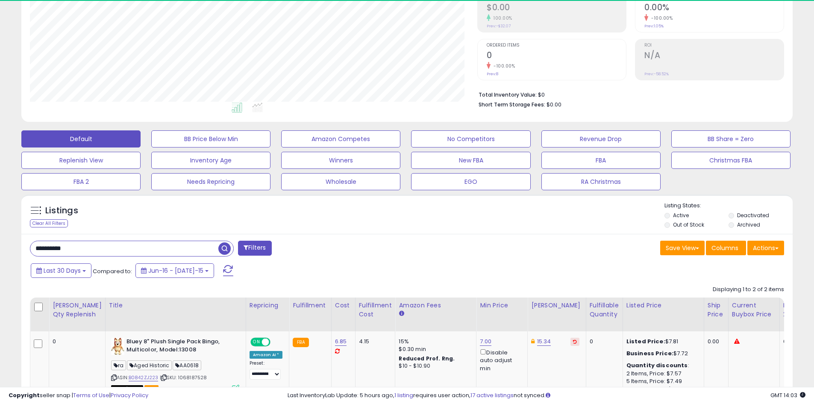
scroll to position [175, 448]
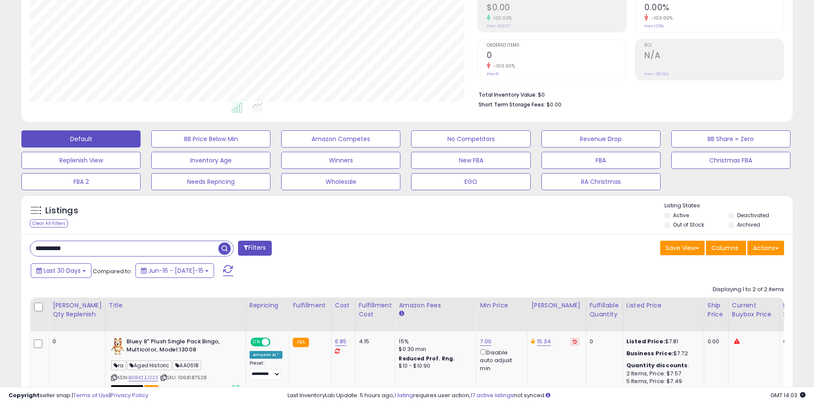
click at [353, 215] on div "Listings Clear All Filters Listing States:" at bounding box center [407, 216] width 772 height 29
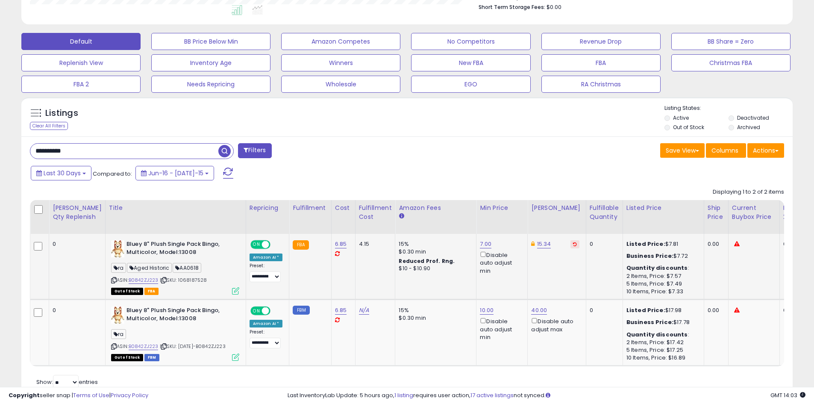
scroll to position [267, 0]
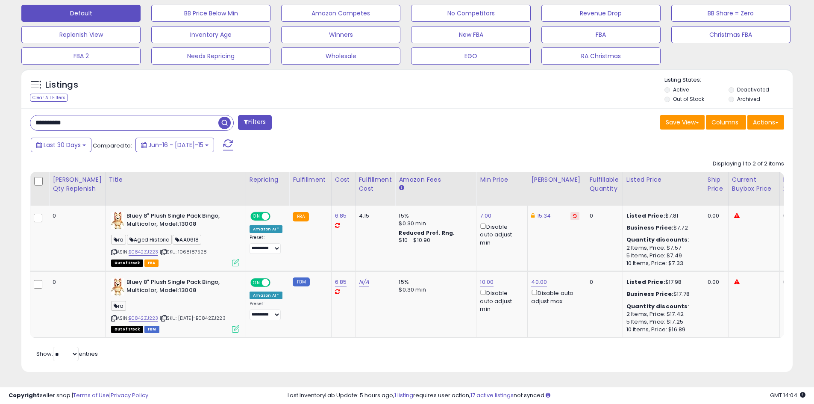
drag, startPoint x: 83, startPoint y: 118, endPoint x: 16, endPoint y: 117, distance: 67.5
click at [16, 117] on div "Listings Clear All Filters" at bounding box center [407, 224] width 784 height 318
paste input "**********"
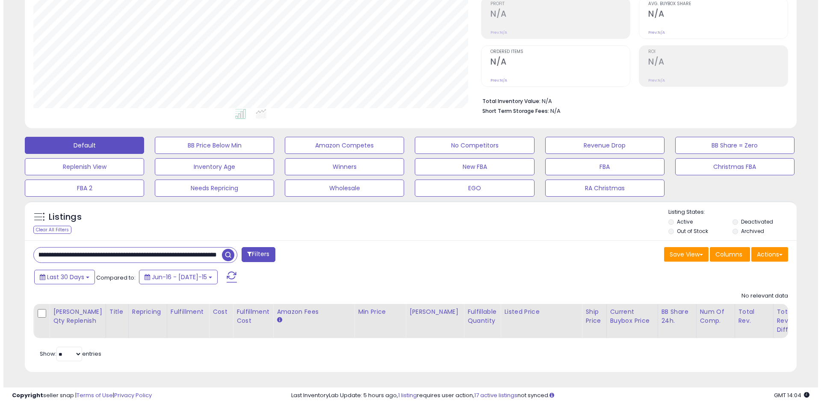
scroll to position [0, 0]
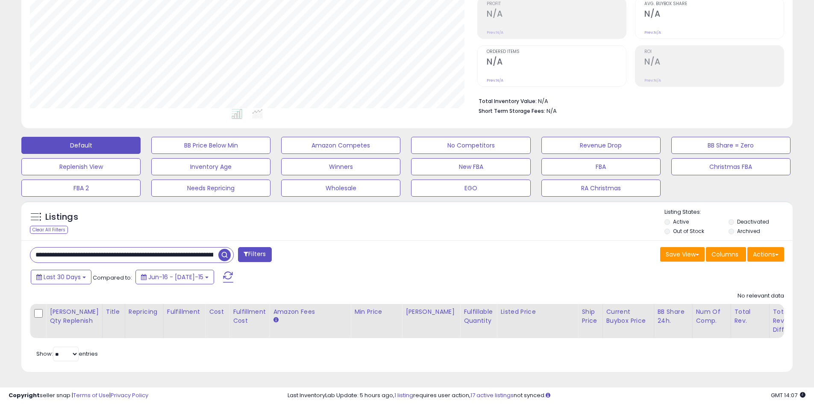
click at [133, 248] on input "**********" at bounding box center [124, 254] width 188 height 15
paste input "text"
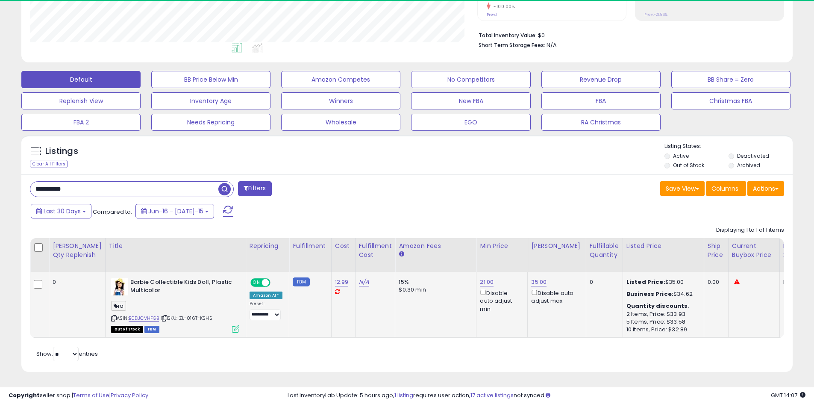
scroll to position [175, 448]
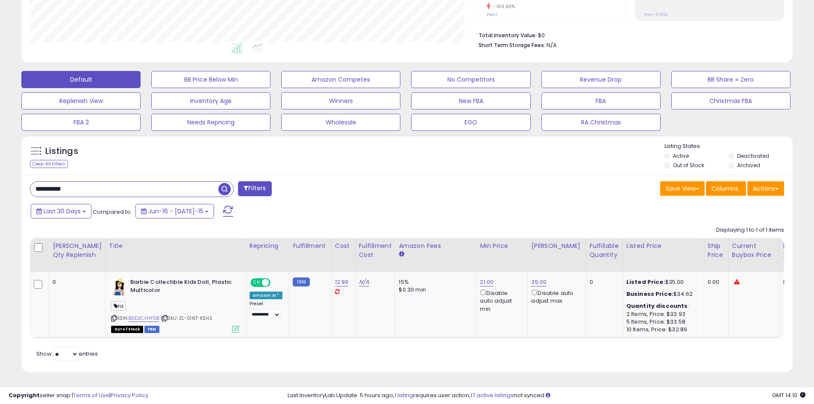
drag, startPoint x: 131, startPoint y: 179, endPoint x: 27, endPoint y: 174, distance: 104.4
click at [27, 181] on div "**********" at bounding box center [216, 189] width 384 height 17
paste input "text"
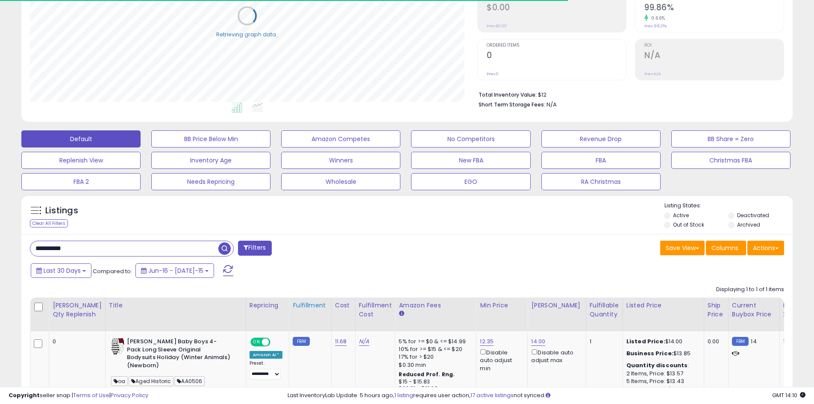
scroll to position [212, 0]
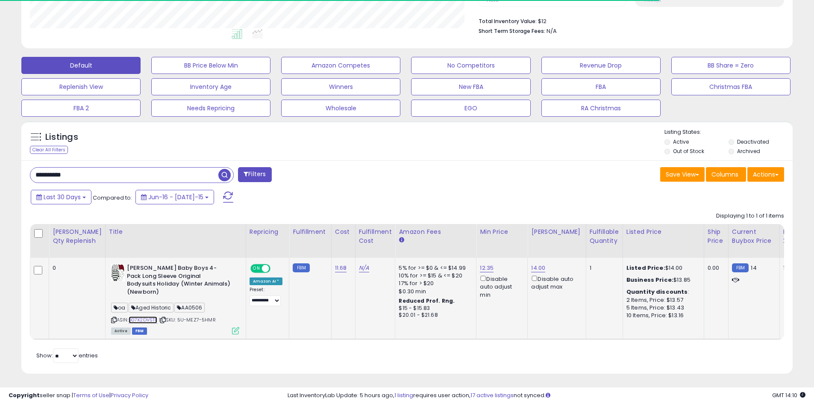
click at [135, 316] on link "B07X2DVSTB" at bounding box center [143, 319] width 29 height 7
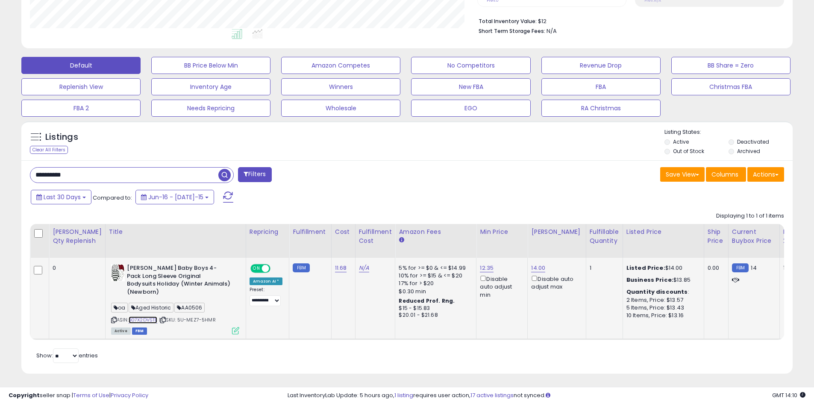
scroll to position [175, 448]
drag, startPoint x: 94, startPoint y: 171, endPoint x: 21, endPoint y: 175, distance: 72.8
click at [21, 175] on div "**********" at bounding box center [407, 266] width 772 height 213
paste input "text"
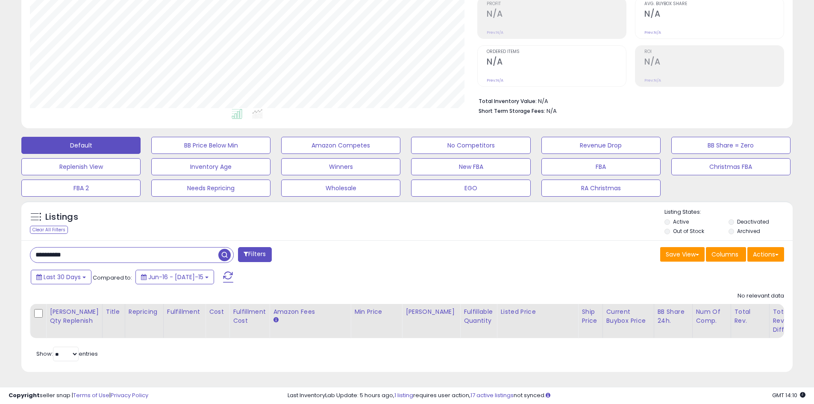
click at [328, 211] on div "Listings Clear All Filters Listing States:" at bounding box center [407, 222] width 772 height 29
click at [294, 216] on div "Listings Clear All Filters Listing States:" at bounding box center [407, 222] width 772 height 29
drag, startPoint x: 80, startPoint y: 253, endPoint x: 45, endPoint y: 248, distance: 35.0
click at [37, 253] on input "**********" at bounding box center [124, 254] width 188 height 15
paste input "text"
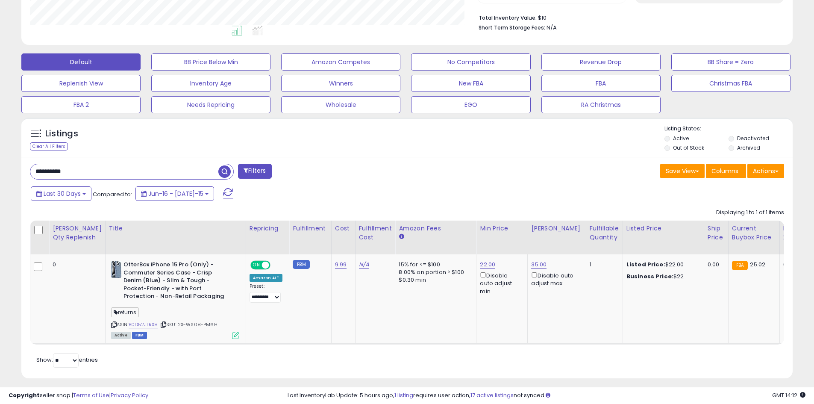
scroll to position [229, 0]
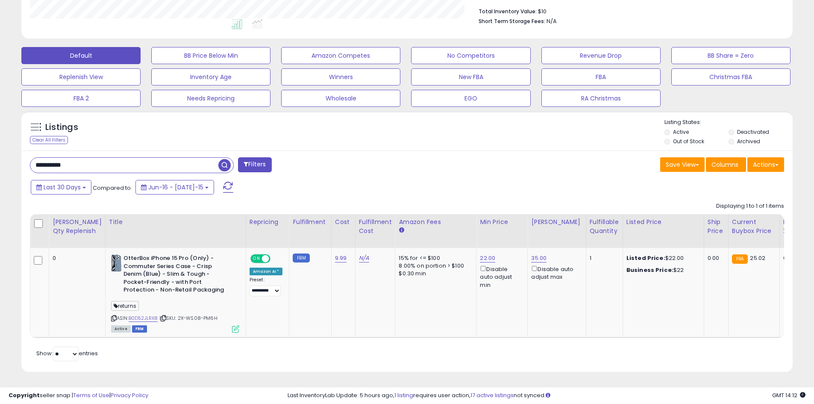
click at [387, 165] on div "**********" at bounding box center [216, 165] width 384 height 17
click at [134, 315] on link "B0D52JLRX8" at bounding box center [143, 318] width 29 height 7
drag, startPoint x: 76, startPoint y: 150, endPoint x: 27, endPoint y: 154, distance: 48.8
click at [27, 154] on div "**********" at bounding box center [407, 260] width 772 height 221
drag, startPoint x: 57, startPoint y: 158, endPoint x: 177, endPoint y: 134, distance: 122.1
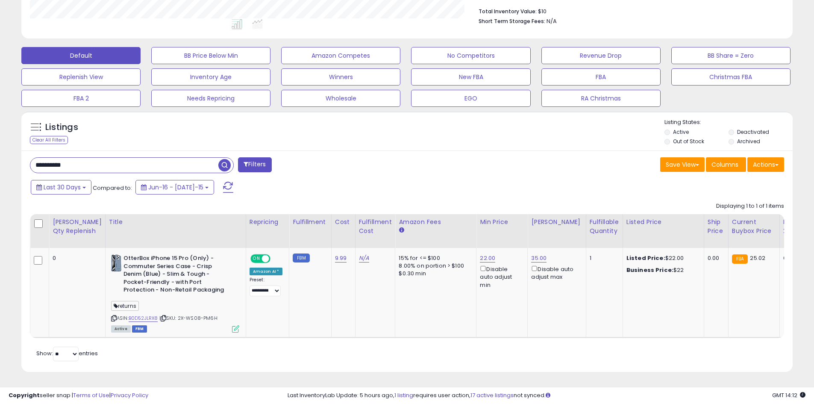
click at [178, 134] on div "Listings Clear All Filters Listing States:" at bounding box center [407, 132] width 772 height 29
click at [107, 160] on input "**********" at bounding box center [124, 165] width 188 height 15
paste input "text"
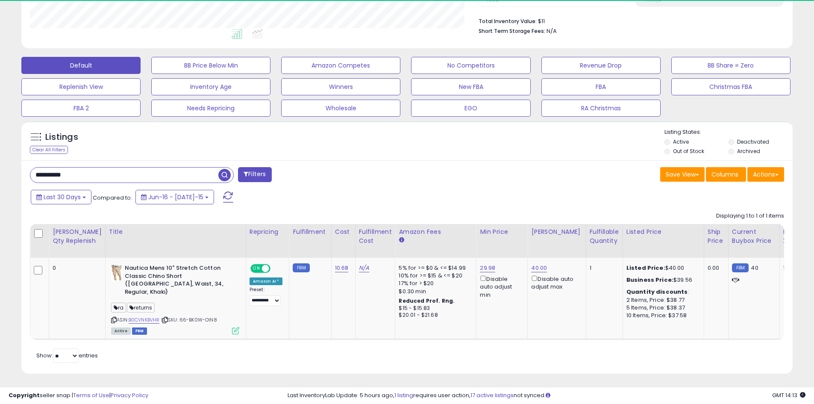
scroll to position [175, 448]
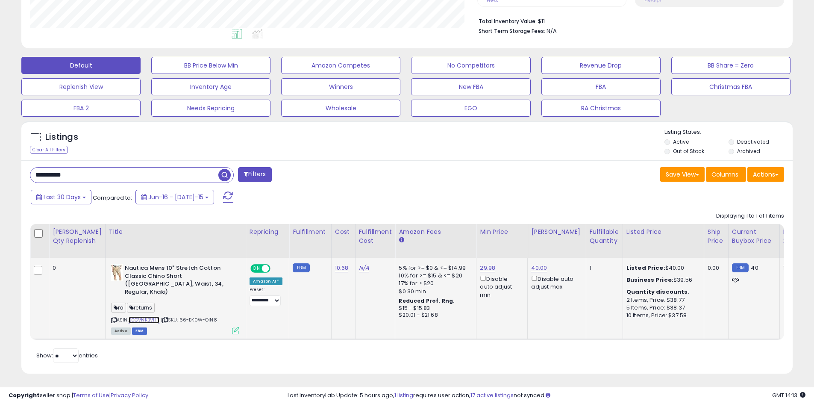
click at [139, 316] on link "B0CVNKBVHR" at bounding box center [144, 319] width 31 height 7
drag, startPoint x: 87, startPoint y: 178, endPoint x: 35, endPoint y: 174, distance: 51.8
click at [23, 176] on div "**********" at bounding box center [407, 266] width 772 height 213
paste input "text"
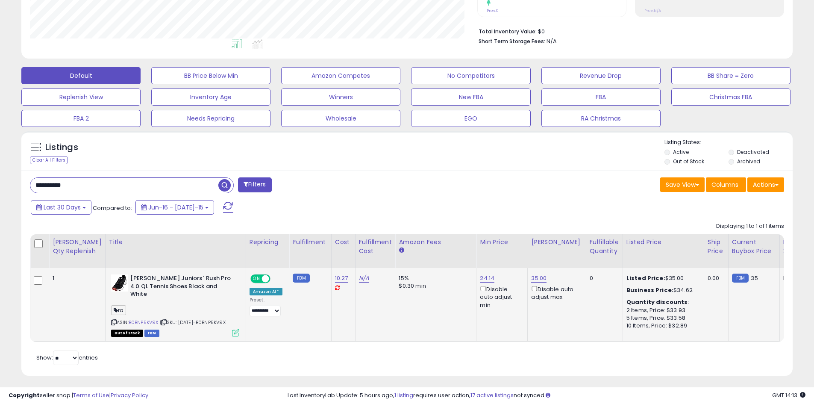
scroll to position [211, 0]
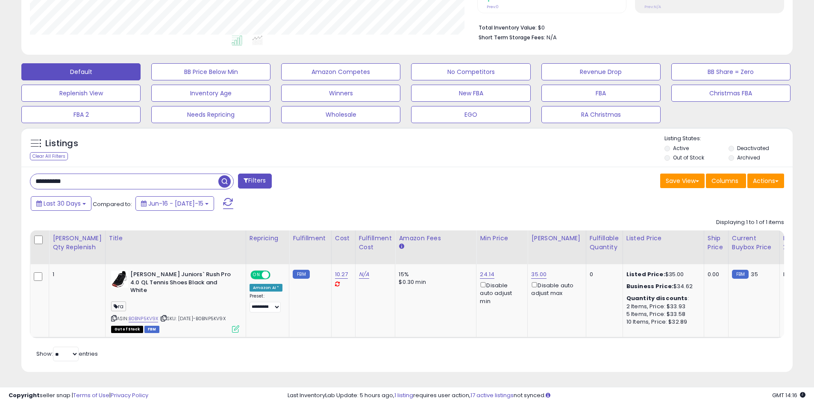
drag, startPoint x: 82, startPoint y: 174, endPoint x: -4, endPoint y: 180, distance: 86.5
paste input "text"
type input "**********"
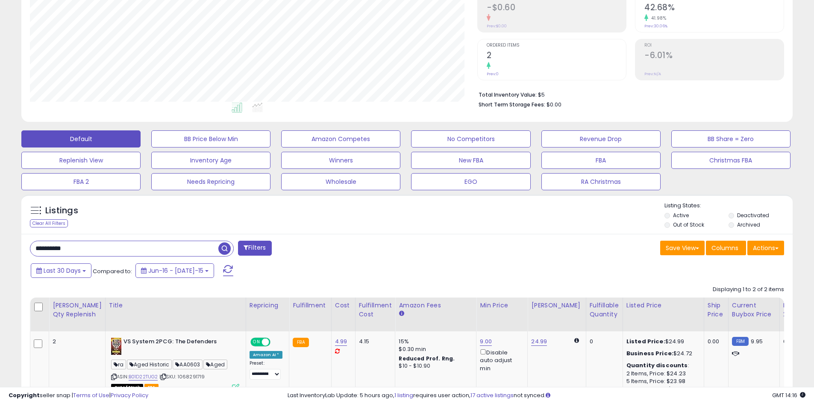
scroll to position [175, 448]
click at [324, 238] on div "**********" at bounding box center [407, 366] width 772 height 264
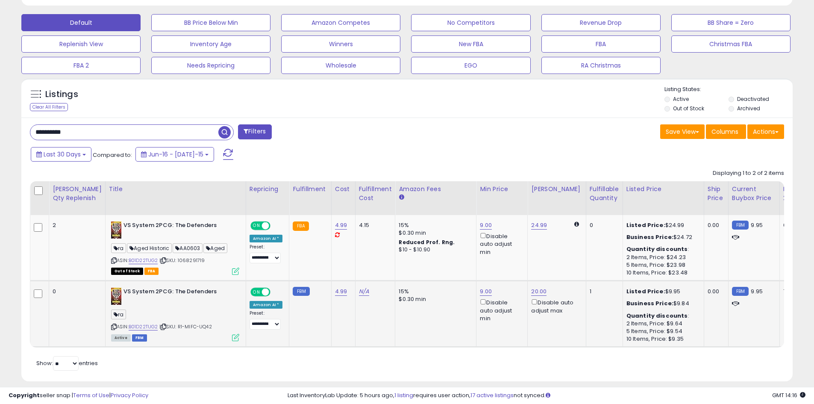
scroll to position [271, 0]
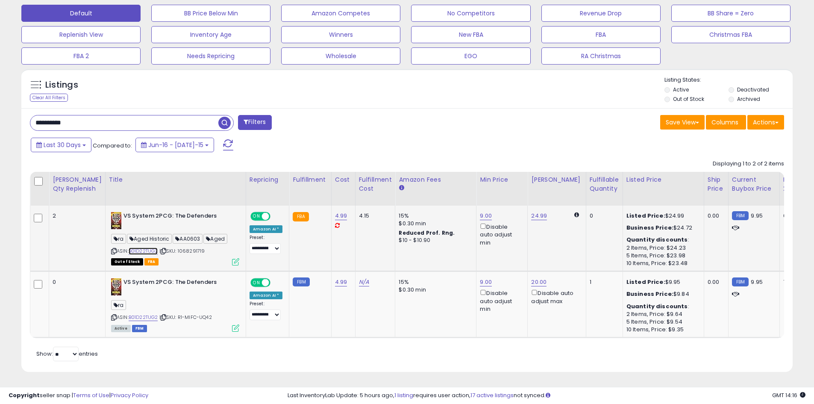
click at [134, 247] on link "B01D22TUG2" at bounding box center [143, 250] width 29 height 7
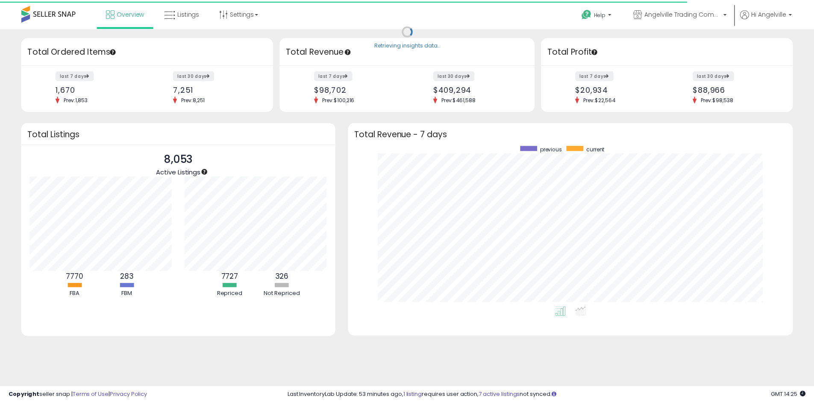
scroll to position [427269, 427004]
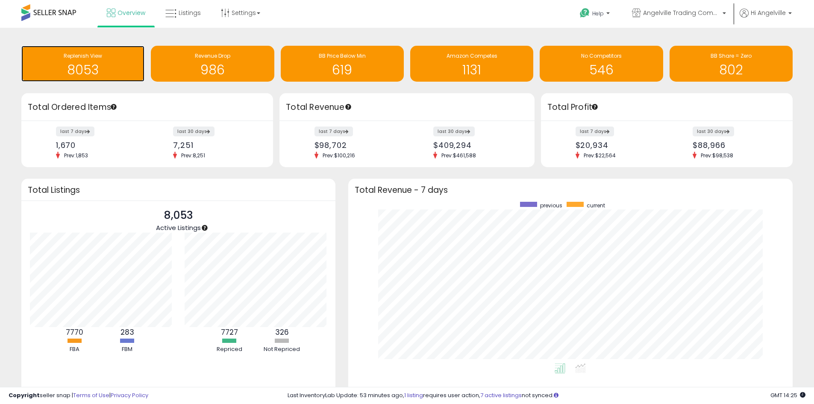
click at [87, 68] on h1 "8053" at bounding box center [83, 70] width 115 height 14
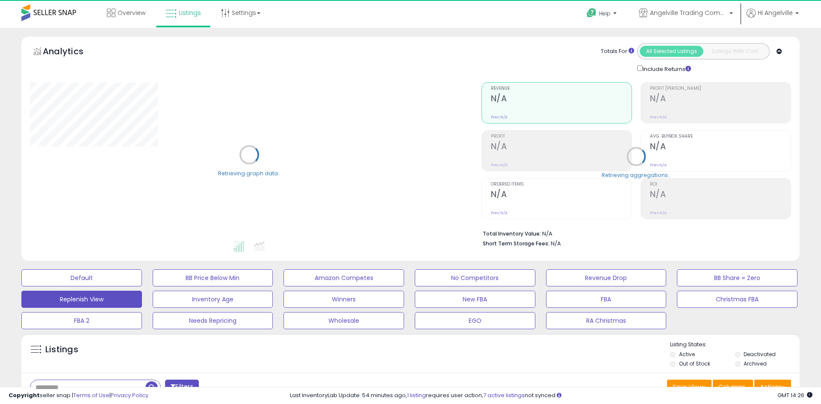
select select "**"
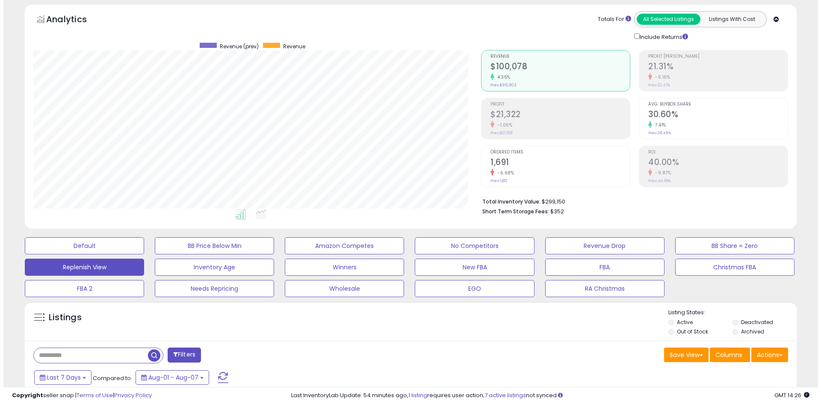
scroll to position [128, 0]
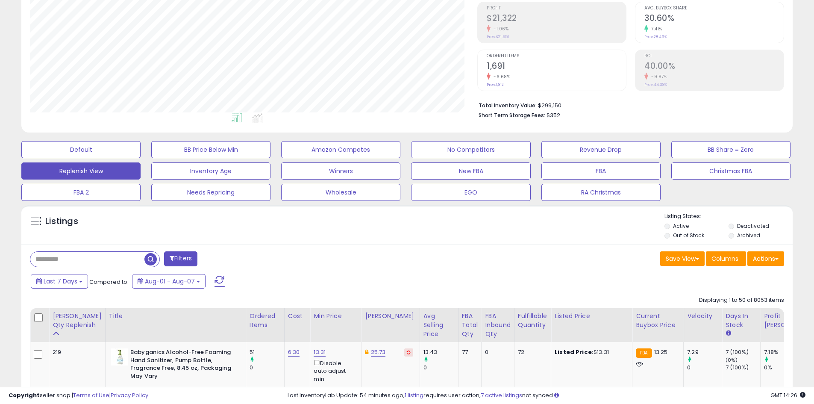
click at [60, 259] on input "text" at bounding box center [87, 259] width 114 height 15
click at [0, 0] on div "Retrieving listings data.." at bounding box center [0, 0] width 0 height 0
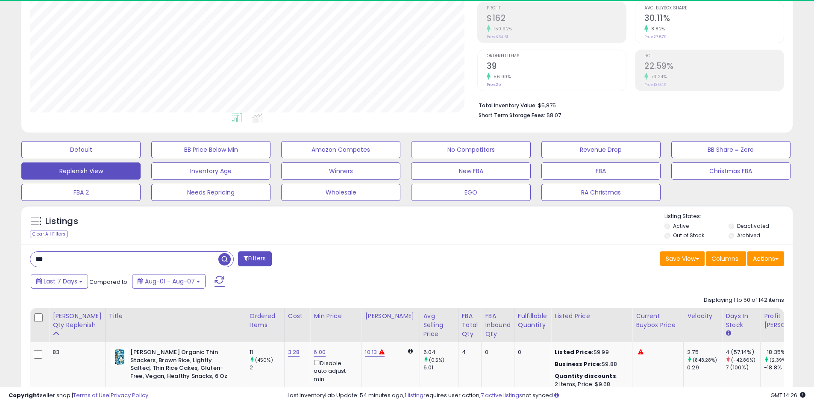
scroll to position [175, 448]
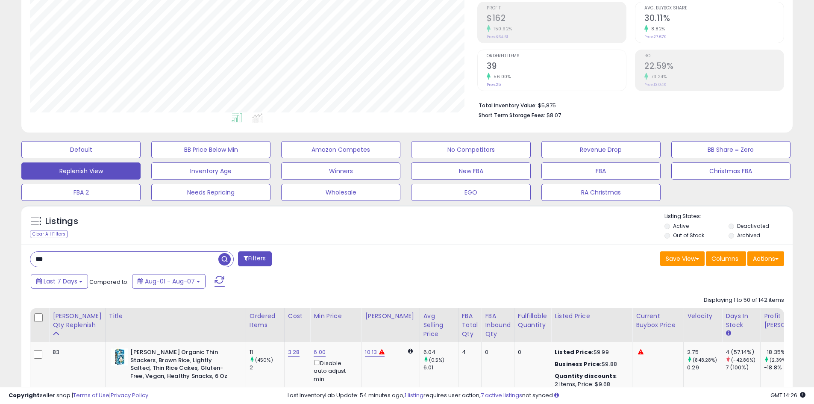
drag, startPoint x: 69, startPoint y: 259, endPoint x: 7, endPoint y: 256, distance: 61.6
paste input "*******"
type input "**********"
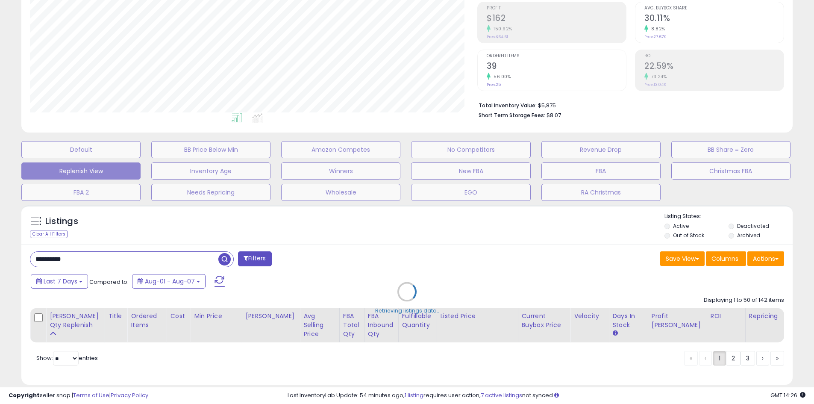
click at [229, 257] on div "Retrieving listings data.." at bounding box center [407, 298] width 784 height 194
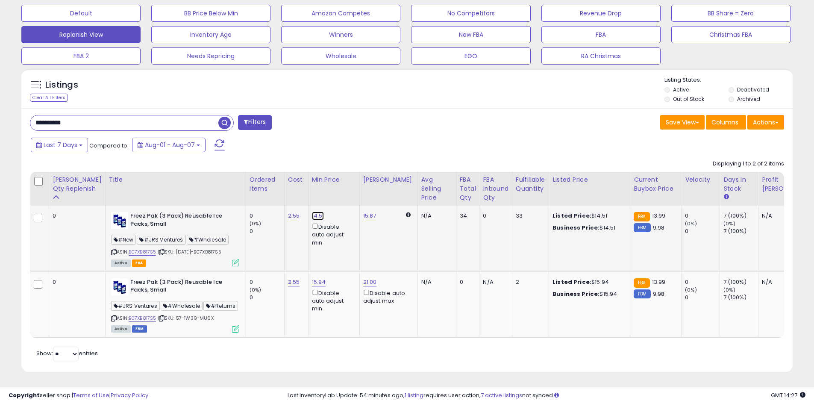
click at [312, 212] on link "14.51" at bounding box center [318, 216] width 12 height 9
drag, startPoint x: 258, startPoint y: 169, endPoint x: 208, endPoint y: 173, distance: 50.1
click at [209, 172] on table "Sugg Qty Replenish Title Ordered Items Cost ROI 0" at bounding box center [464, 255] width 869 height 166
click at [318, 179] on button "submit" at bounding box center [325, 185] width 15 height 13
type input "*****"
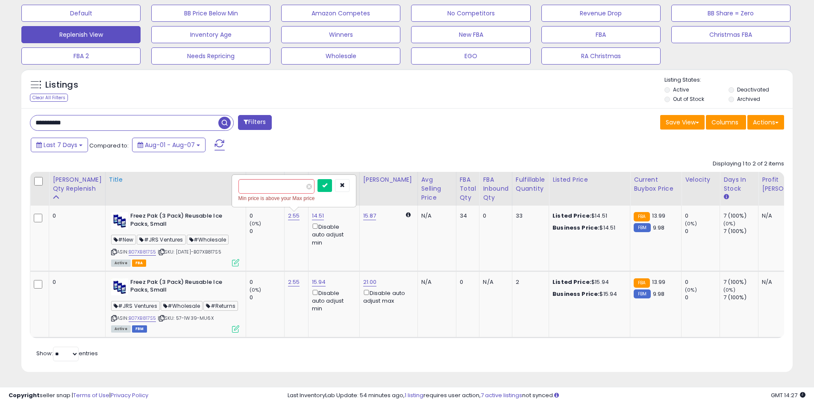
click button "submit" at bounding box center [325, 185] width 15 height 13
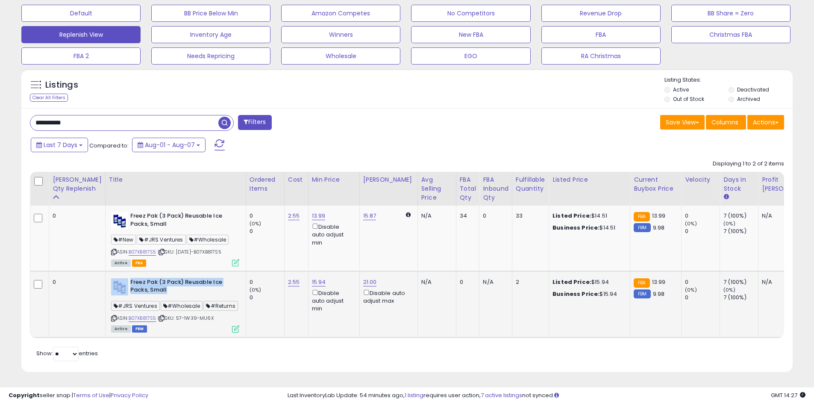
drag, startPoint x: 112, startPoint y: 263, endPoint x: 158, endPoint y: 271, distance: 45.9
click at [158, 278] on div "Freez Pak (3 Pack) Reusable Ice Packs, Small" at bounding box center [175, 287] width 128 height 18
copy div "Freez Pak (3 Pack) Reusable Ice Packs, Small"
drag, startPoint x: 363, startPoint y: 126, endPoint x: 303, endPoint y: 133, distance: 59.9
click at [362, 136] on div "Last 7 Days Compared to: Aug-01 - Aug-07" at bounding box center [312, 145] width 566 height 19
